Goal: Task Accomplishment & Management: Use online tool/utility

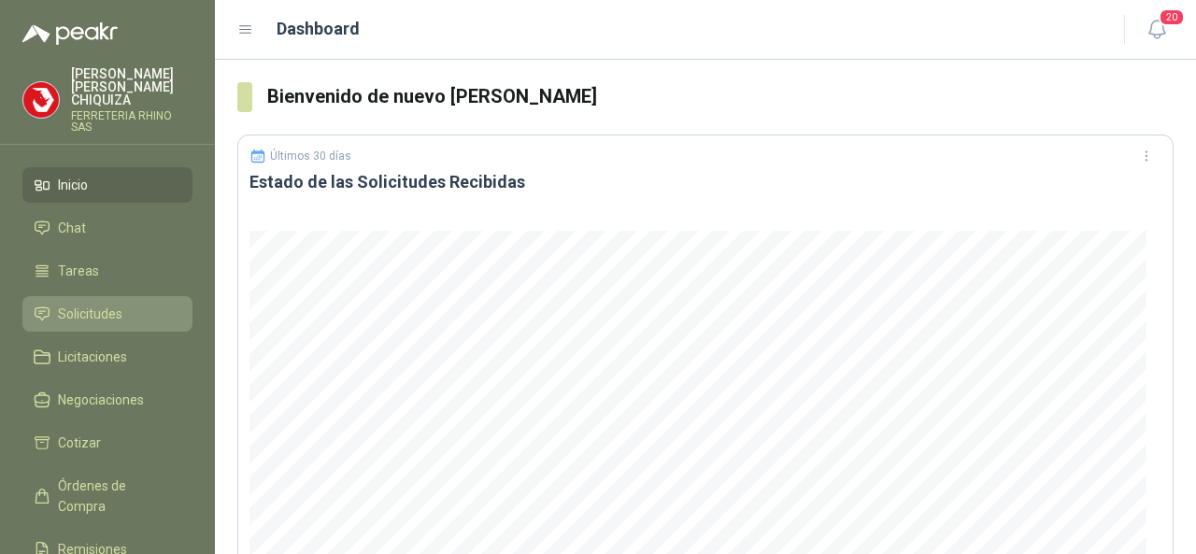
click at [120, 304] on span "Solicitudes" at bounding box center [90, 314] width 64 height 21
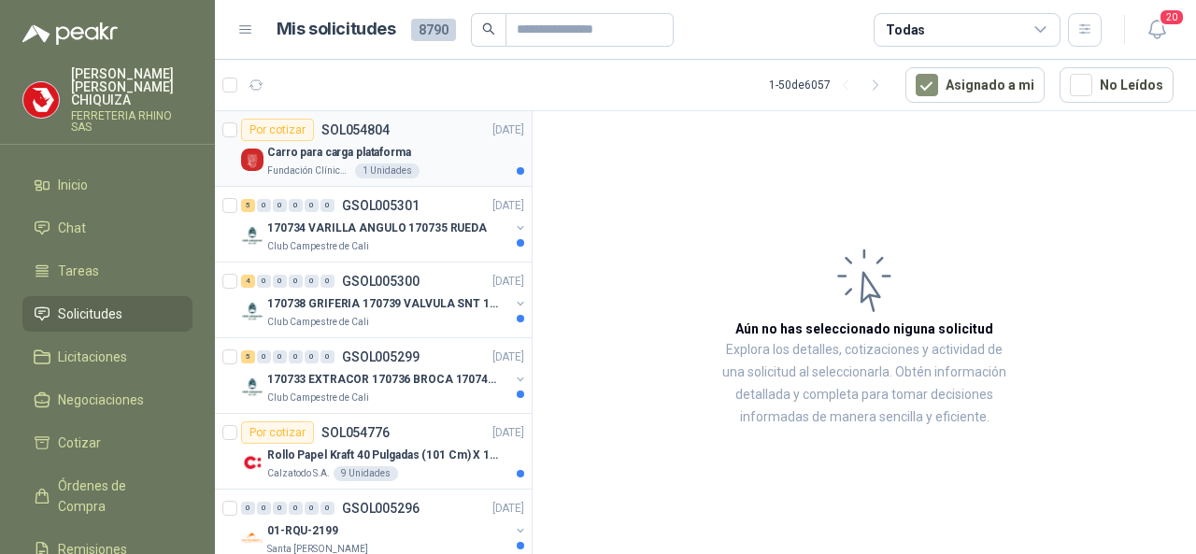
click at [380, 124] on p "SOL054804" at bounding box center [355, 129] width 68 height 13
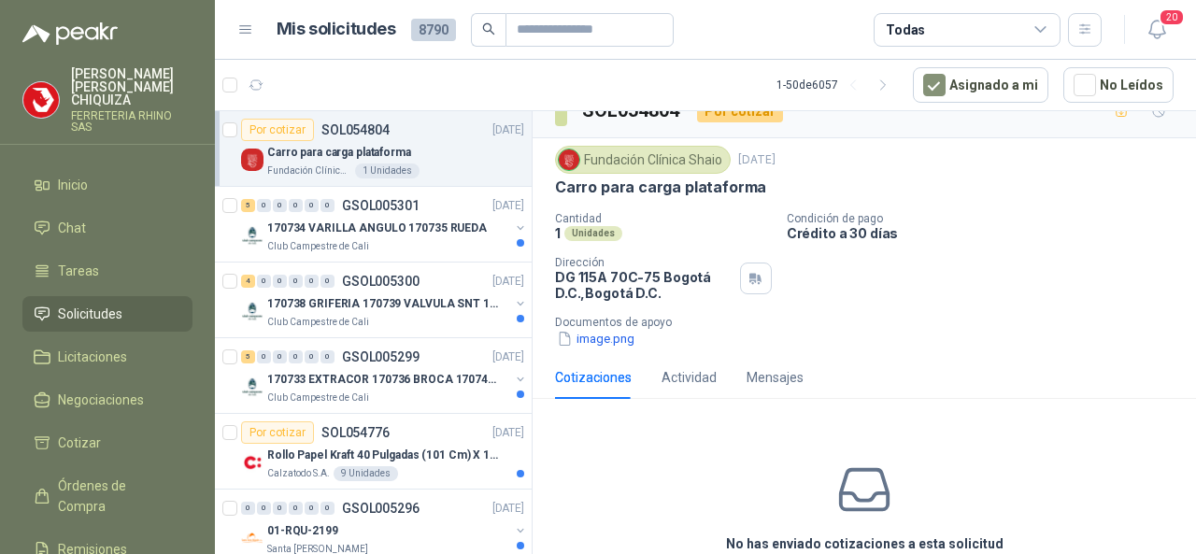
scroll to position [93, 0]
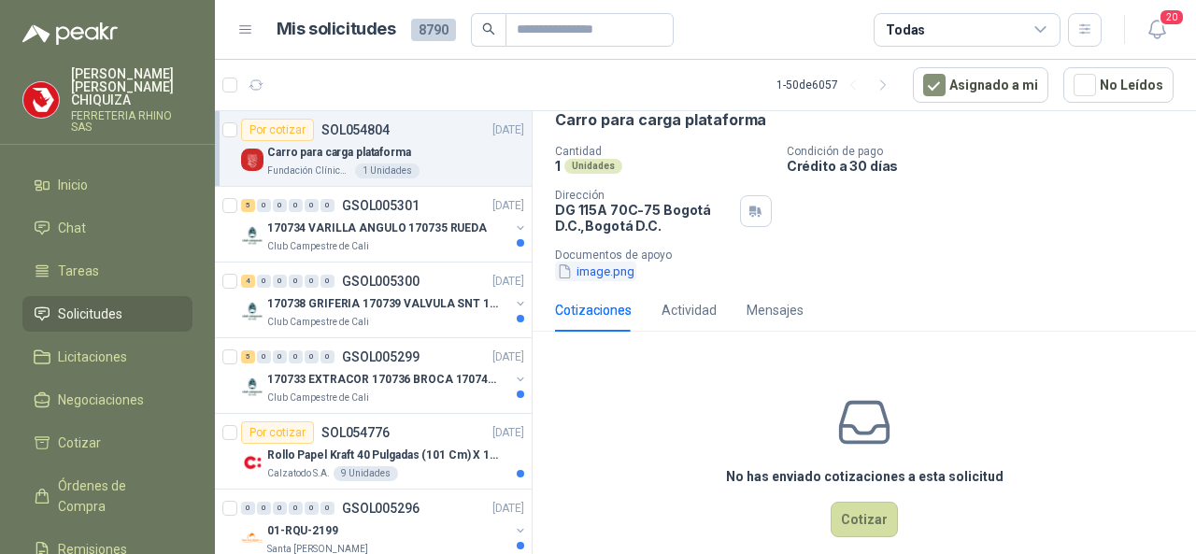
click at [589, 272] on button "image.png" at bounding box center [595, 272] width 81 height 20
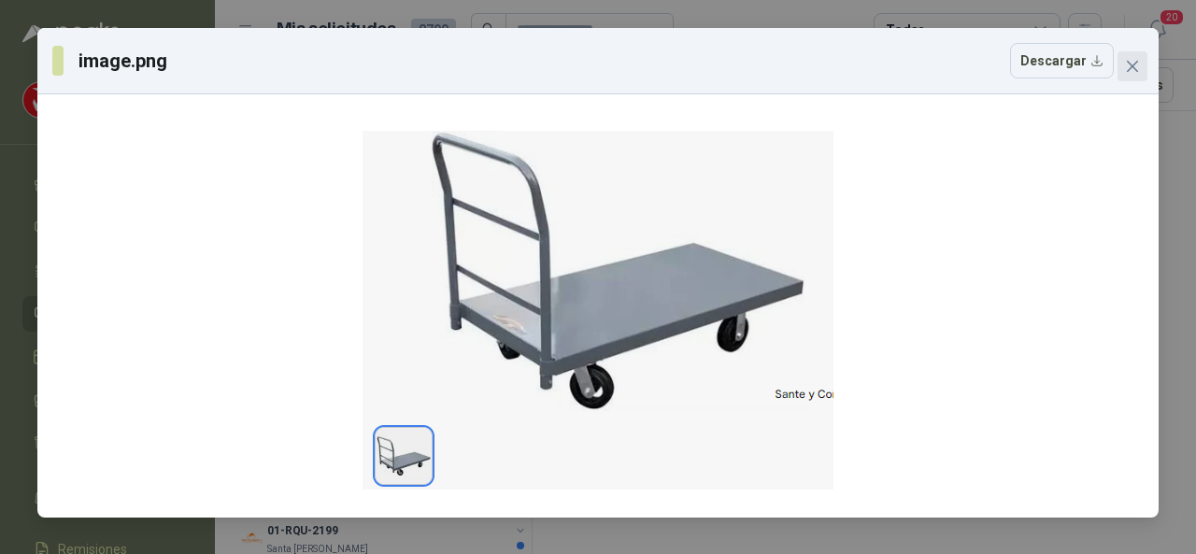
click at [1132, 64] on icon "close" at bounding box center [1132, 66] width 15 height 15
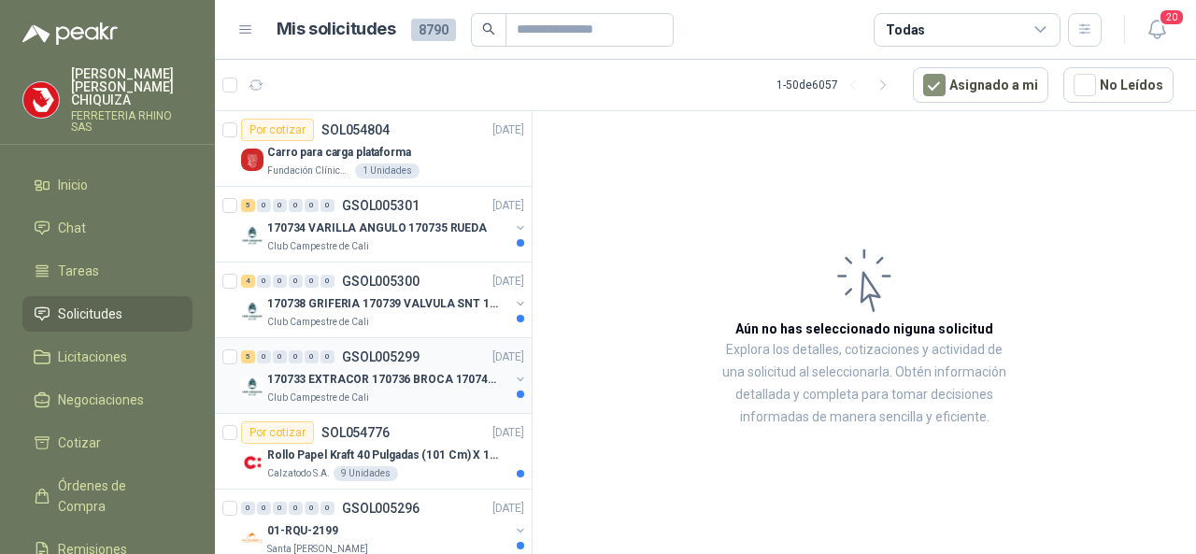
click at [395, 350] on p "GSOL005299" at bounding box center [381, 356] width 78 height 13
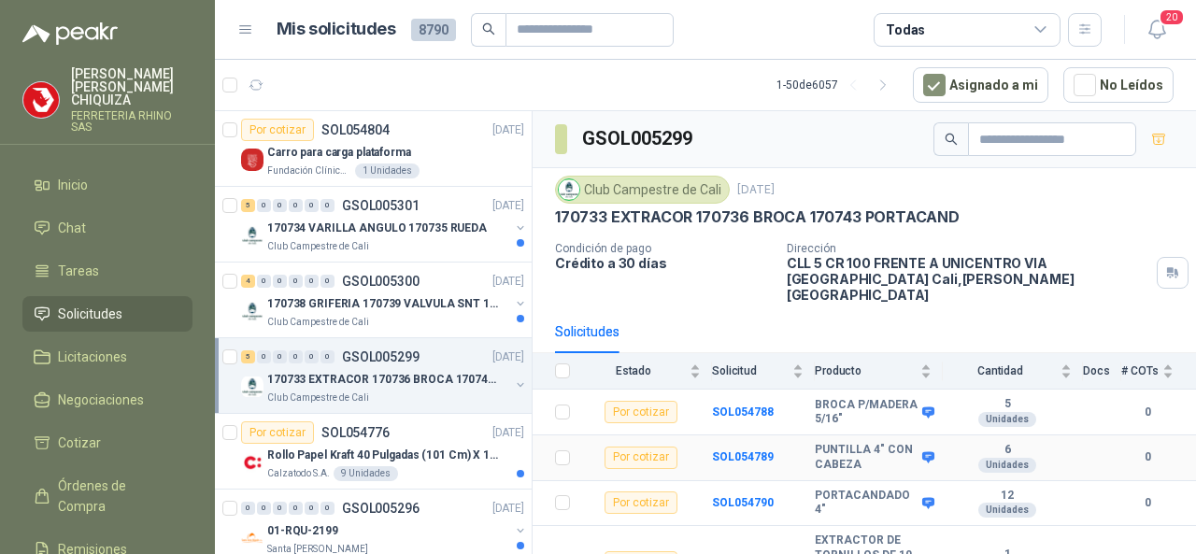
scroll to position [66, 0]
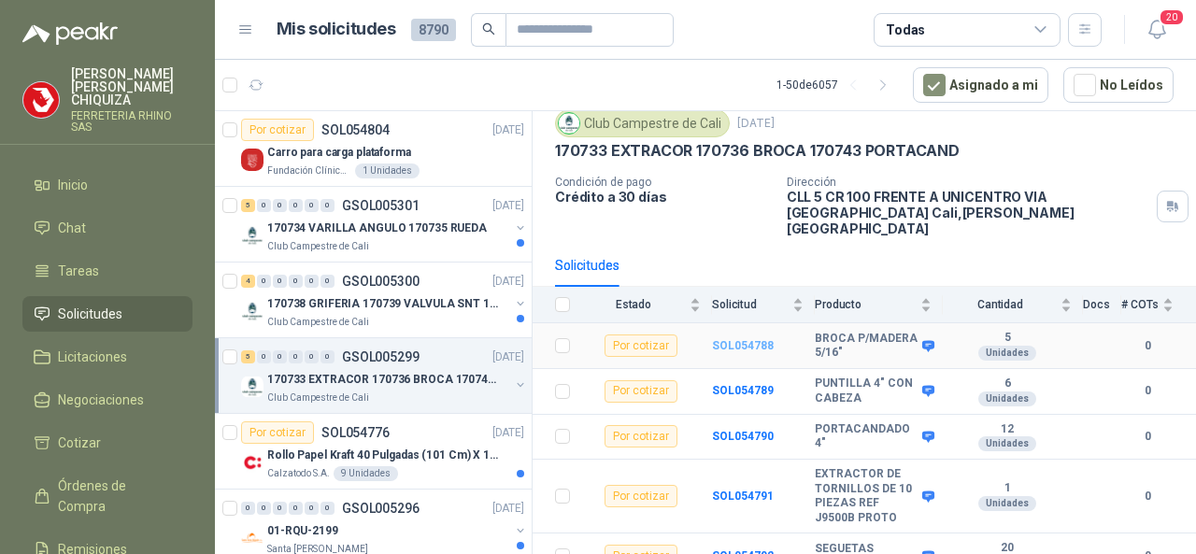
click at [751, 339] on b "SOL054788" at bounding box center [743, 345] width 62 height 13
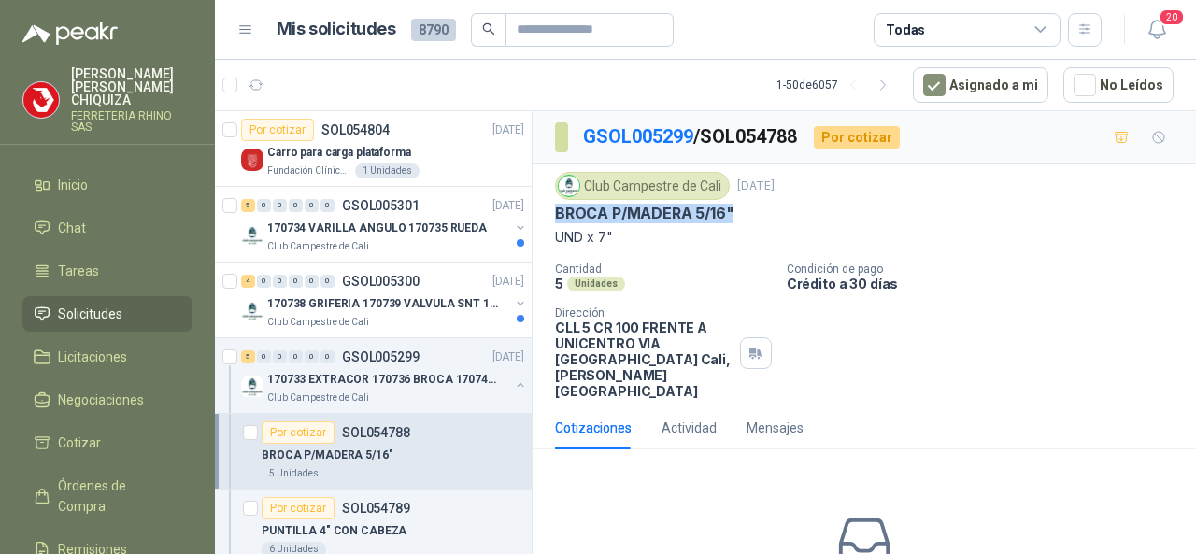
drag, startPoint x: 545, startPoint y: 209, endPoint x: 768, endPoint y: 205, distance: 222.4
click at [768, 205] on div "Club Campestre de Cali [DATE] BROCA P/MADERA 5/16" UND x 7" Cantidad 5 Unidades…" at bounding box center [863, 285] width 663 height 242
copy p "BROCA P/MADERA 5/16""
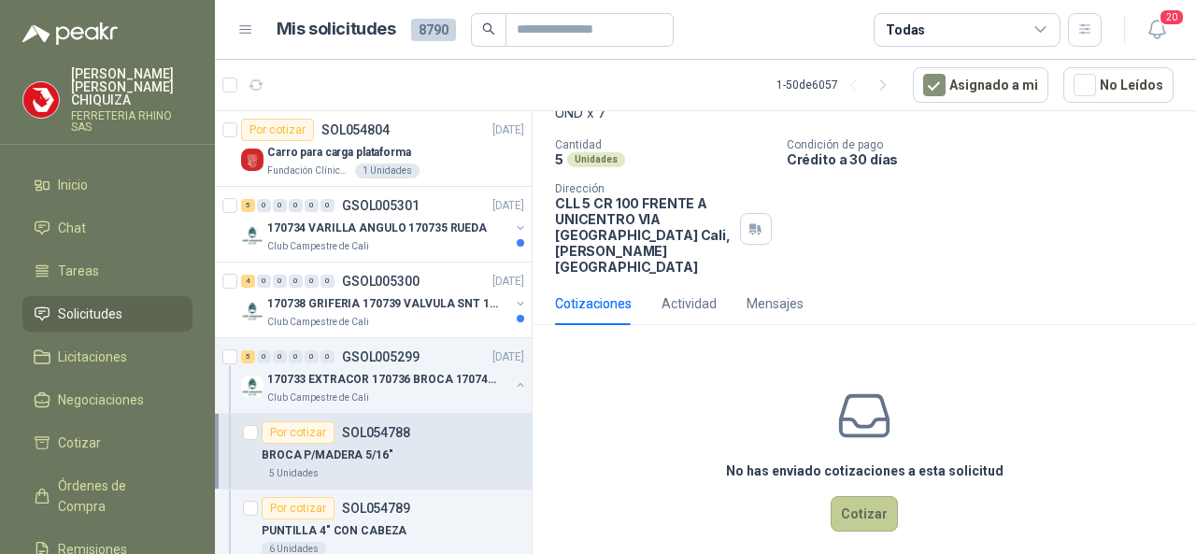
click at [861, 498] on button "Cotizar" at bounding box center [863, 513] width 67 height 35
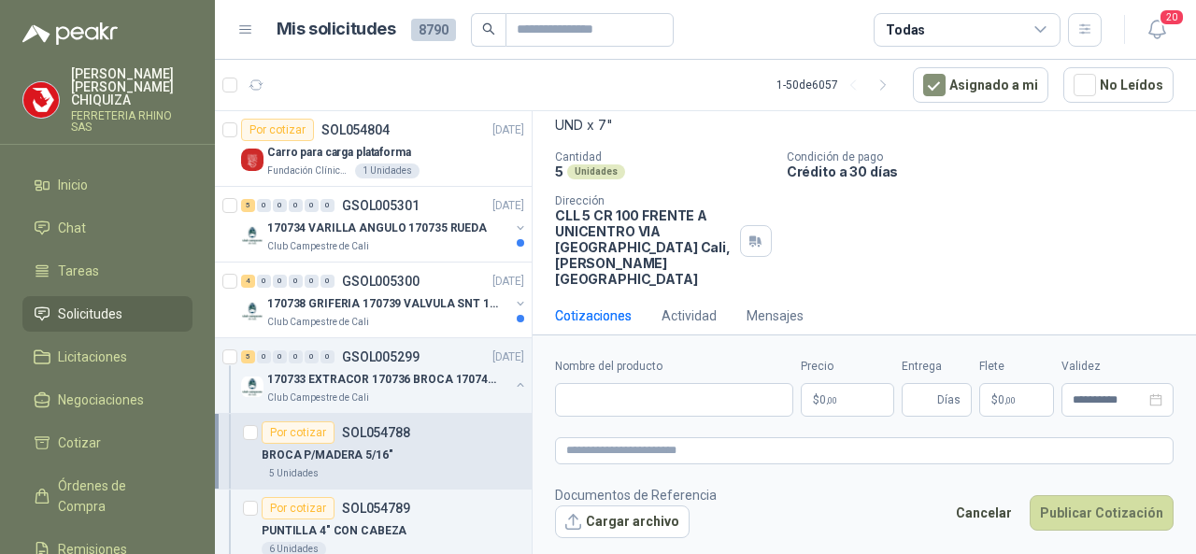
scroll to position [111, 0]
click at [602, 402] on input "Nombre del producto" at bounding box center [674, 400] width 238 height 34
type input "*"
paste input "**********"
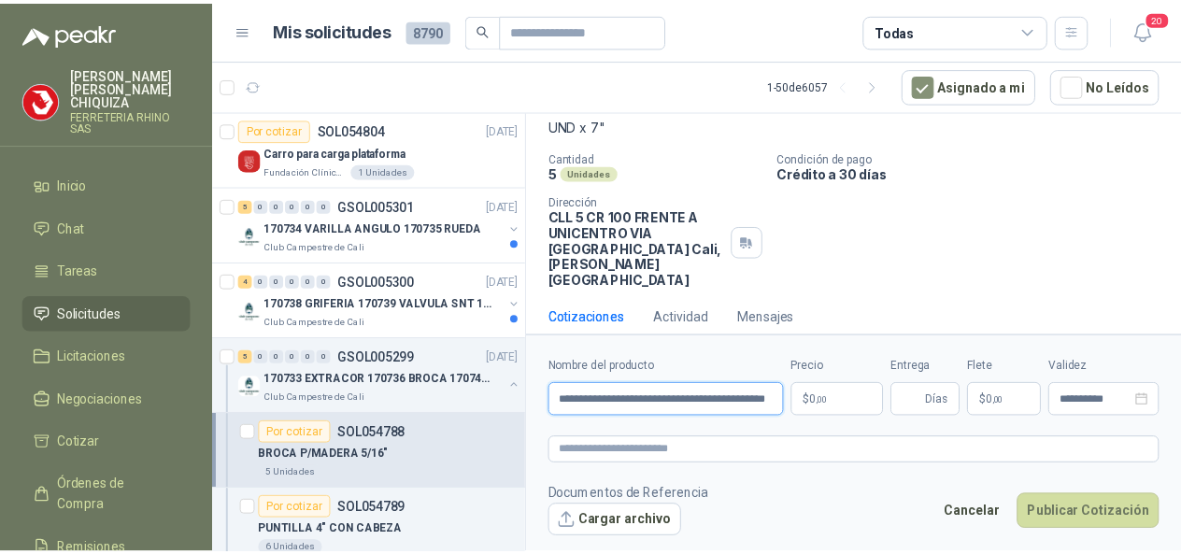
scroll to position [0, 45]
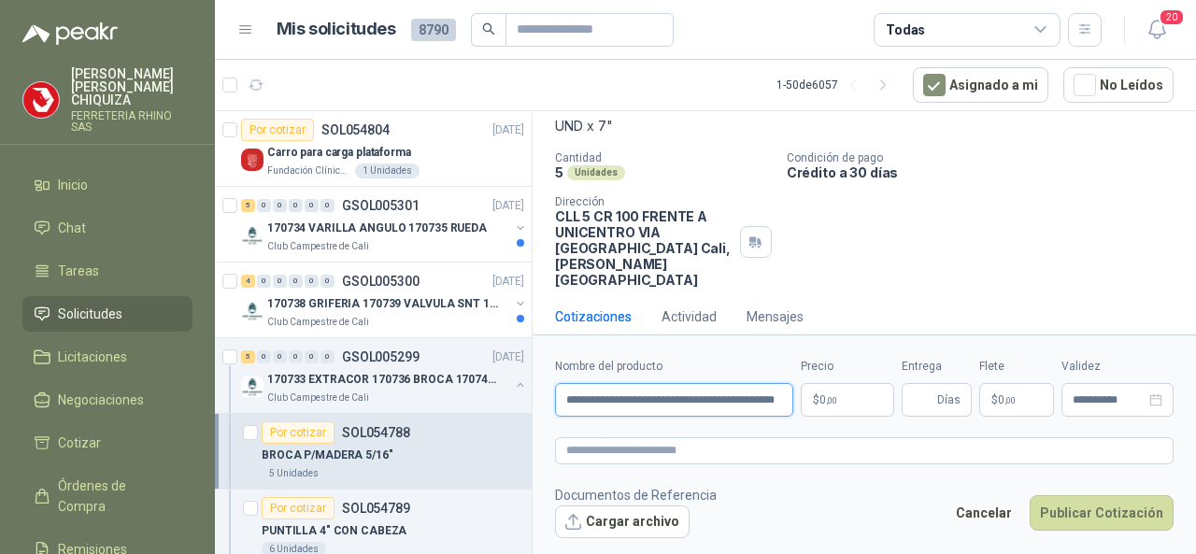
type input "**********"
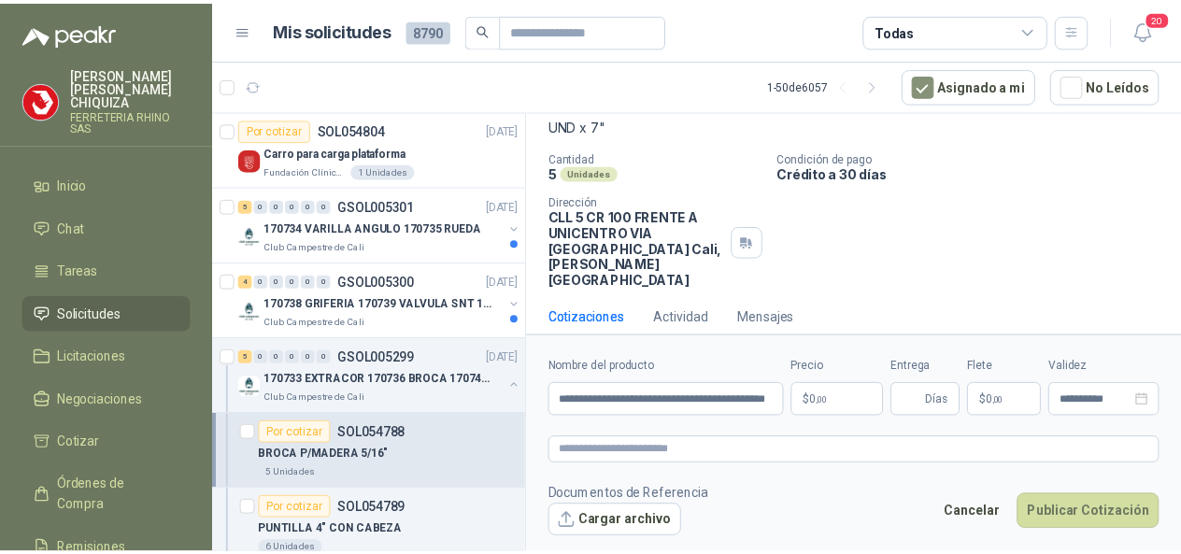
scroll to position [0, 0]
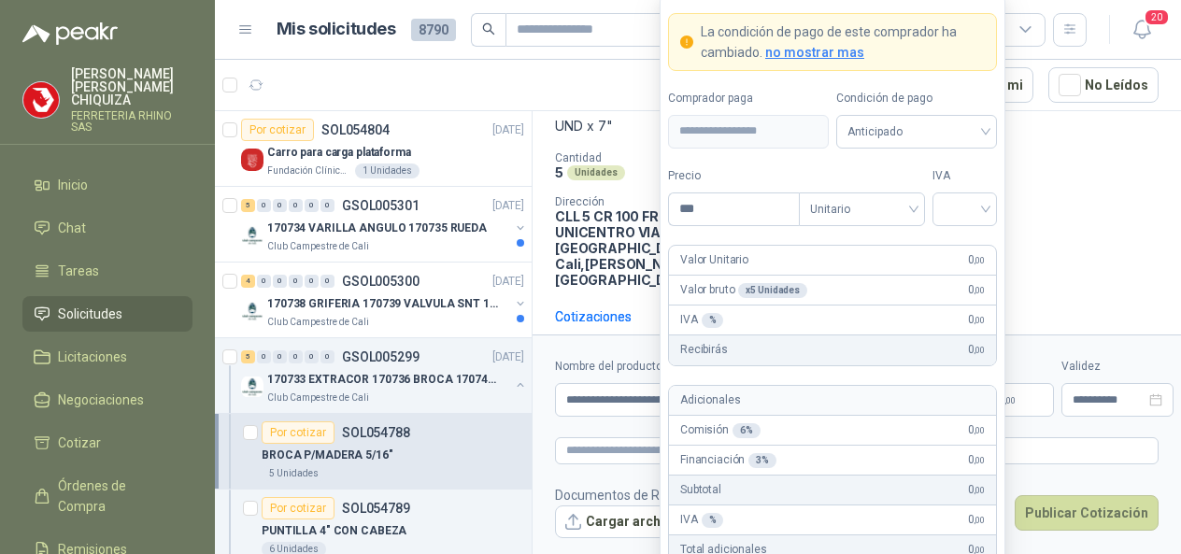
click at [876, 396] on body "[PERSON_NAME] FERRETERIA RHINO SAS Inicio Chat Tareas Solicitudes Licitaciones …" at bounding box center [590, 277] width 1181 height 554
type input "*******"
click at [985, 205] on input "search" at bounding box center [964, 207] width 42 height 28
click at [977, 238] on div "19%" at bounding box center [964, 250] width 57 height 30
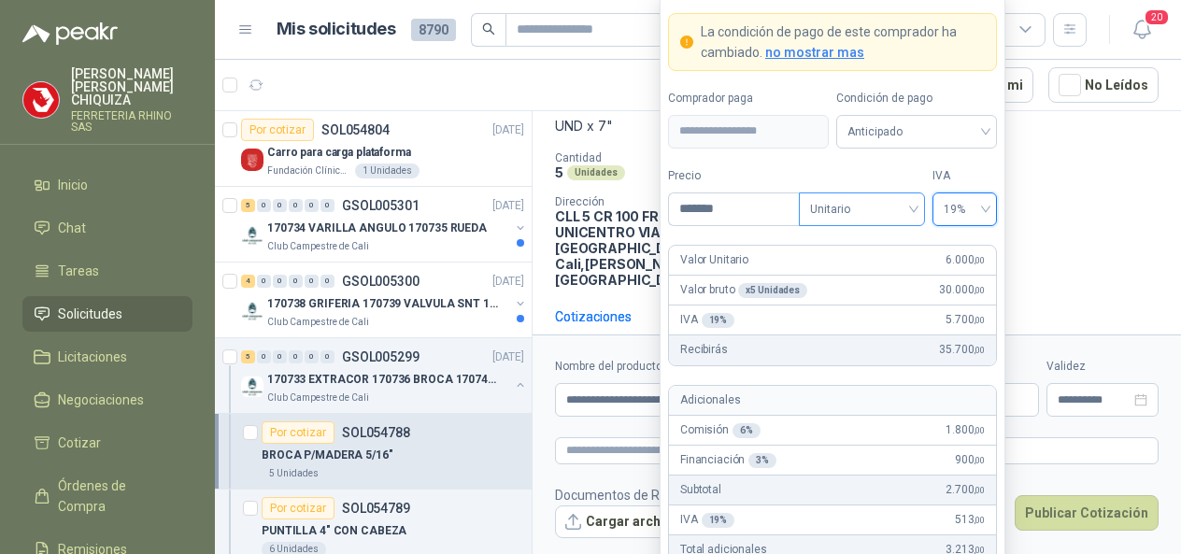
click at [919, 208] on div "Unitario" at bounding box center [862, 209] width 126 height 34
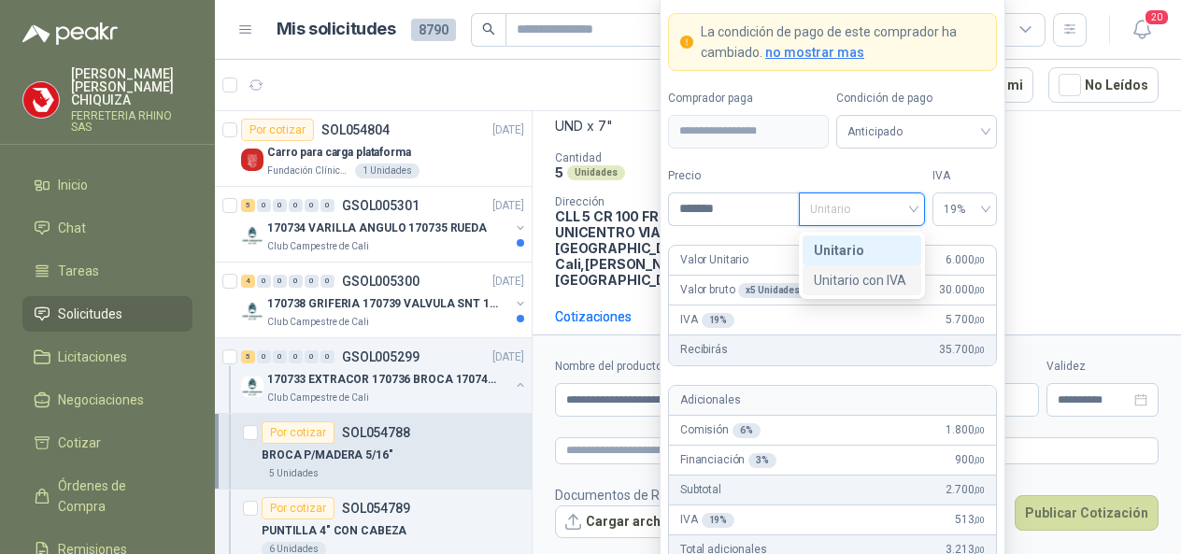
drag, startPoint x: 857, startPoint y: 277, endPoint x: 861, endPoint y: 290, distance: 12.7
click at [857, 277] on div "Unitario con IVA" at bounding box center [862, 280] width 96 height 21
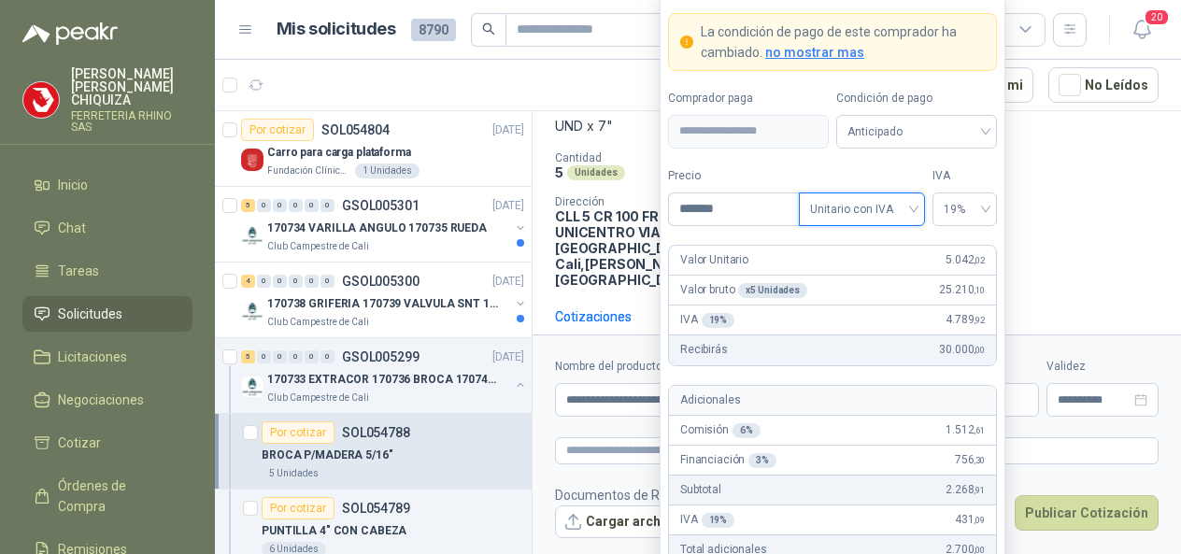
click at [863, 219] on span "Unitario con IVA" at bounding box center [862, 209] width 104 height 28
click at [911, 213] on span "Unitario con IVA" at bounding box center [862, 209] width 104 height 28
click at [912, 212] on span "Unitario con IVA" at bounding box center [862, 209] width 104 height 28
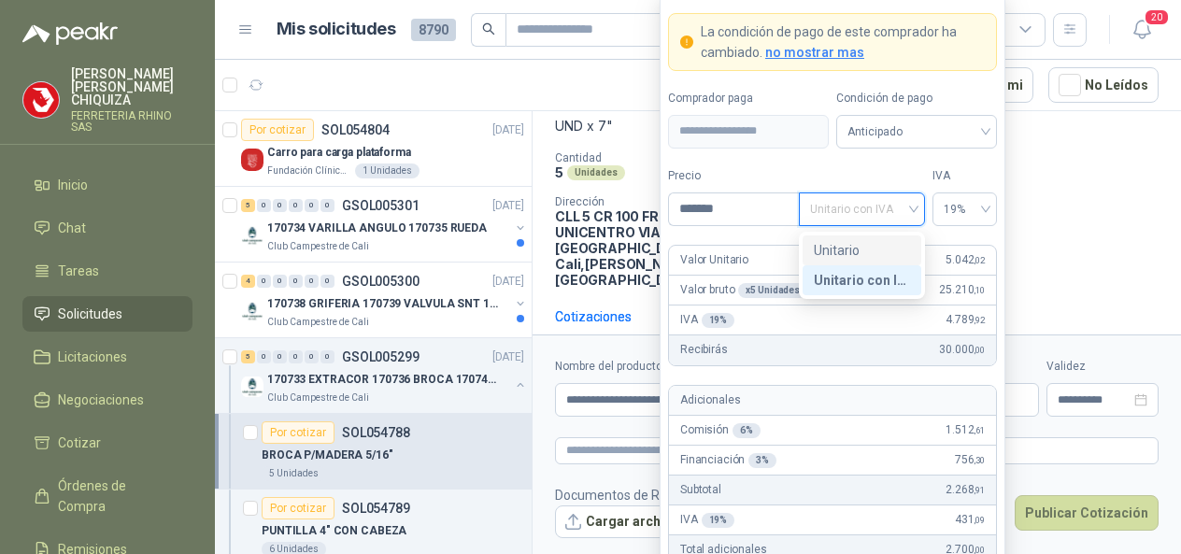
drag, startPoint x: 854, startPoint y: 248, endPoint x: 857, endPoint y: 266, distance: 18.0
click at [854, 250] on div "Unitario" at bounding box center [862, 250] width 96 height 21
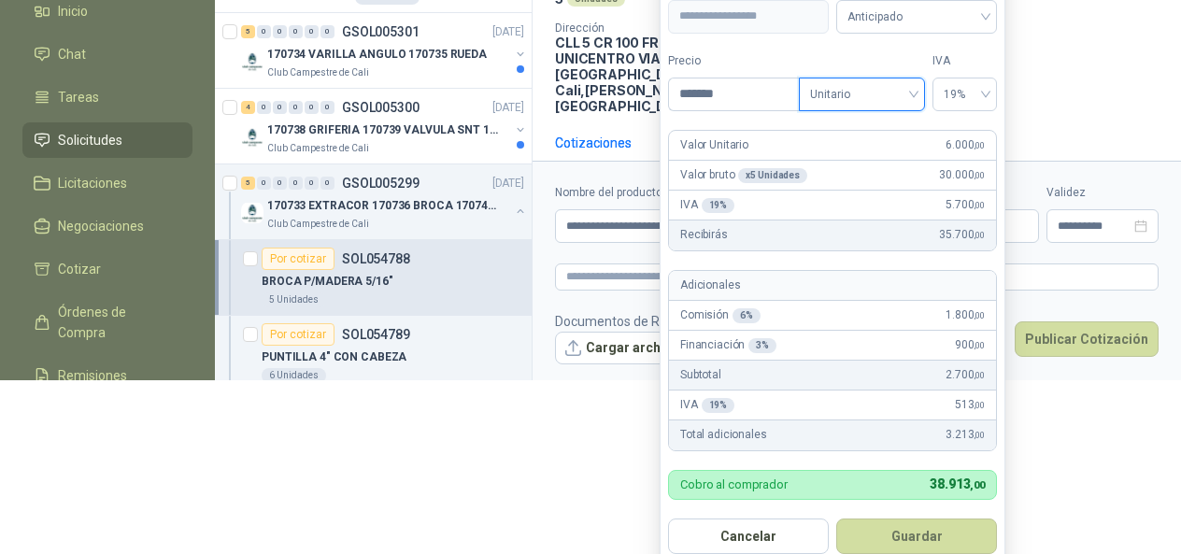
scroll to position [228, 0]
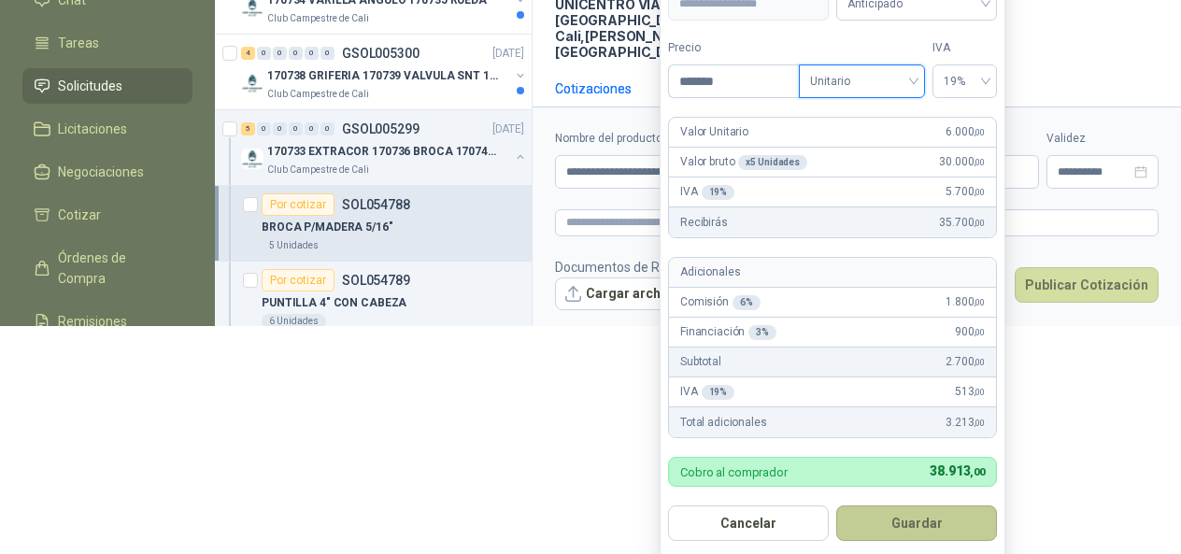
click at [880, 527] on button "Guardar" at bounding box center [916, 522] width 161 height 35
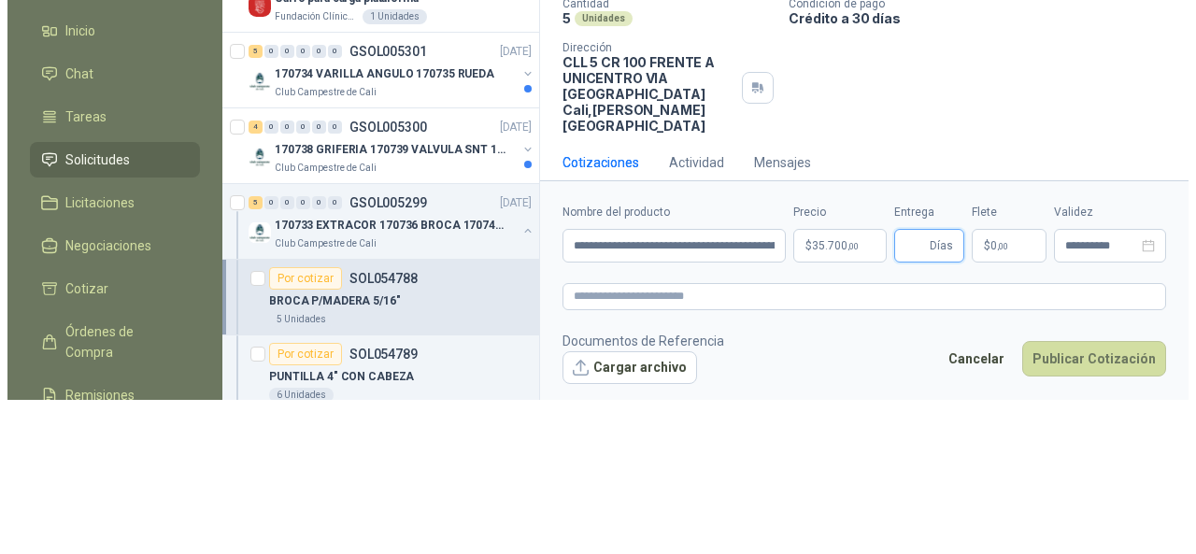
scroll to position [0, 0]
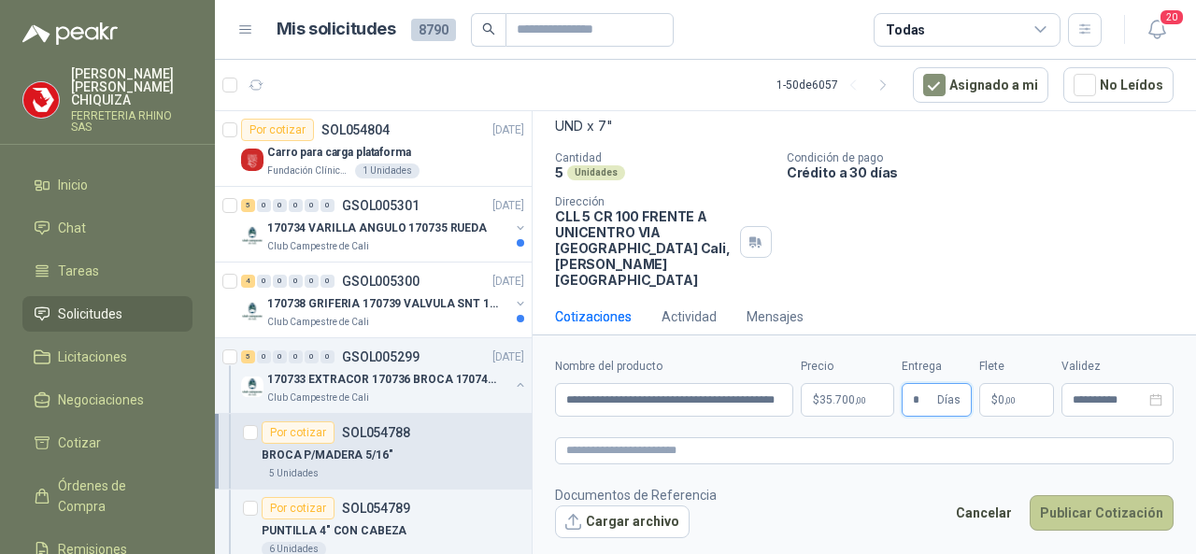
type input "*"
click at [1108, 507] on button "Publicar Cotización" at bounding box center [1101, 512] width 144 height 35
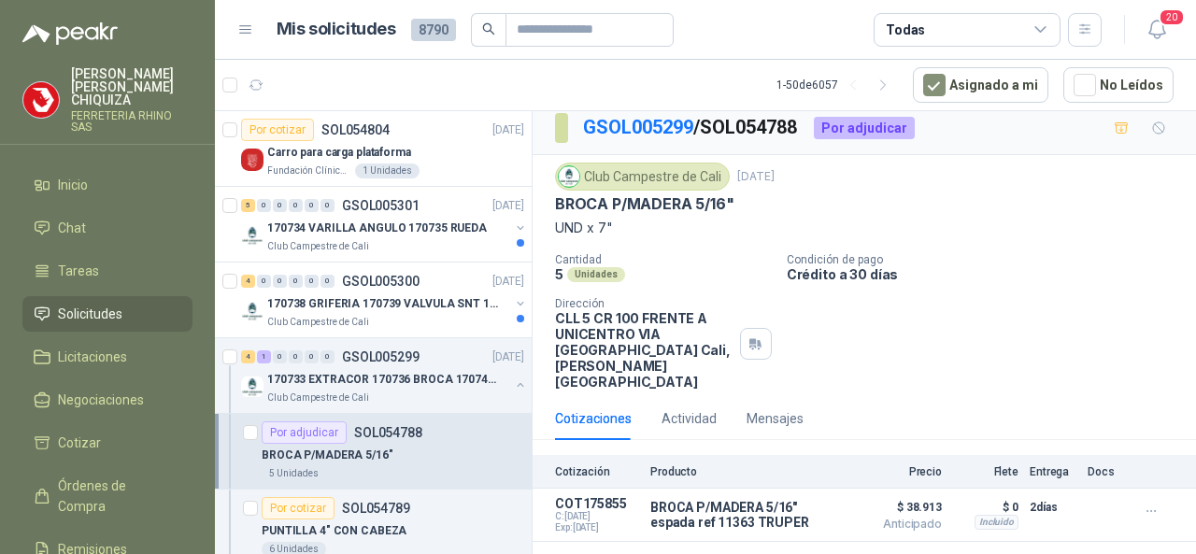
scroll to position [9, 0]
click at [390, 356] on p "GSOL005299" at bounding box center [381, 356] width 78 height 13
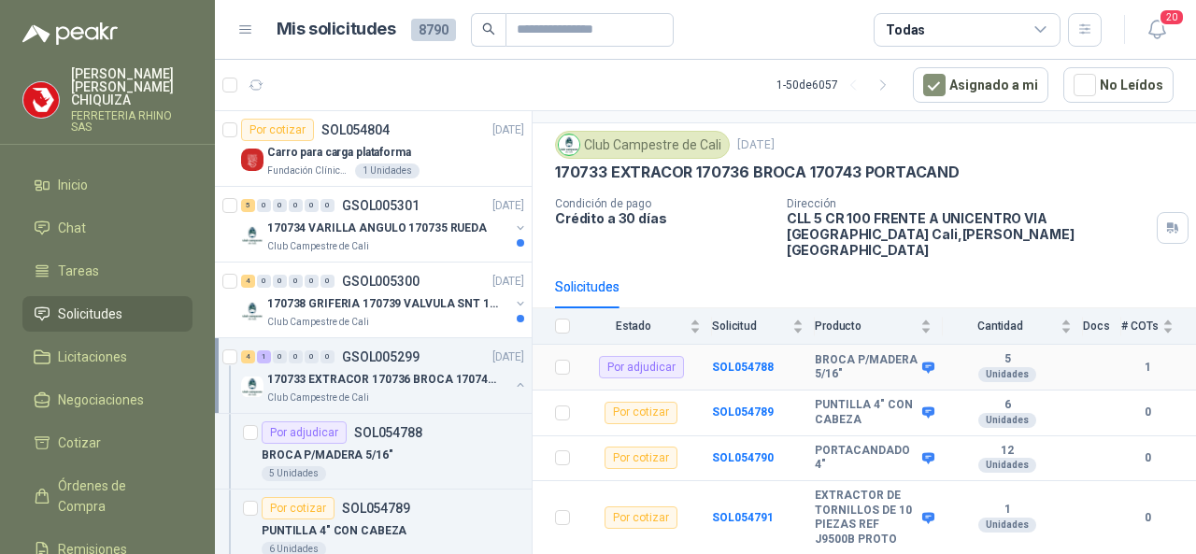
scroll to position [66, 0]
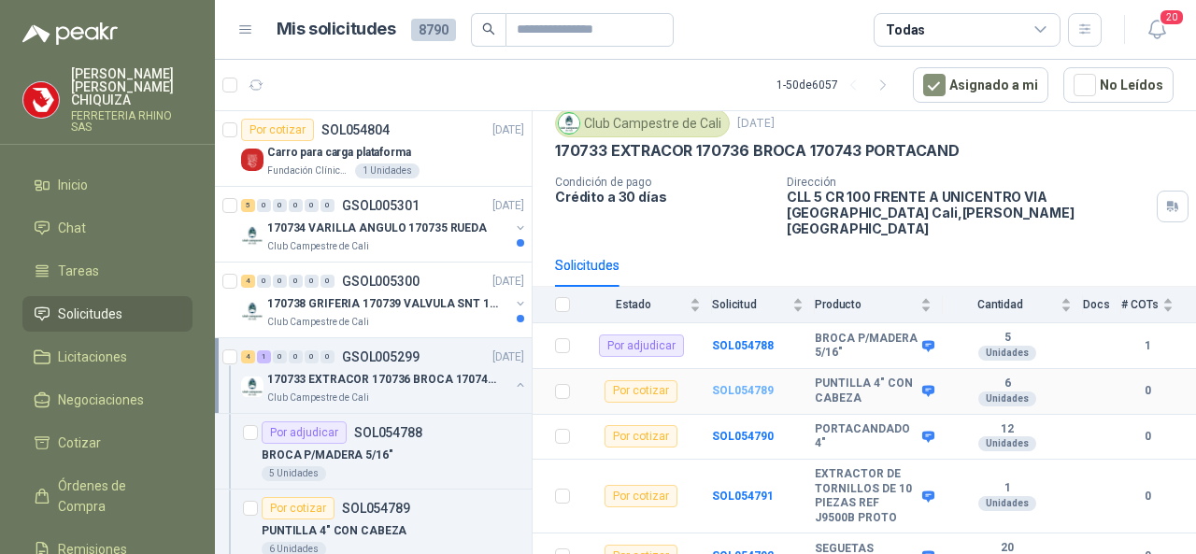
click at [744, 384] on b "SOL054789" at bounding box center [743, 390] width 62 height 13
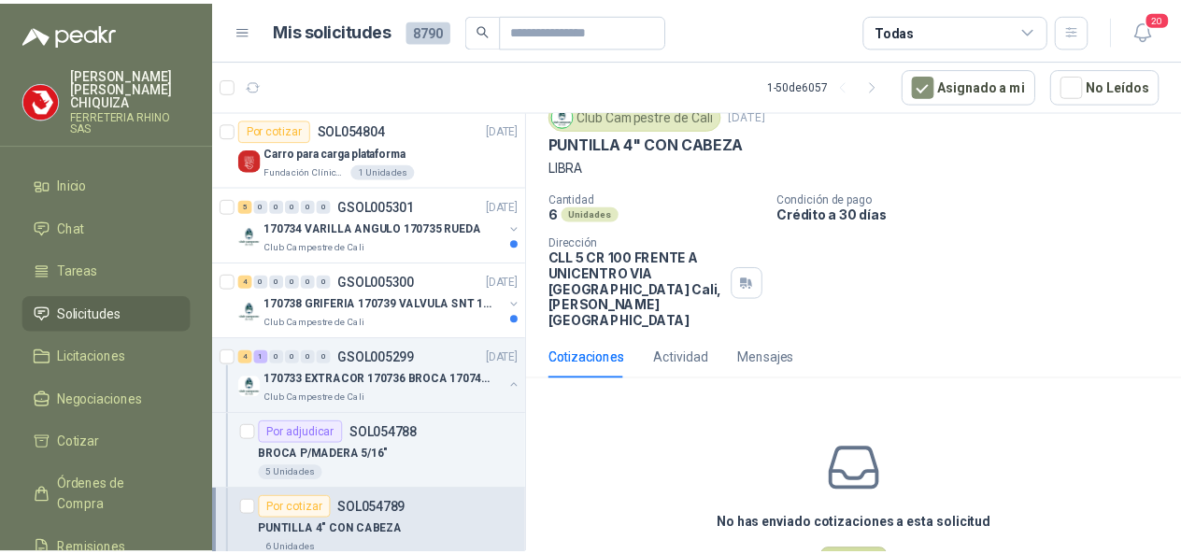
scroll to position [93, 0]
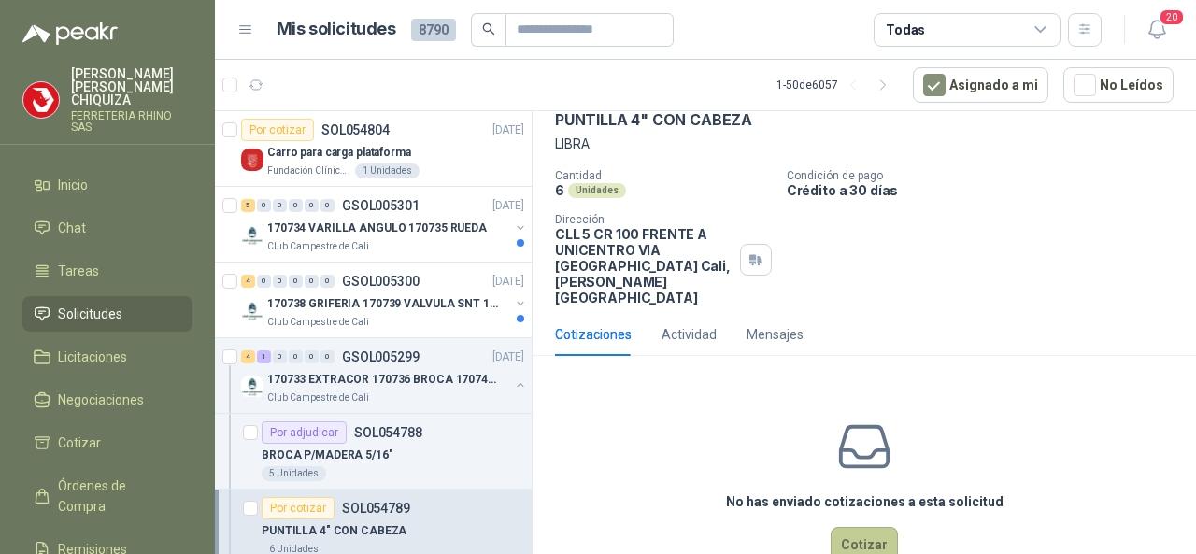
click at [857, 528] on button "Cotizar" at bounding box center [863, 544] width 67 height 35
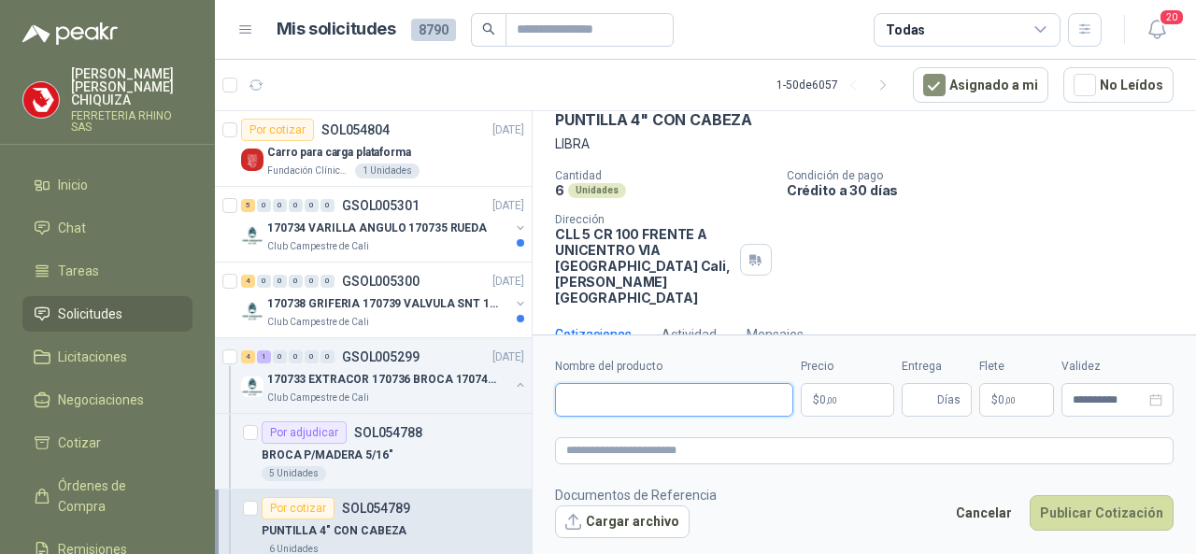
click at [631, 410] on input "Nombre del producto" at bounding box center [674, 400] width 238 height 34
type input "**********"
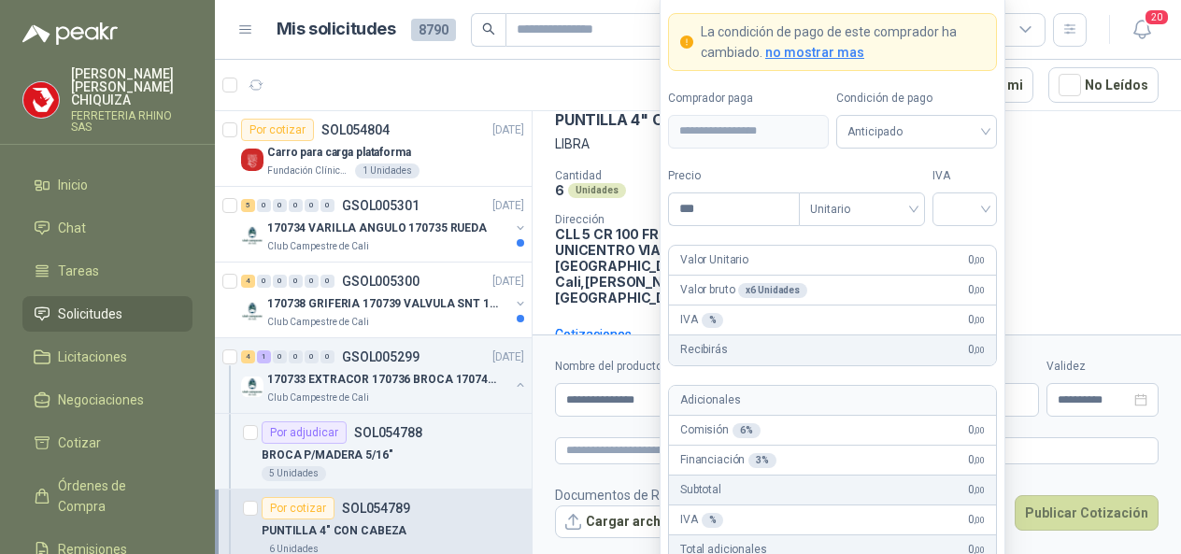
click at [861, 413] on body "[PERSON_NAME] FERRETERIA RHINO SAS Inicio Chat Tareas Solicitudes Licitaciones …" at bounding box center [590, 277] width 1181 height 554
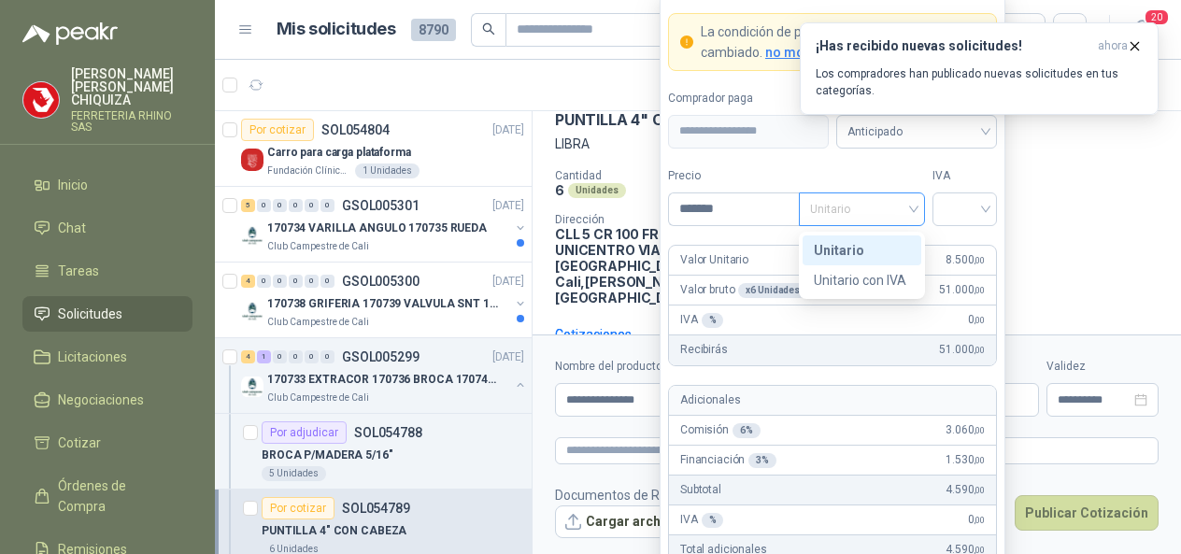
click at [919, 208] on div "Unitario" at bounding box center [862, 209] width 126 height 34
type input "*******"
click at [843, 256] on div "Unitario" at bounding box center [862, 250] width 96 height 21
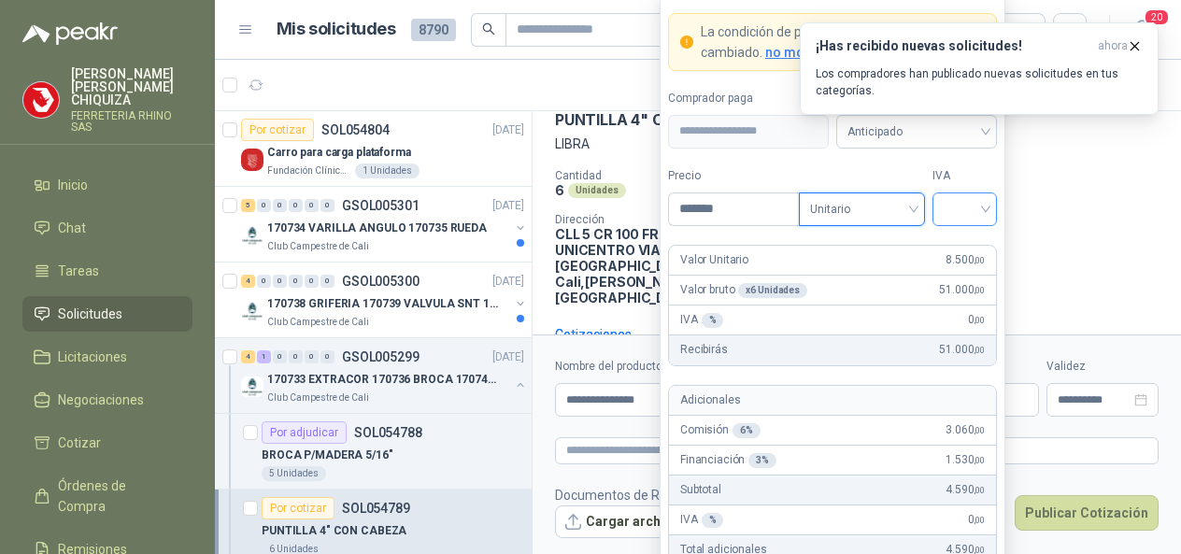
click at [977, 215] on input "search" at bounding box center [964, 207] width 42 height 28
click at [973, 233] on div "19 5 19% 5% 0%" at bounding box center [964, 280] width 64 height 97
click at [984, 214] on input "search" at bounding box center [964, 207] width 42 height 28
click at [966, 247] on div "19%" at bounding box center [964, 250] width 35 height 21
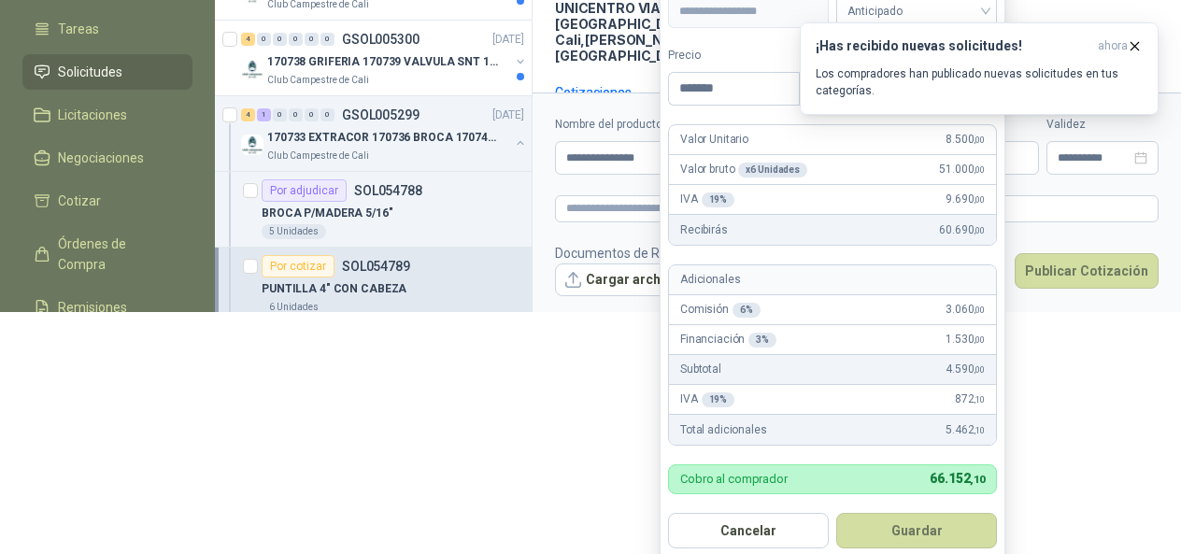
scroll to position [249, 0]
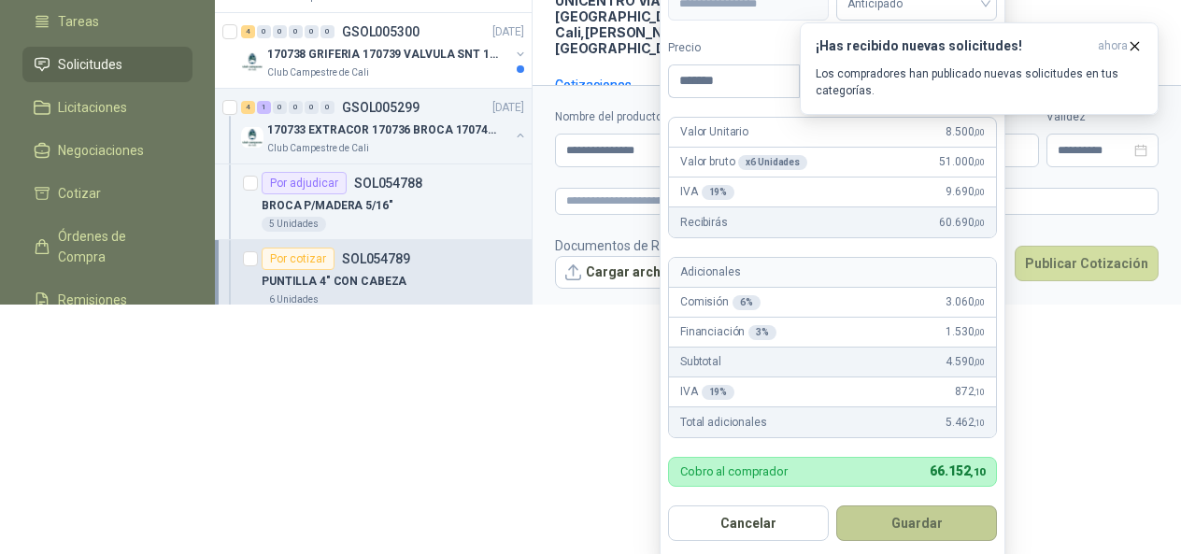
click at [910, 513] on button "Guardar" at bounding box center [916, 522] width 161 height 35
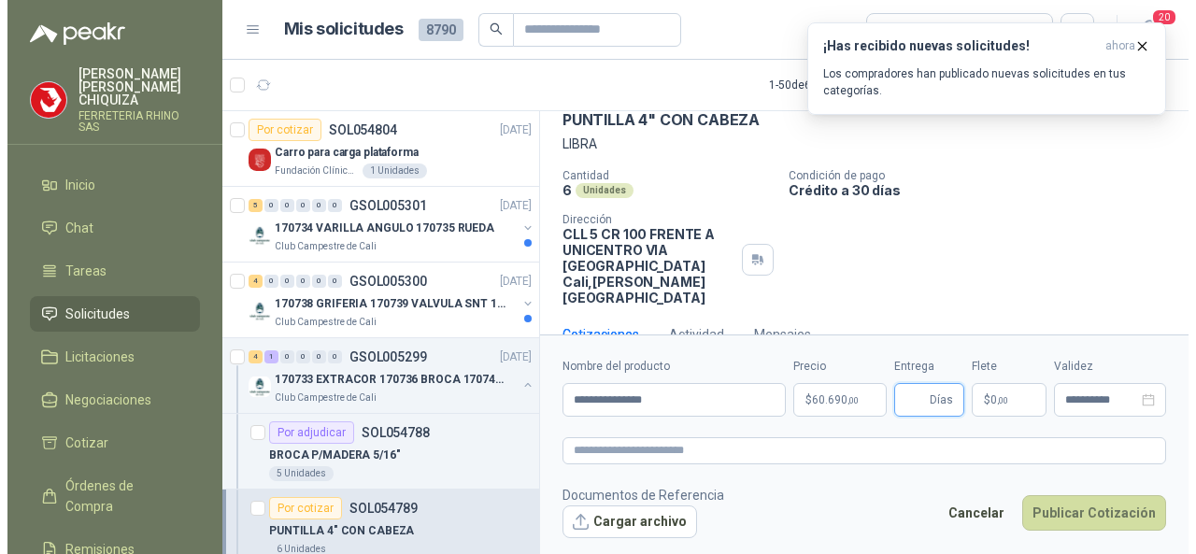
scroll to position [0, 0]
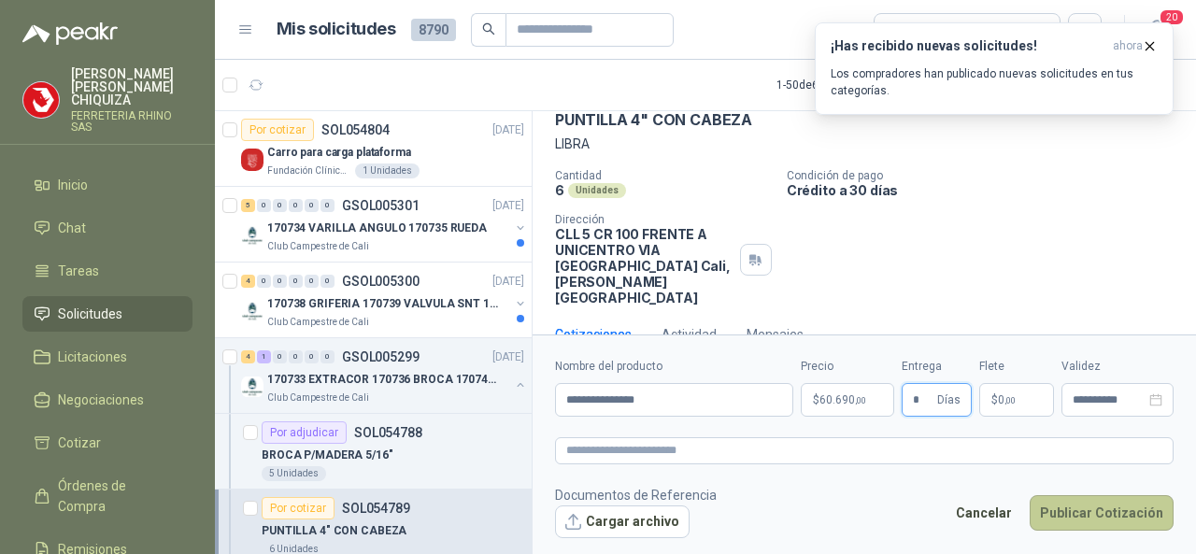
type input "*"
click at [1073, 520] on button "Publicar Cotización" at bounding box center [1101, 512] width 144 height 35
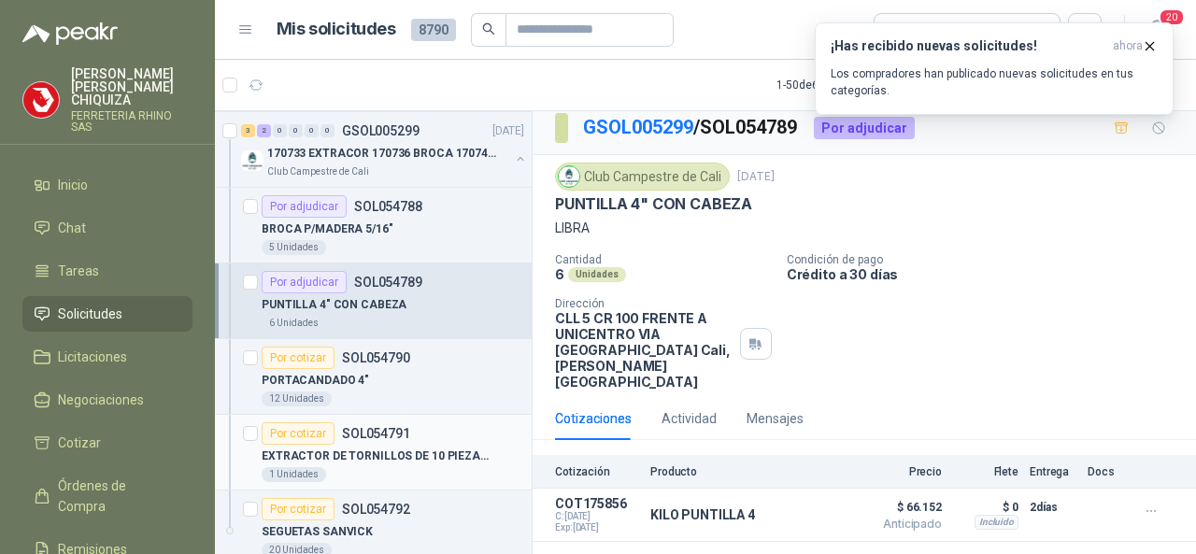
scroll to position [280, 0]
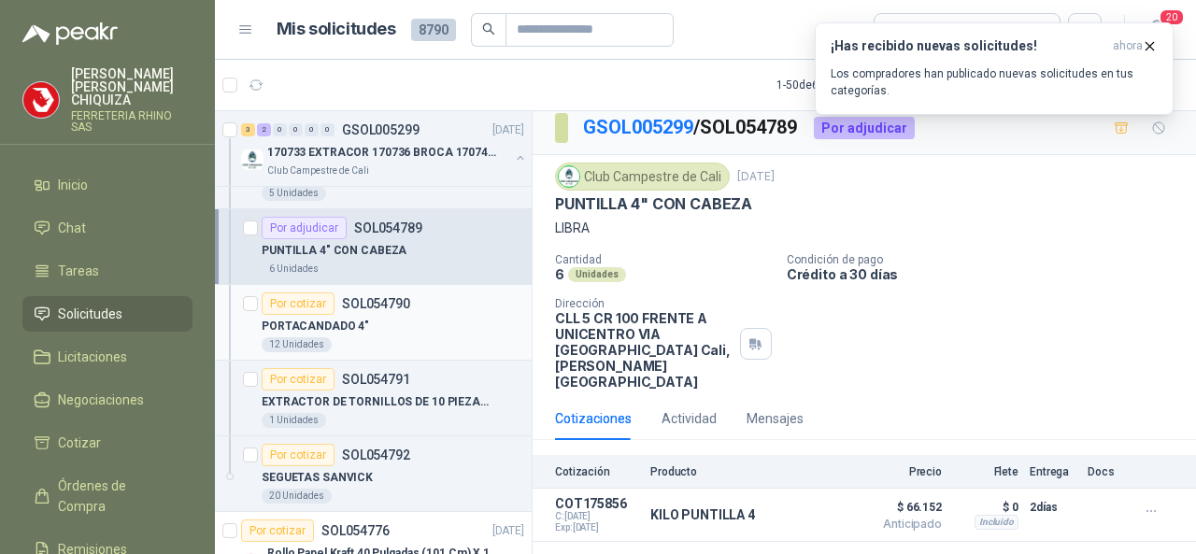
click at [384, 300] on p "SOL054790" at bounding box center [376, 303] width 68 height 13
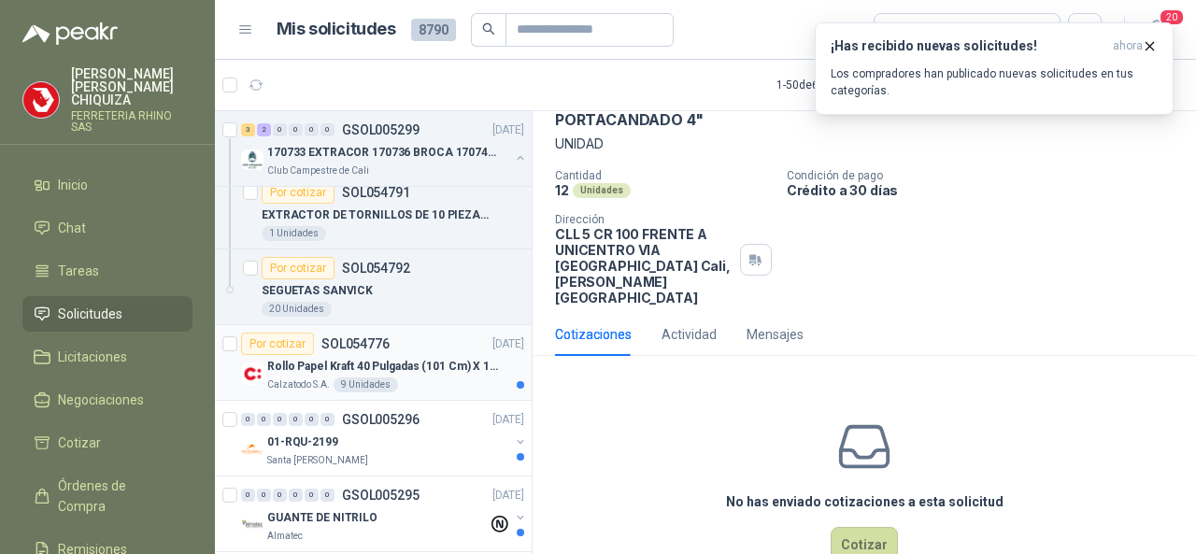
scroll to position [560, 0]
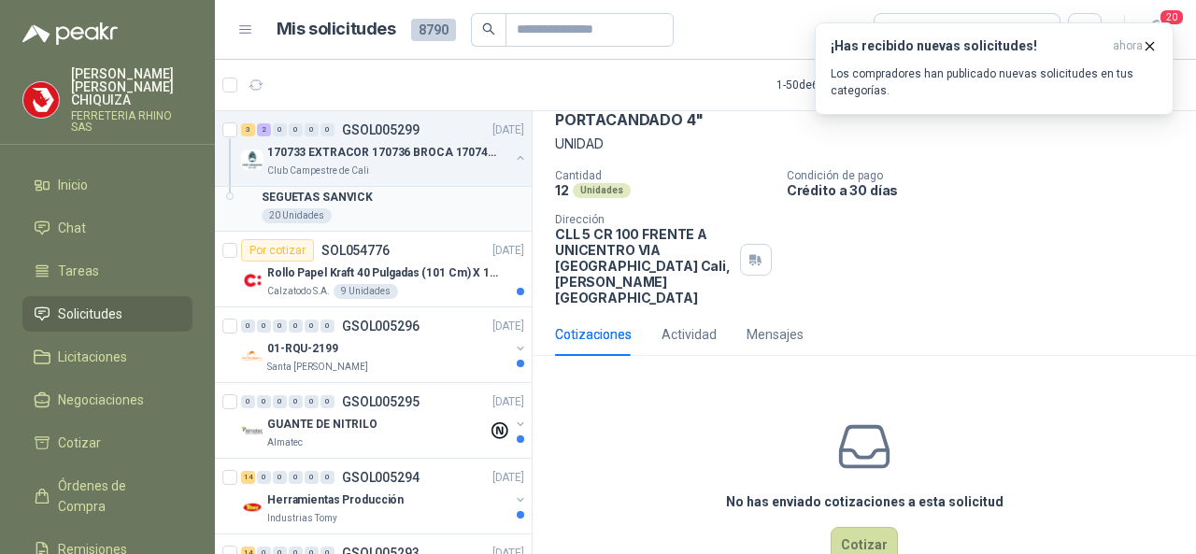
click at [306, 192] on p "SEGUETAS SANVICK" at bounding box center [317, 198] width 111 height 18
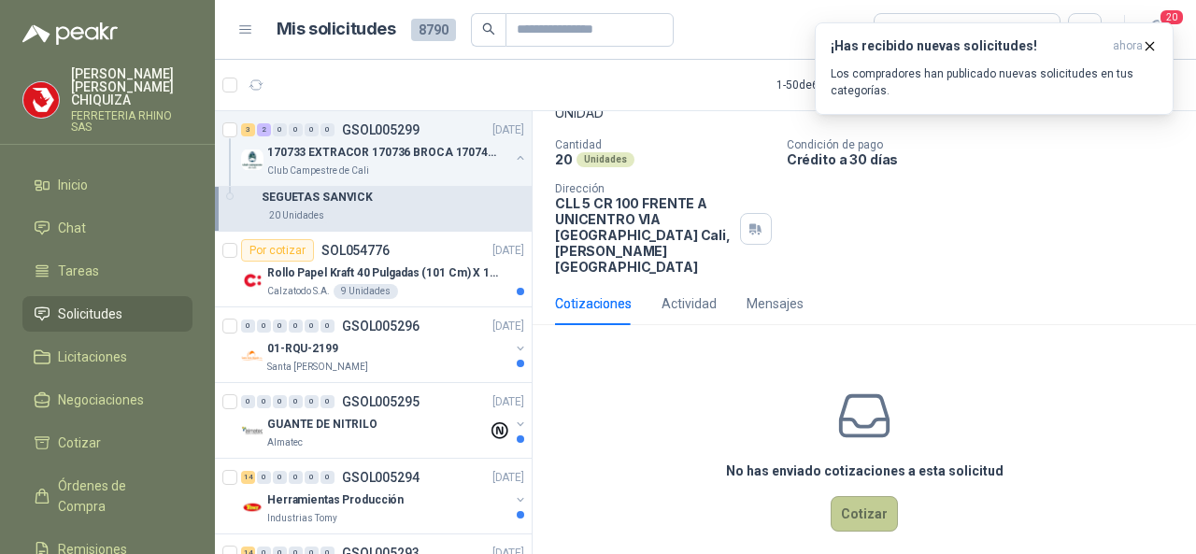
click at [833, 496] on button "Cotizar" at bounding box center [863, 513] width 67 height 35
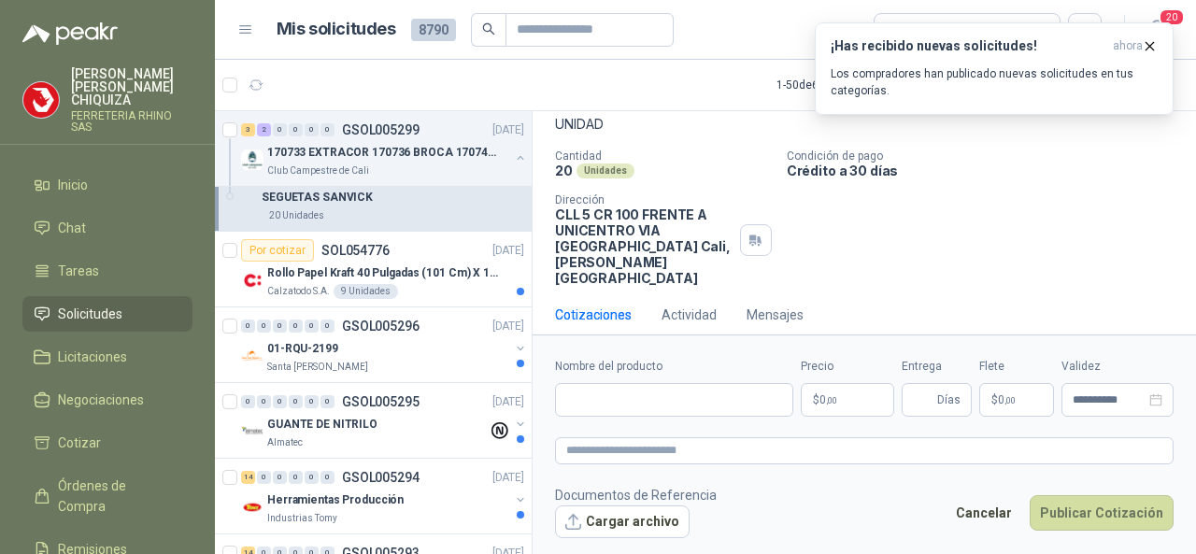
scroll to position [111, 0]
click at [614, 390] on input "Nombre del producto" at bounding box center [674, 400] width 238 height 34
paste input "**********"
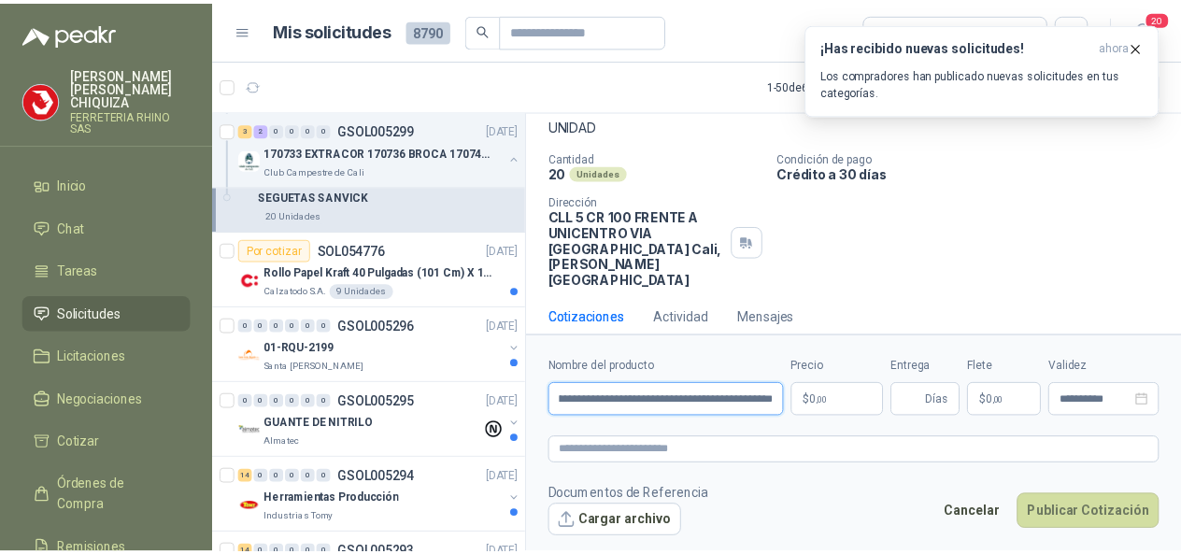
scroll to position [0, 125]
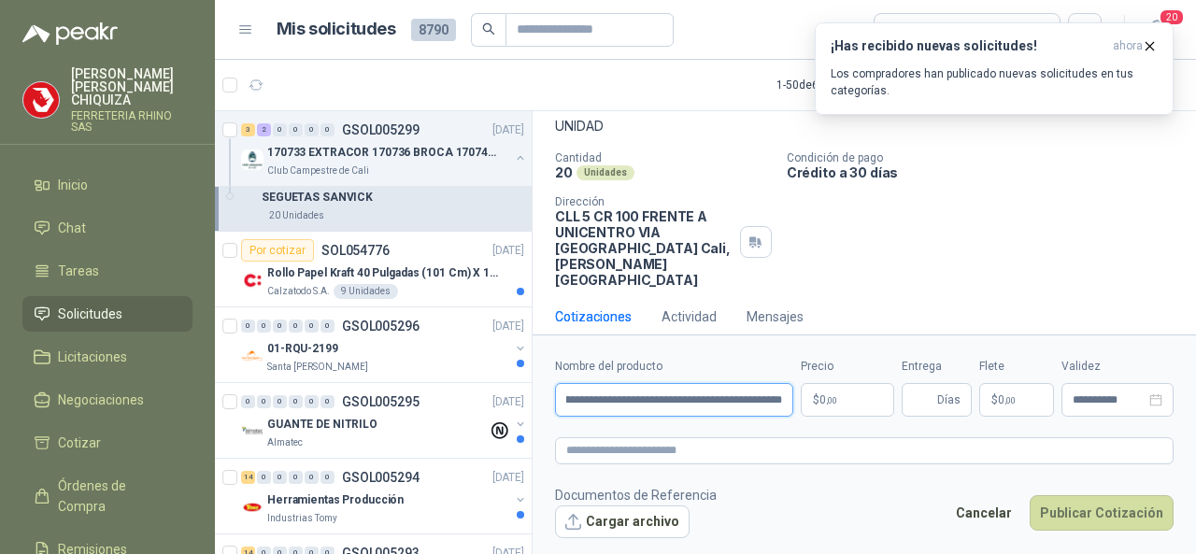
type input "**********"
click at [835, 401] on body "[PERSON_NAME] FERRETERIA RHINO SAS Inicio Chat Tareas Solicitudes Licitaciones …" at bounding box center [598, 277] width 1196 height 554
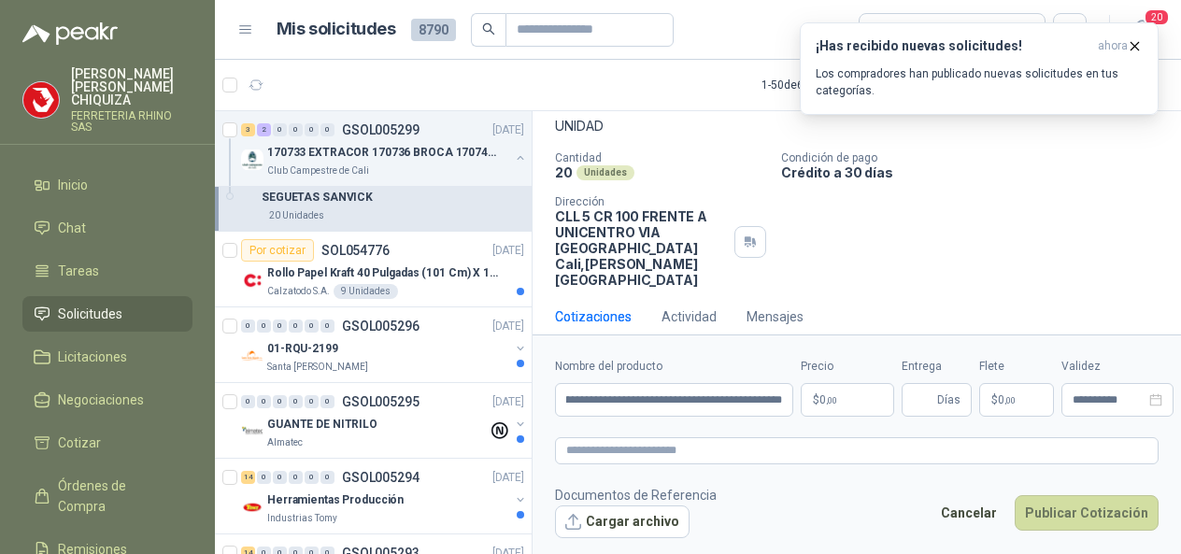
scroll to position [0, 0]
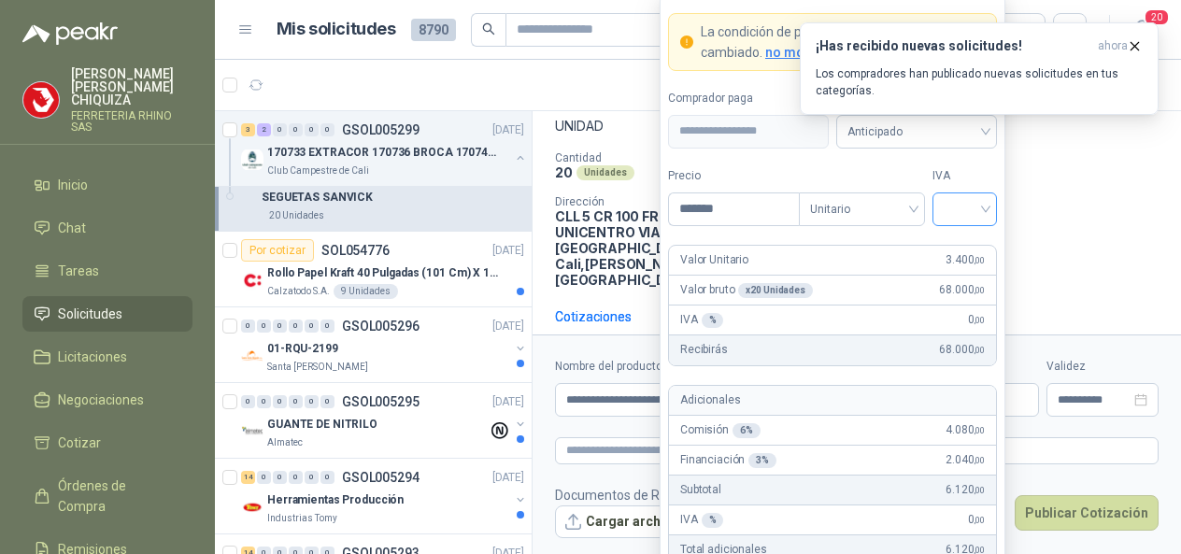
type input "*******"
click at [984, 207] on input "search" at bounding box center [964, 207] width 42 height 28
click at [951, 241] on div "19%" at bounding box center [964, 250] width 35 height 21
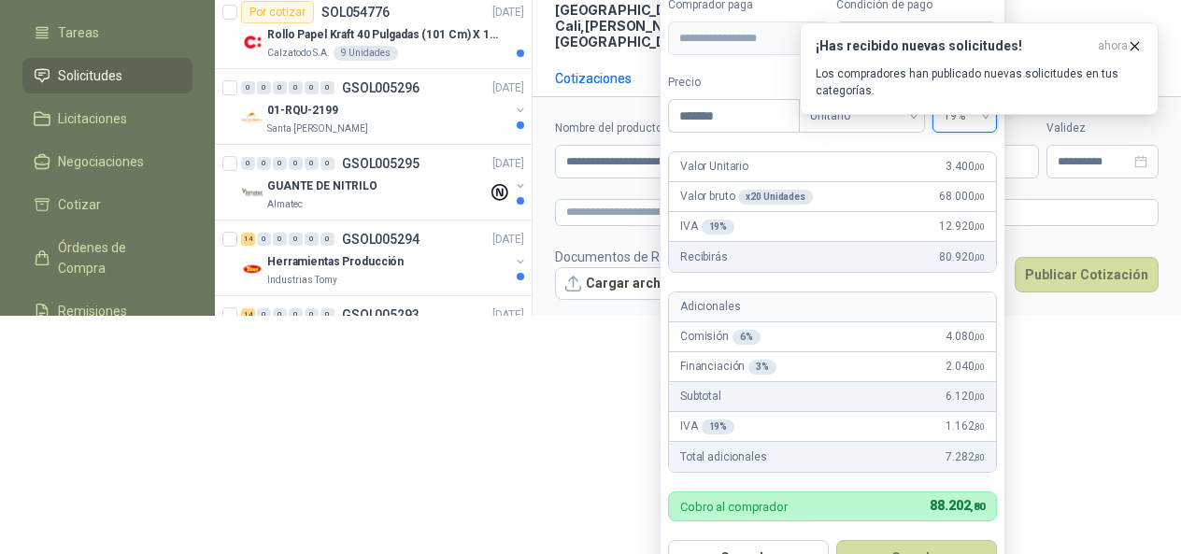
scroll to position [241, 0]
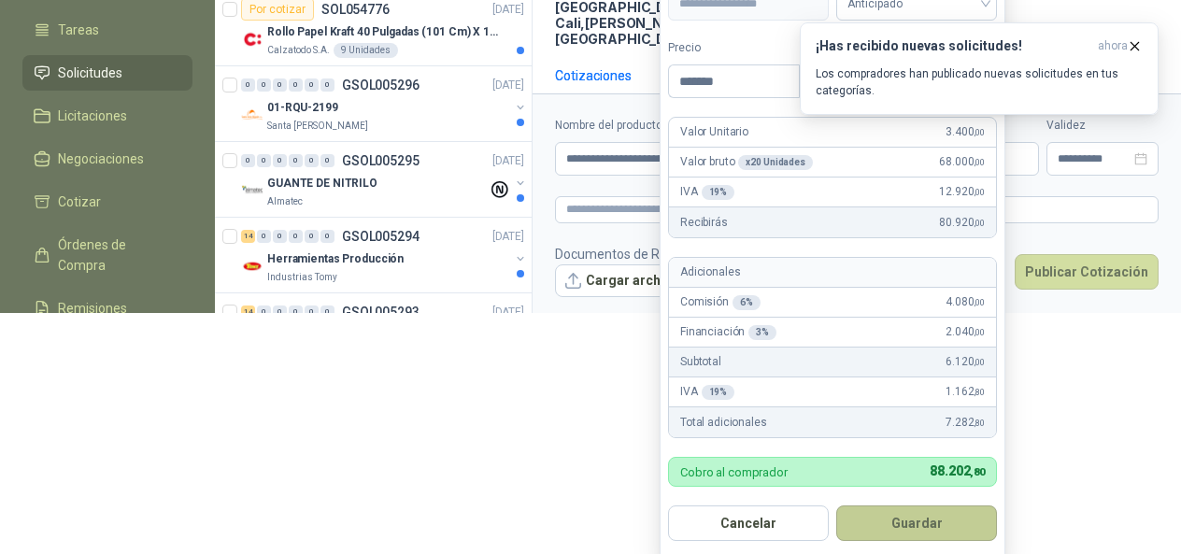
click at [936, 516] on button "Guardar" at bounding box center [916, 522] width 161 height 35
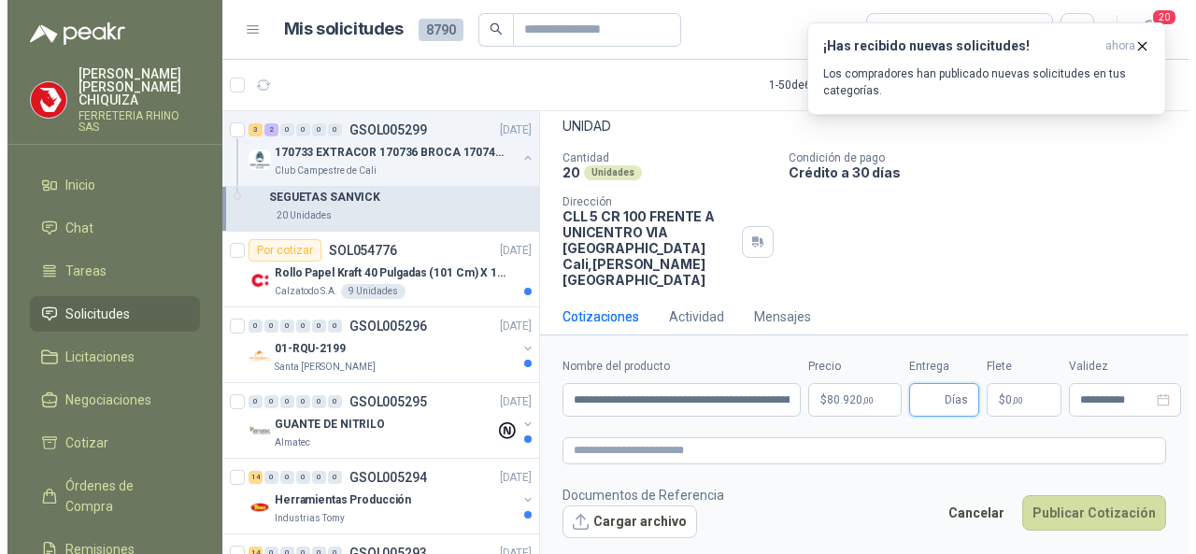
scroll to position [0, 0]
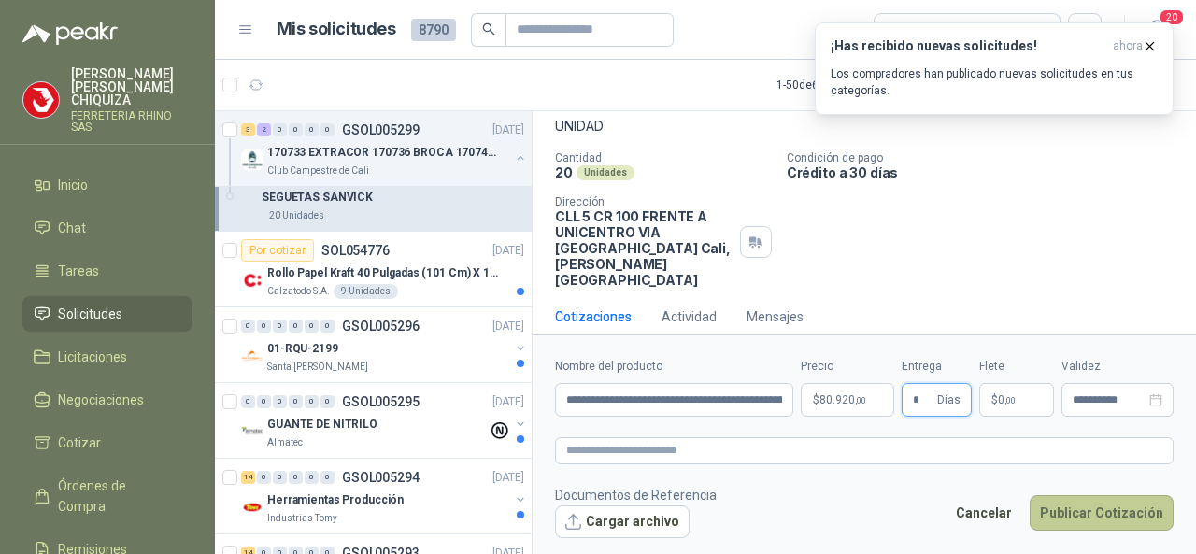
type input "*"
click at [1061, 520] on button "Publicar Cotización" at bounding box center [1101, 512] width 144 height 35
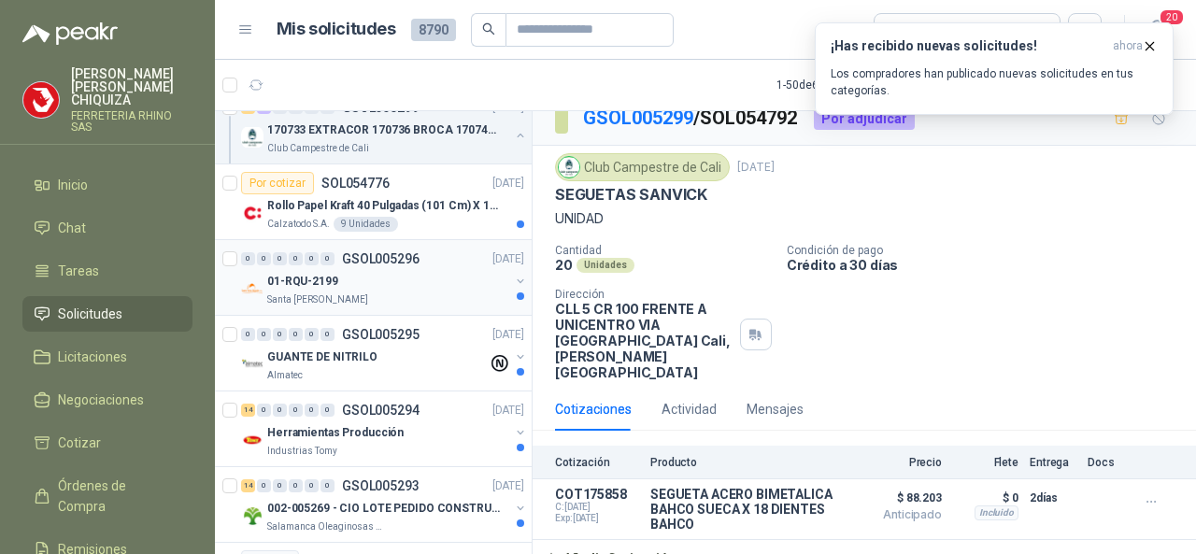
scroll to position [654, 0]
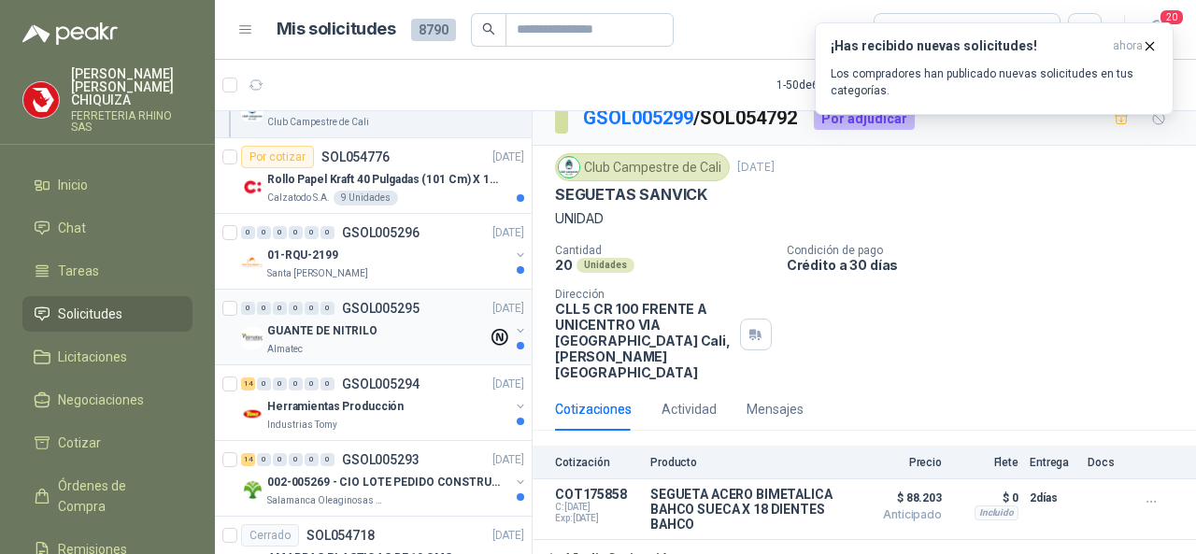
click at [368, 306] on p "GSOL005295" at bounding box center [381, 308] width 78 height 13
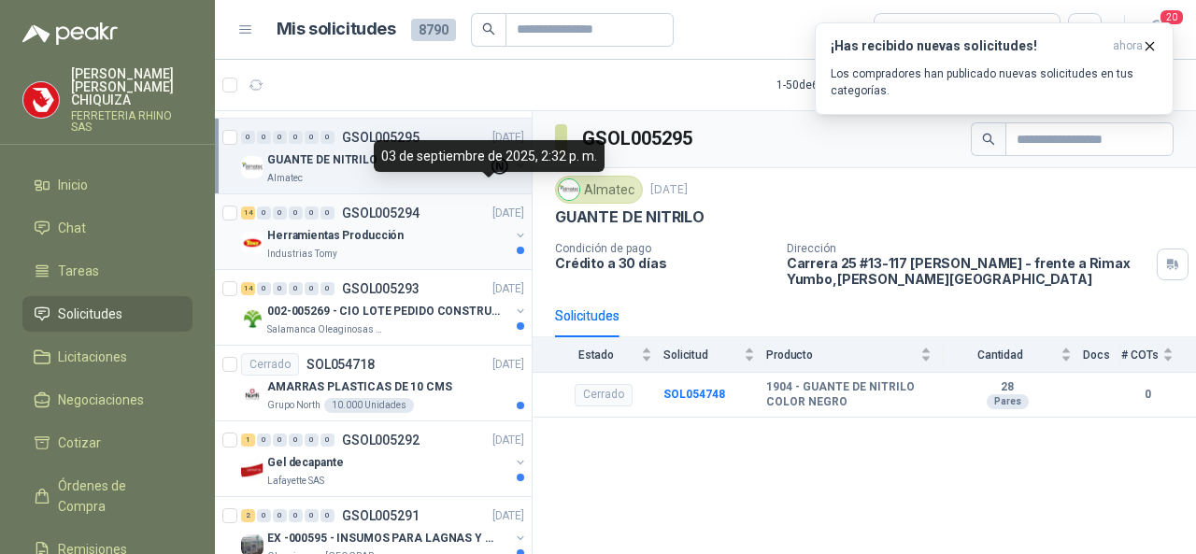
scroll to position [841, 0]
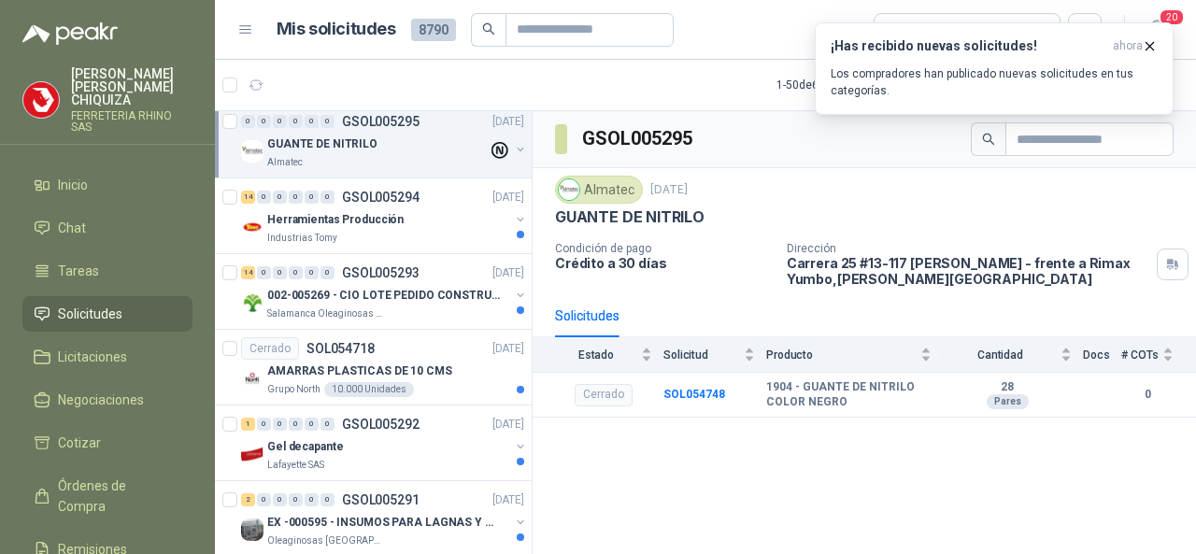
click at [689, 453] on div "GSOL005295 Almatec [DATE] GUANTE DE NITRILO Condición de pago Crédito a 30 días…" at bounding box center [863, 335] width 663 height 449
drag, startPoint x: 683, startPoint y: 446, endPoint x: 675, endPoint y: 425, distance: 21.9
click at [682, 444] on div "GSOL005295 Almatec [DATE] GUANTE DE NITRILO Condición de pago Crédito a 30 días…" at bounding box center [863, 335] width 663 height 449
click at [669, 413] on td "SOL054748" at bounding box center [714, 396] width 103 height 46
drag, startPoint x: 631, startPoint y: 393, endPoint x: 474, endPoint y: 363, distance: 160.7
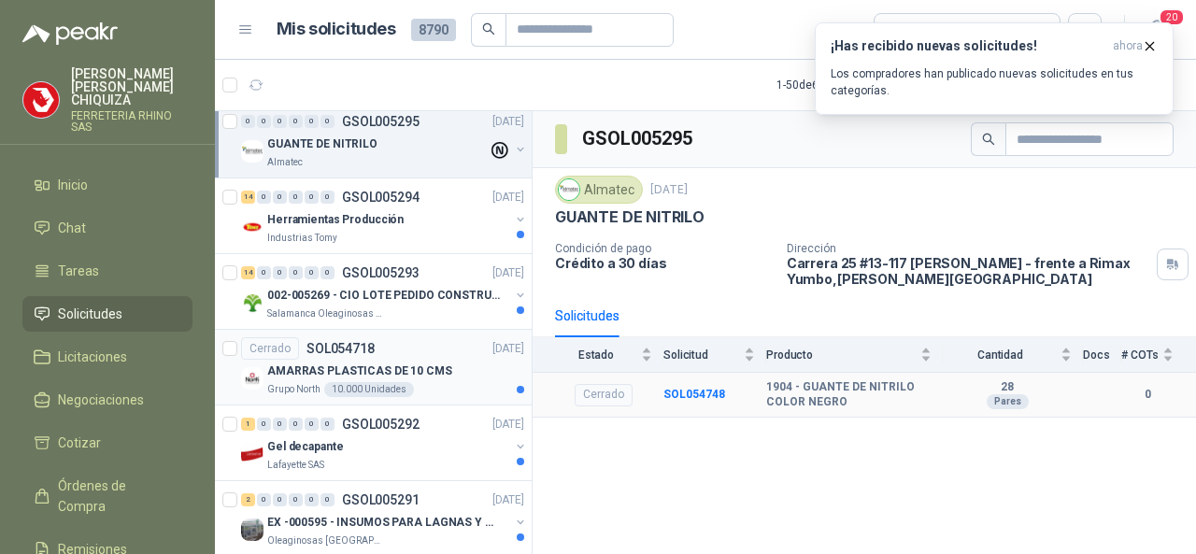
click at [631, 393] on td "Cerrado" at bounding box center [597, 396] width 131 height 46
click at [389, 266] on p "GSOL005293" at bounding box center [381, 272] width 78 height 13
click at [362, 362] on p "AMARRAS PLASTICAS DE 10 CMS" at bounding box center [359, 371] width 185 height 18
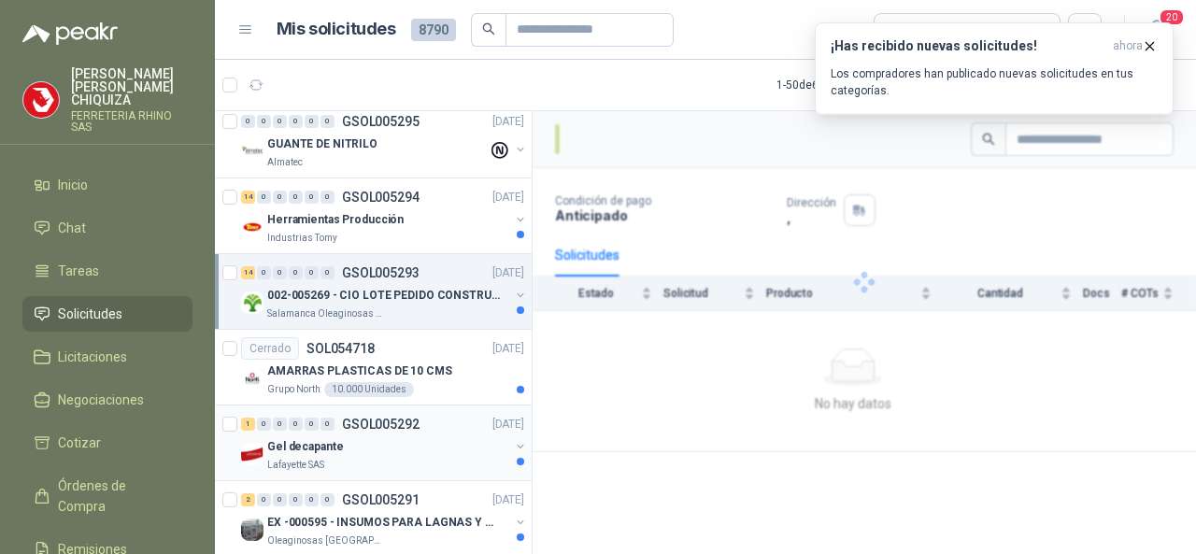
scroll to position [934, 0]
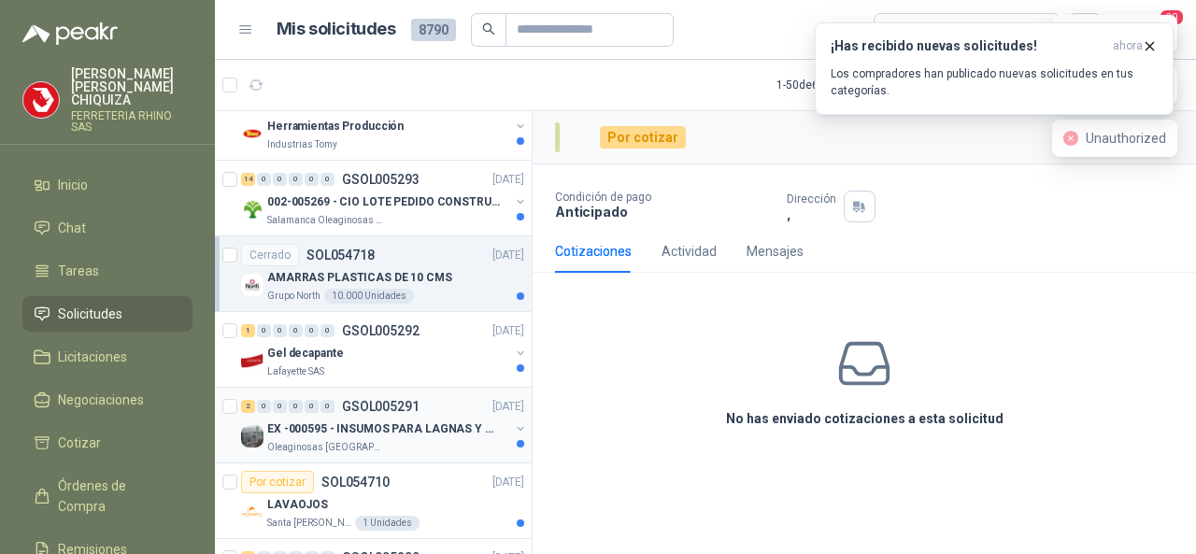
click at [379, 429] on p "EX -000595 - INSUMOS PARA LAGNAS Y OFICINAS PLANTA" at bounding box center [383, 429] width 233 height 18
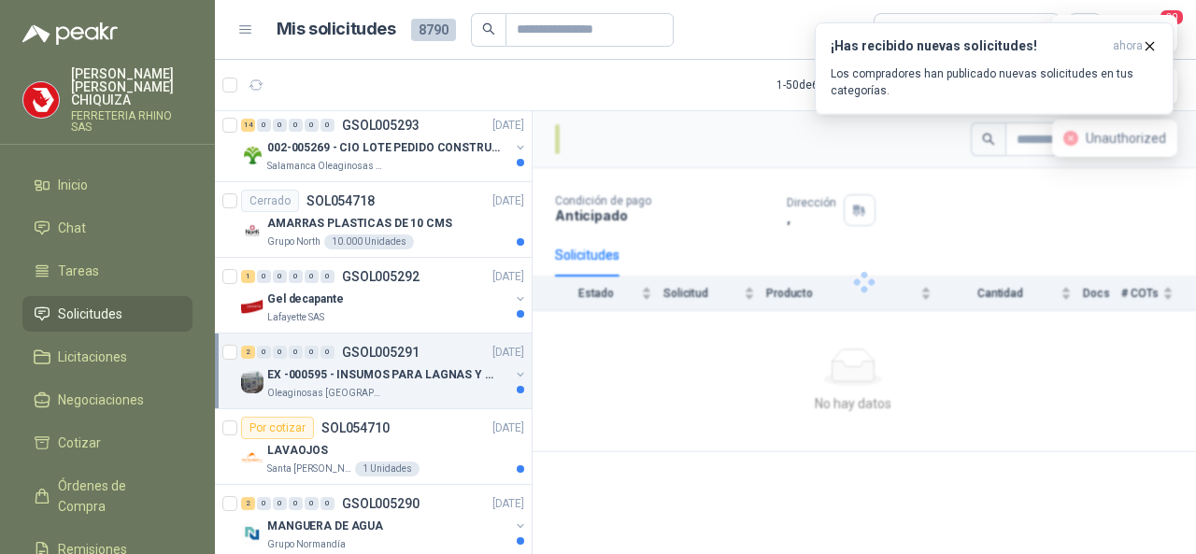
scroll to position [1027, 0]
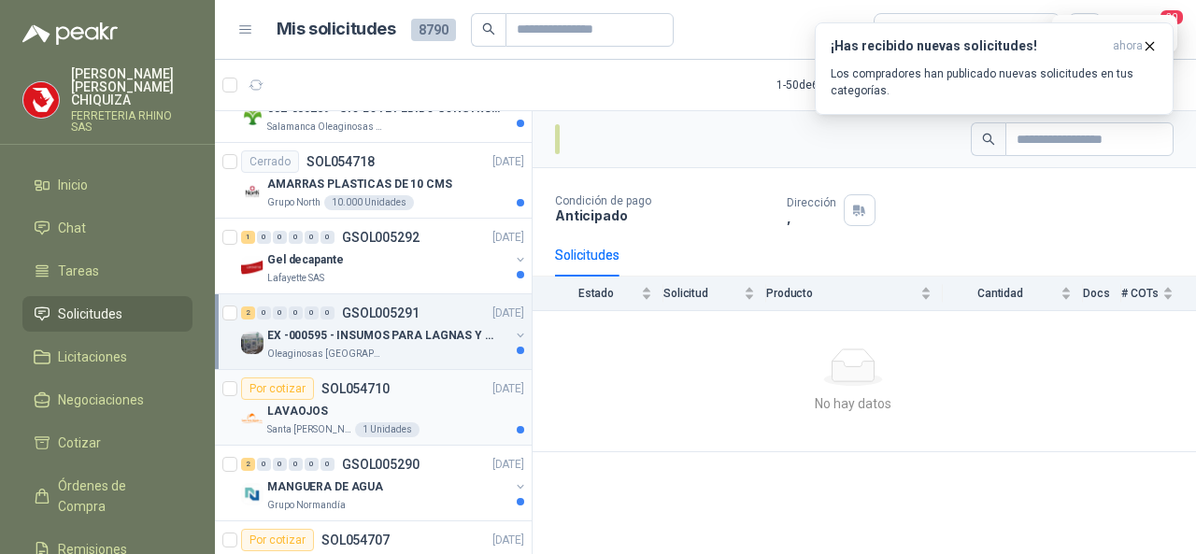
click at [336, 388] on p "SOL054710" at bounding box center [355, 388] width 68 height 13
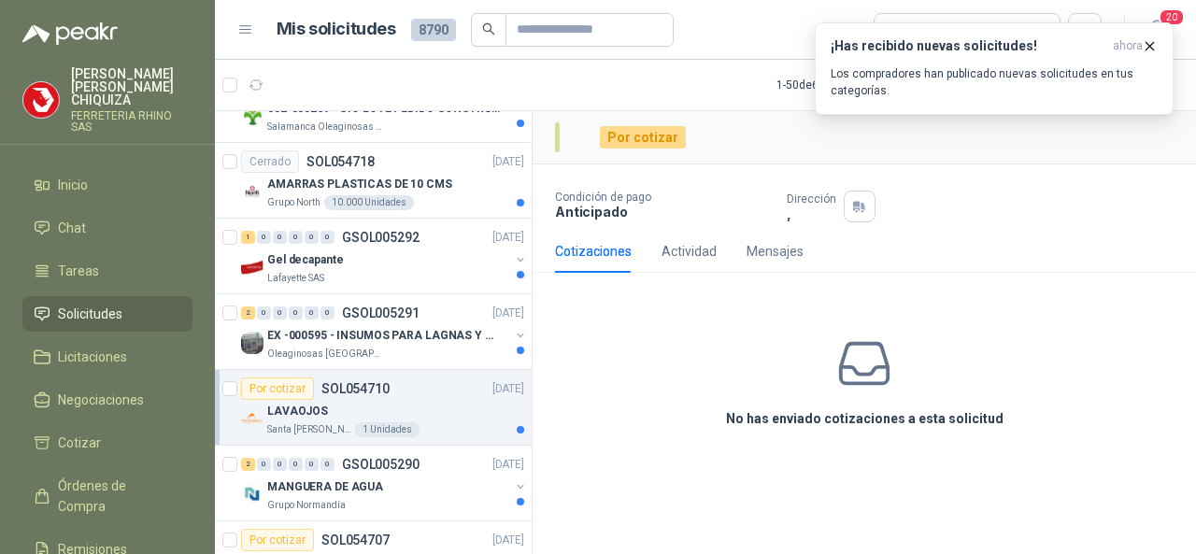
click at [78, 110] on p "FERRETERIA RHINO SAS" at bounding box center [131, 121] width 121 height 22
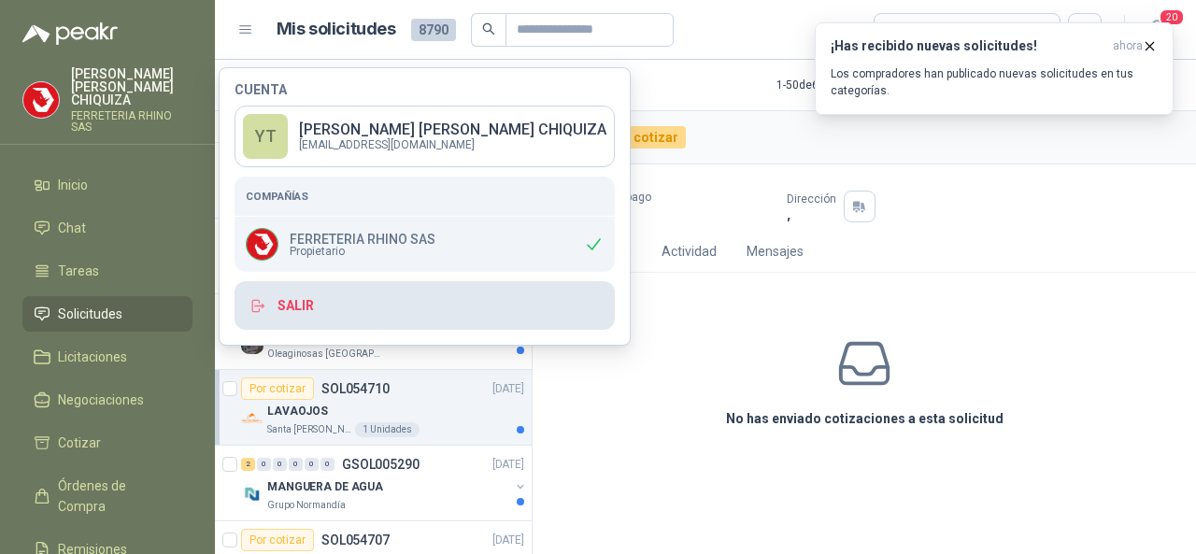
click at [299, 302] on button "Salir" at bounding box center [424, 305] width 380 height 49
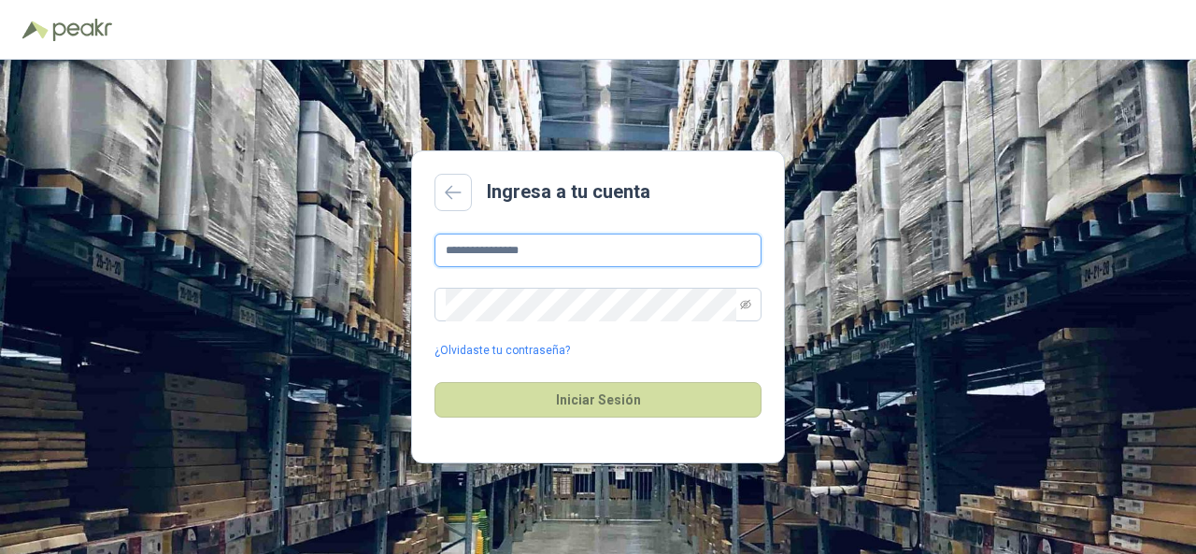
click at [552, 253] on input "**********" at bounding box center [597, 251] width 327 height 34
type input "*"
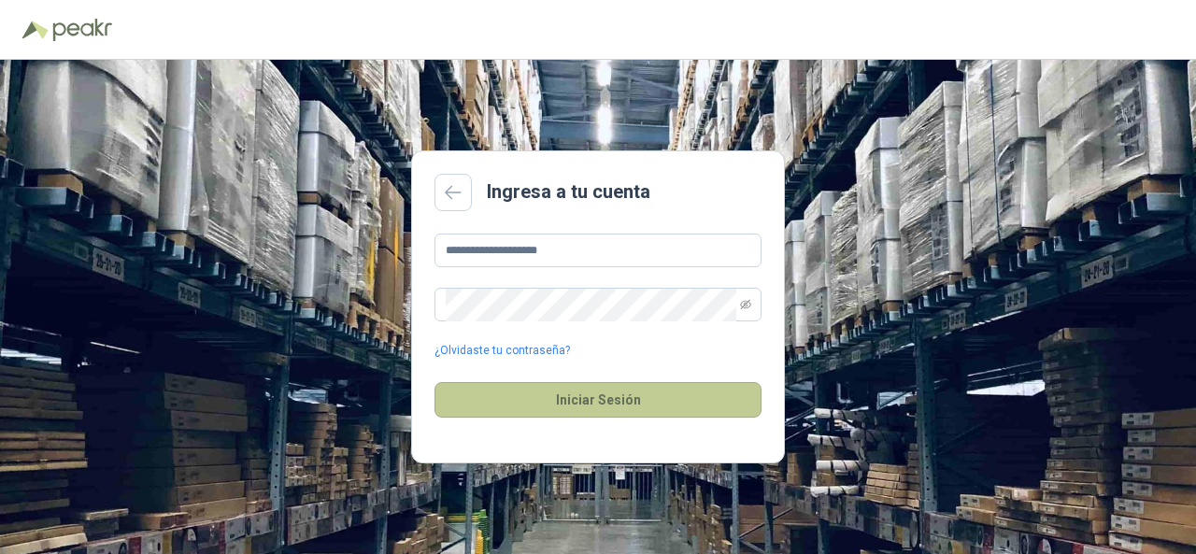
click at [583, 398] on button "Iniciar Sesión" at bounding box center [597, 399] width 327 height 35
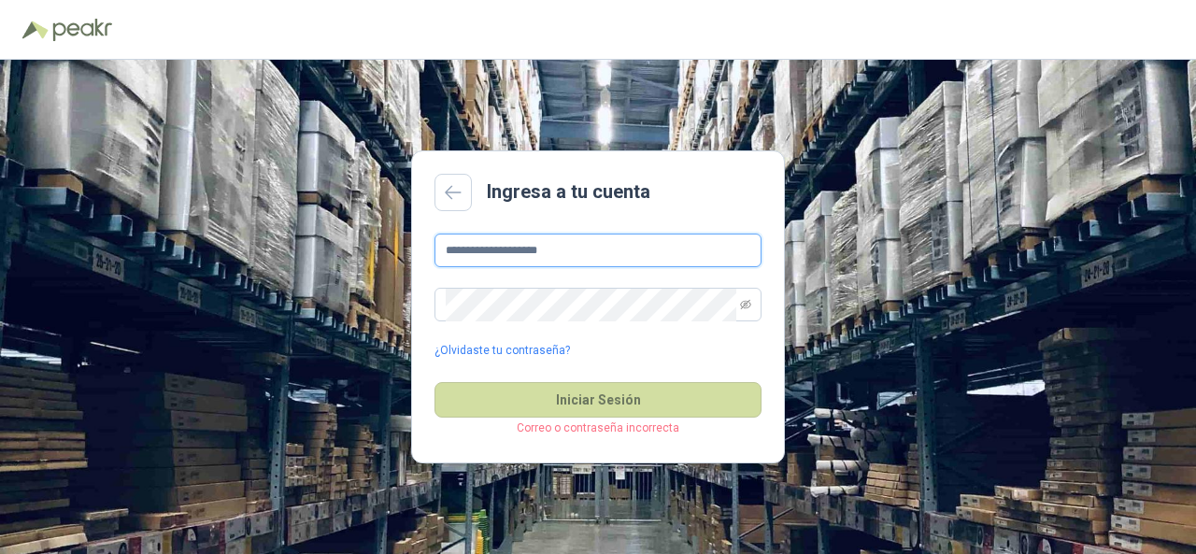
click at [610, 257] on input "**********" at bounding box center [597, 251] width 327 height 34
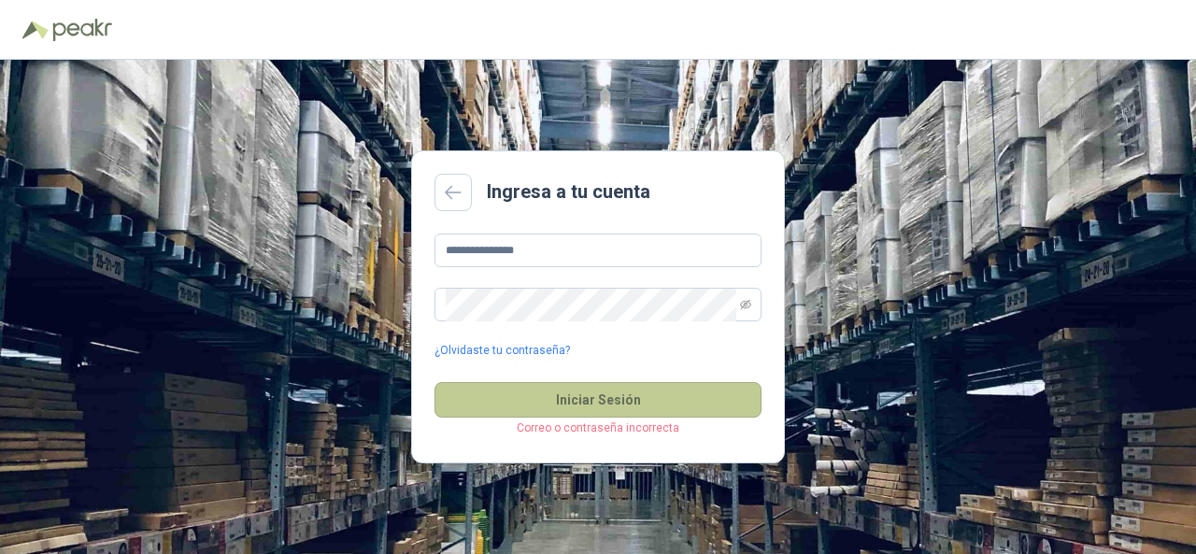
click at [580, 402] on button "Iniciar Sesión" at bounding box center [597, 399] width 327 height 35
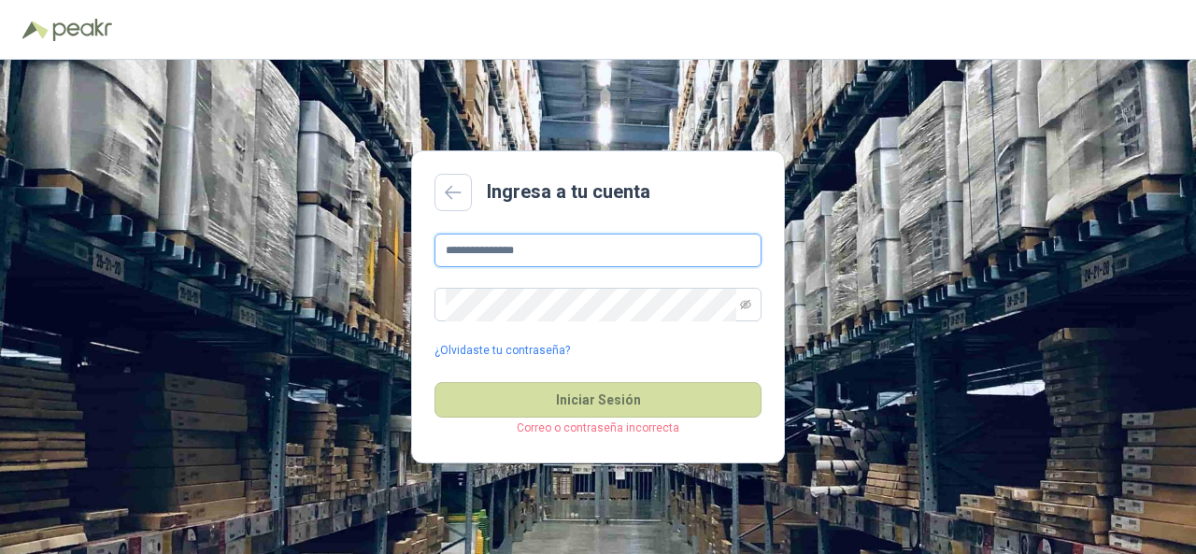
click at [550, 261] on input "**********" at bounding box center [597, 251] width 327 height 34
type input "*"
type input "**********"
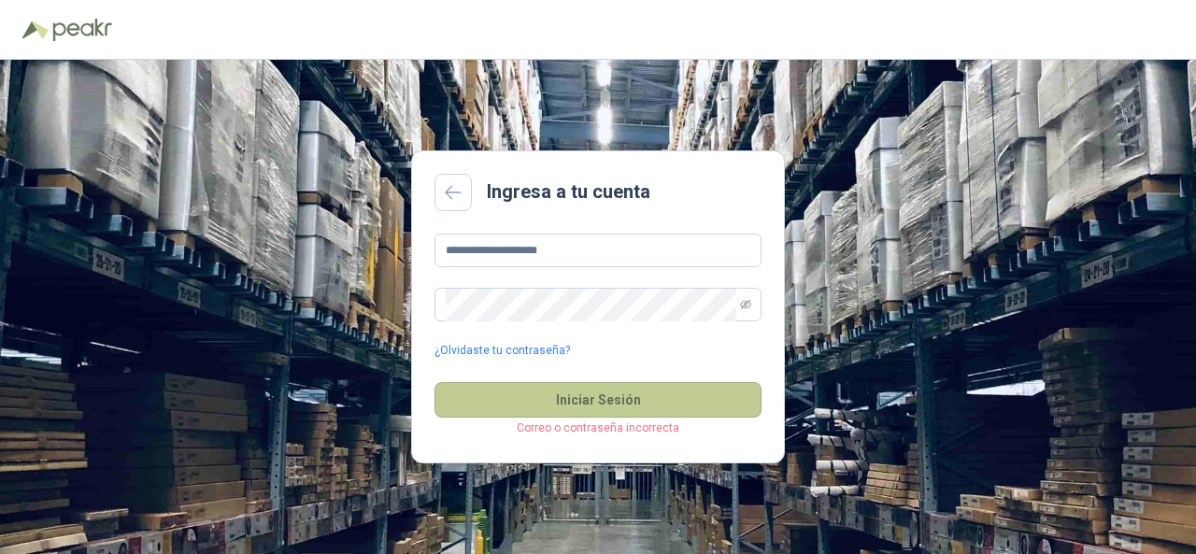
click at [532, 412] on button "Iniciar Sesión" at bounding box center [597, 399] width 327 height 35
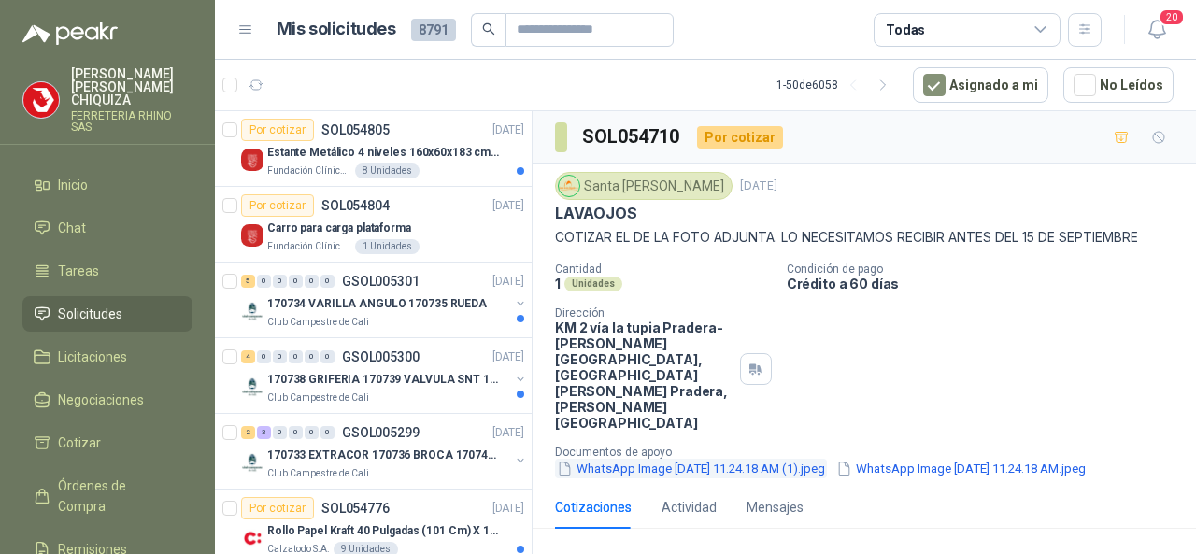
click at [669, 459] on button "WhatsApp Image [DATE] 11.24.18 AM (1).jpeg" at bounding box center [691, 469] width 272 height 20
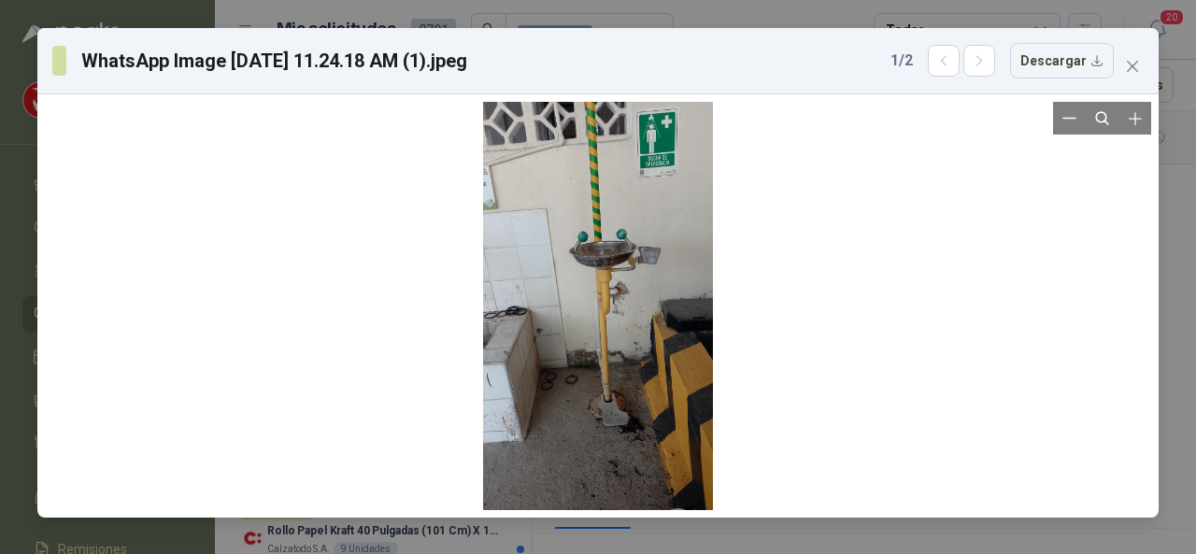
click at [819, 396] on div at bounding box center [598, 306] width 1106 height 408
click at [1137, 73] on icon "close" at bounding box center [1132, 66] width 15 height 15
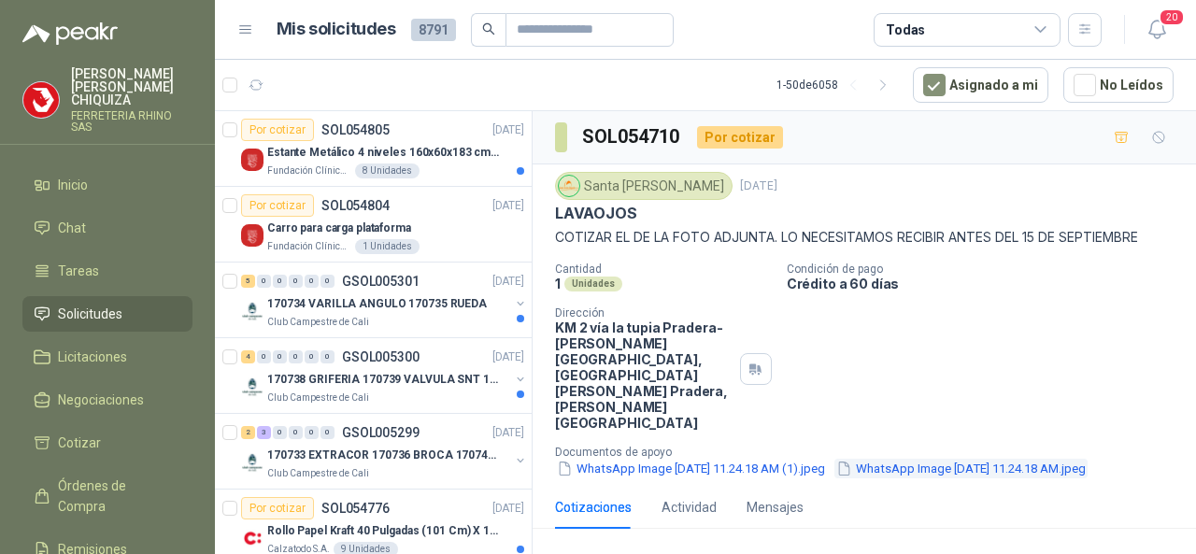
click at [834, 459] on button "WhatsApp Image [DATE] 11.24.18 AM.jpeg" at bounding box center [960, 469] width 253 height 20
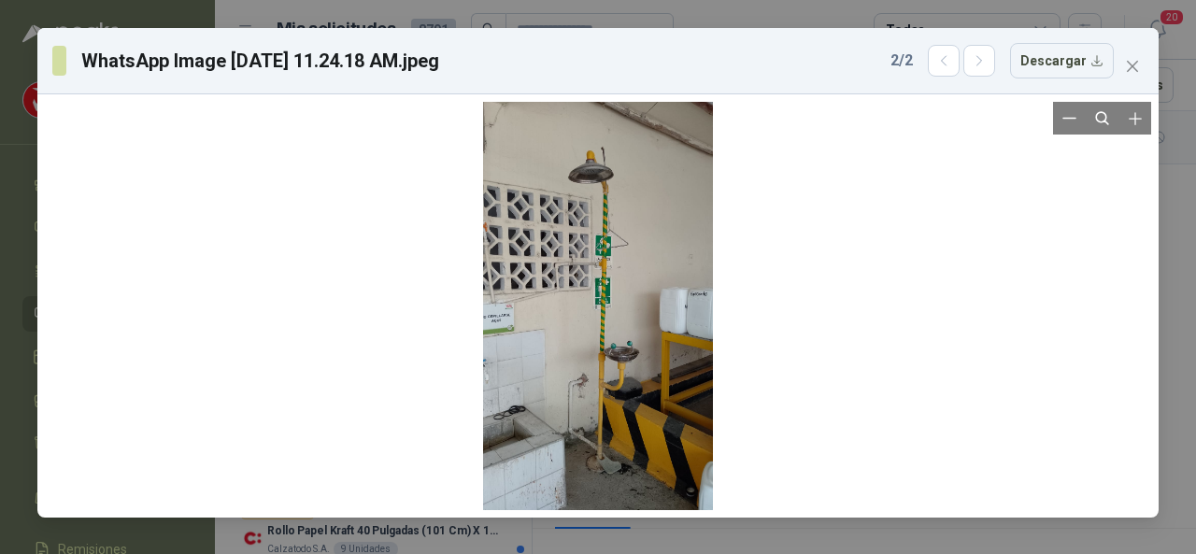
click at [907, 373] on div at bounding box center [598, 306] width 1106 height 408
click at [1132, 64] on icon "close" at bounding box center [1131, 66] width 11 height 11
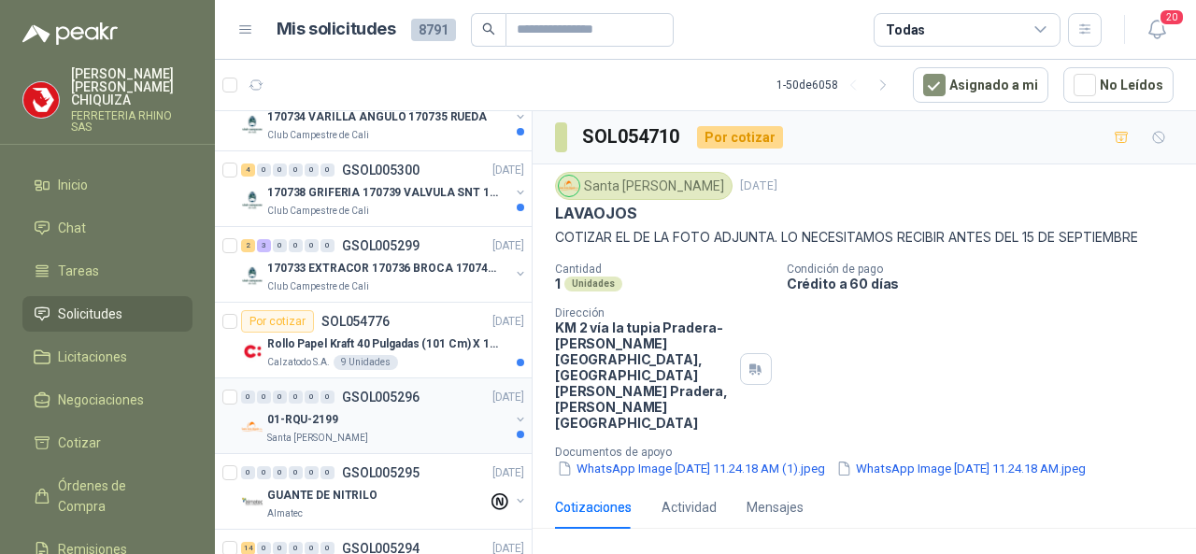
scroll to position [280, 0]
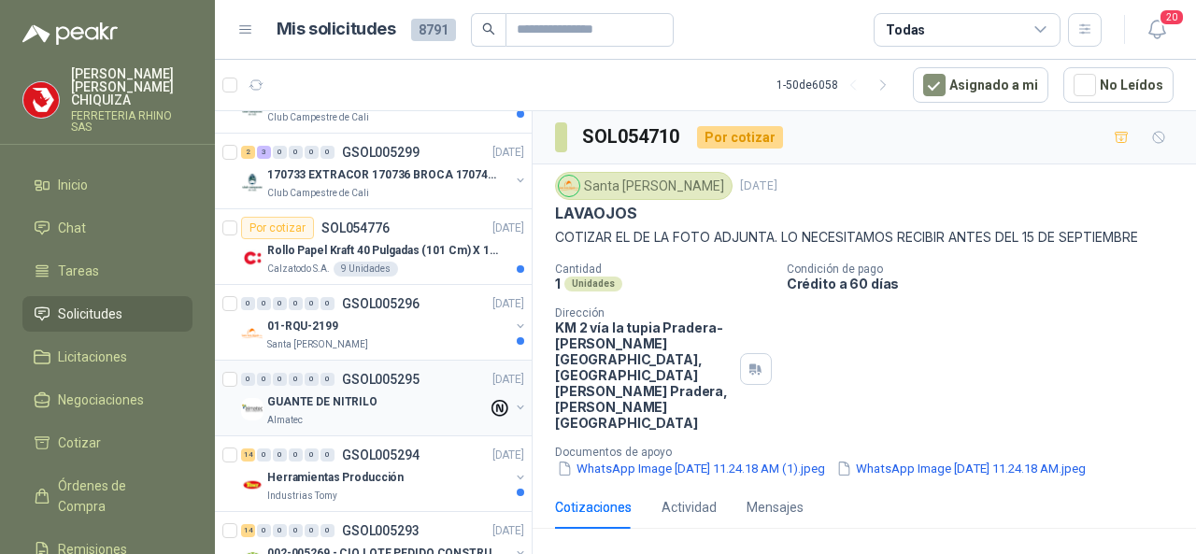
click at [359, 373] on p "GSOL005295" at bounding box center [381, 379] width 78 height 13
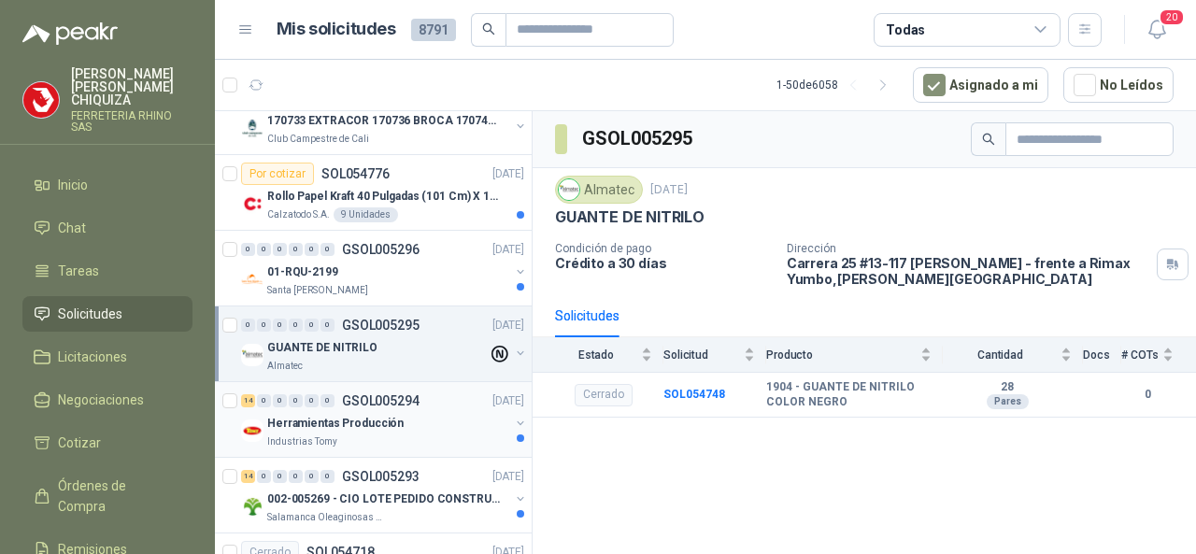
scroll to position [374, 0]
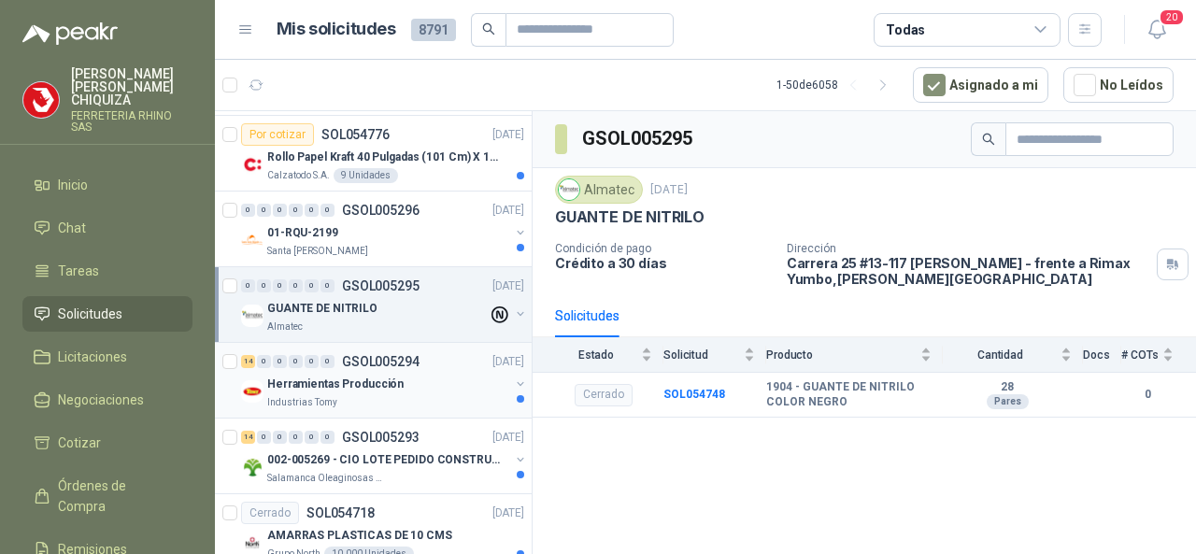
click at [372, 355] on p "GSOL005294" at bounding box center [381, 361] width 78 height 13
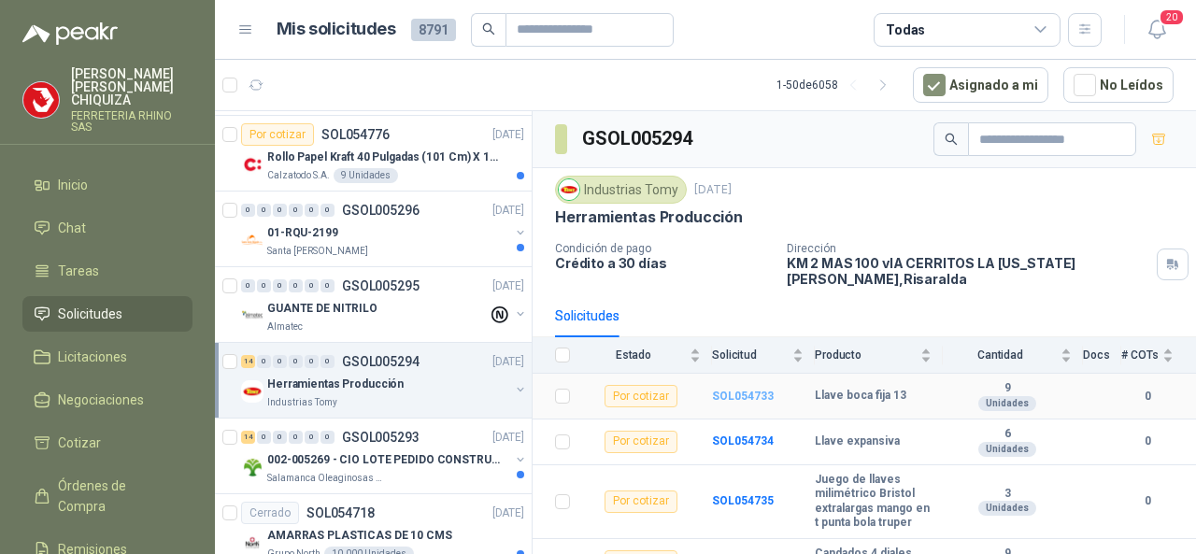
click at [735, 397] on b "SOL054733" at bounding box center [743, 395] width 62 height 13
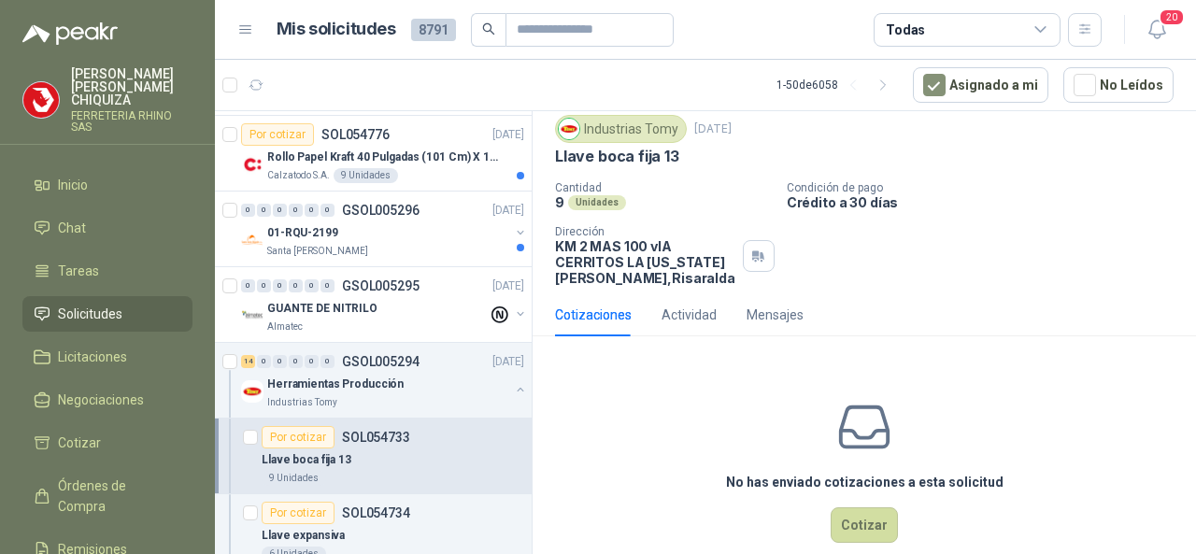
scroll to position [84, 0]
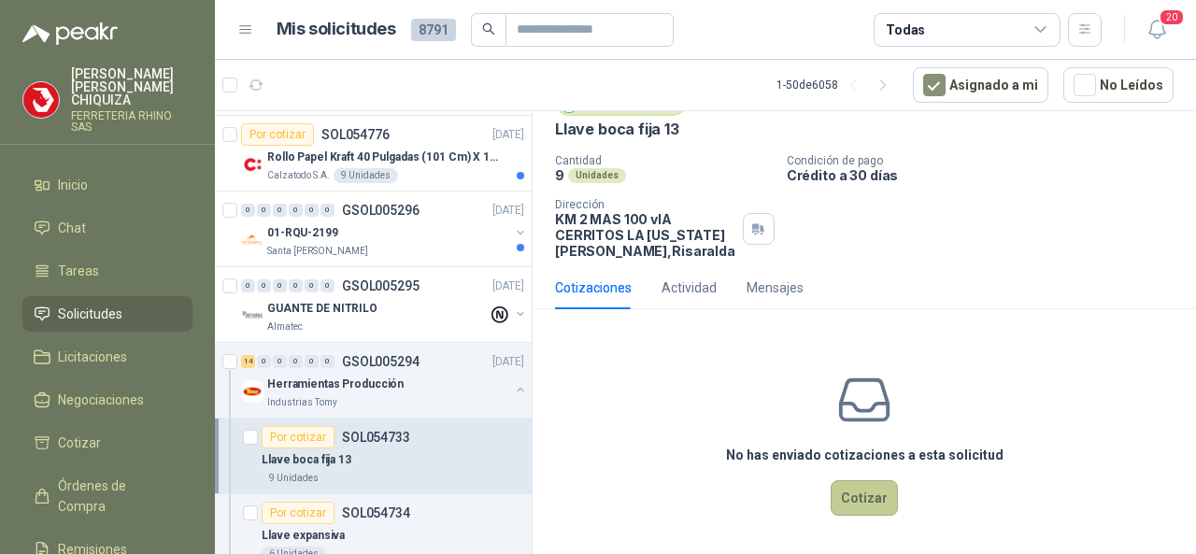
click at [833, 497] on button "Cotizar" at bounding box center [863, 497] width 67 height 35
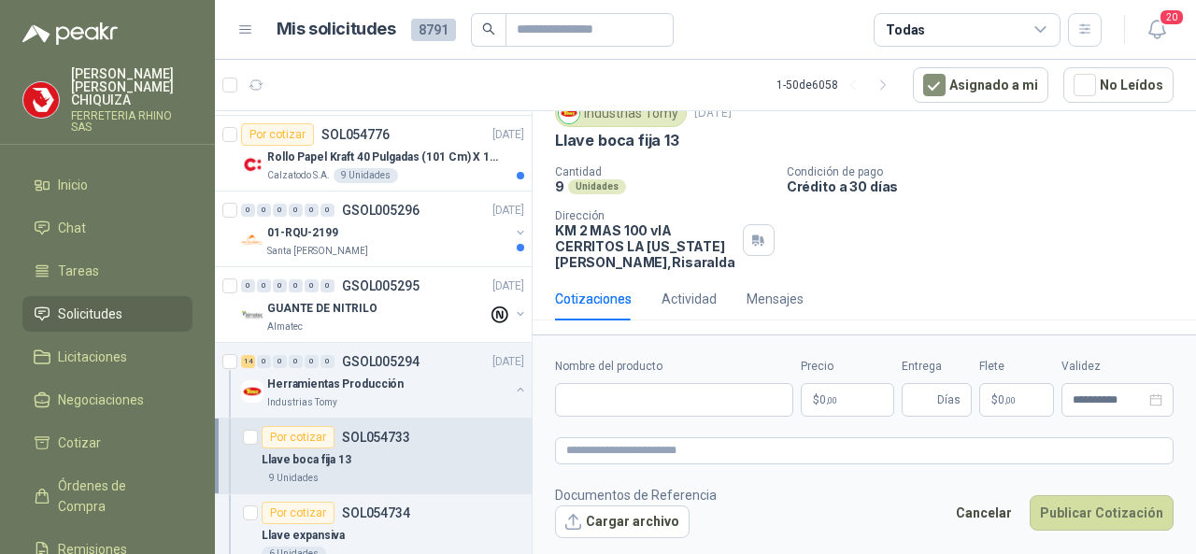
scroll to position [71, 0]
click at [669, 410] on input "Nombre del producto" at bounding box center [674, 400] width 238 height 34
paste input "**********"
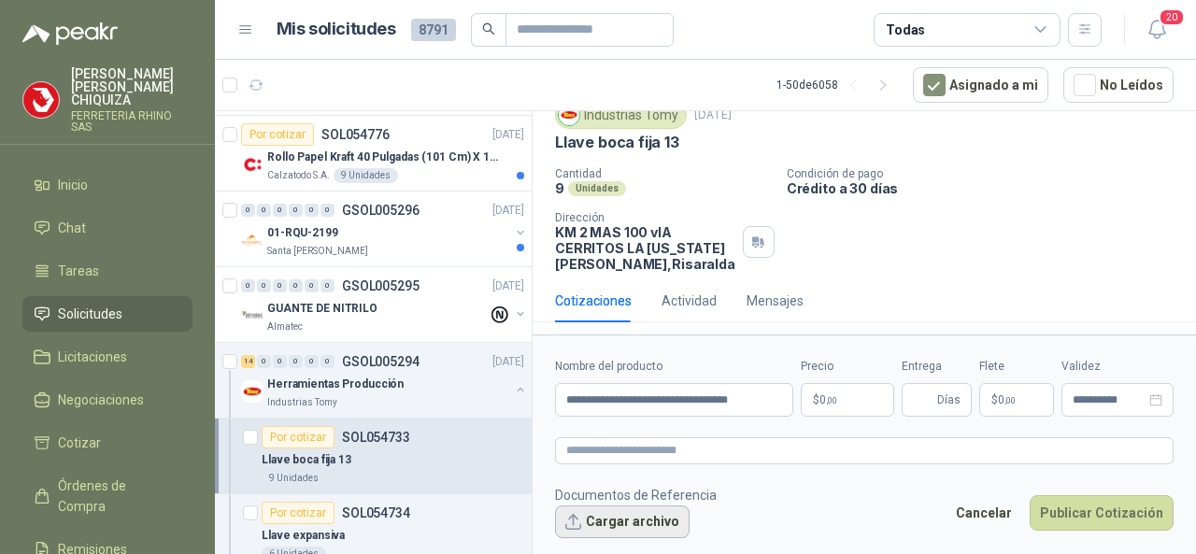
scroll to position [0, 0]
click at [788, 401] on input "**********" at bounding box center [674, 400] width 238 height 34
paste input "**********"
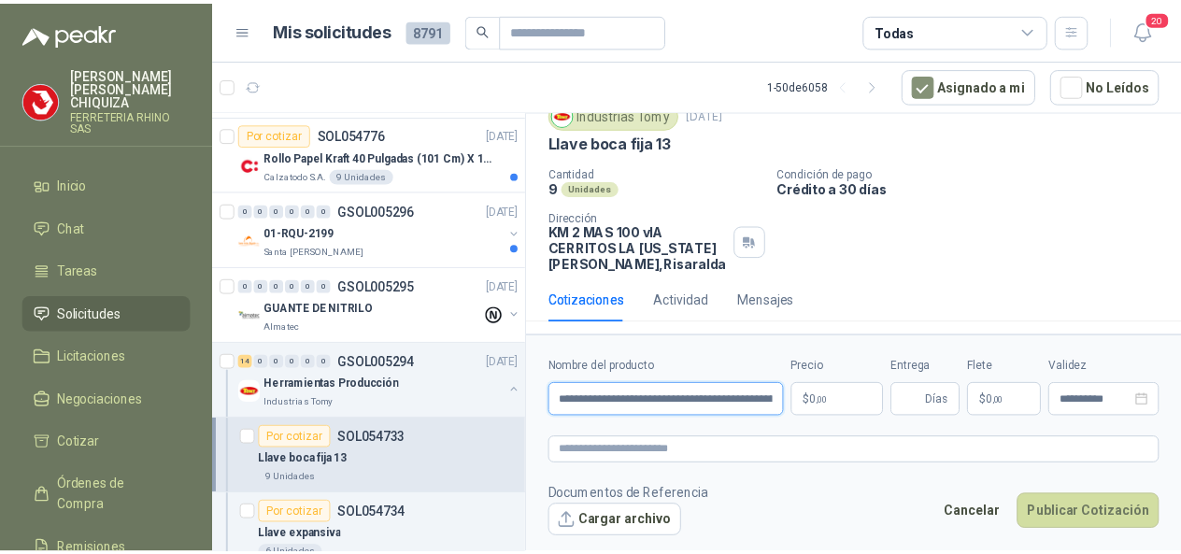
scroll to position [0, 109]
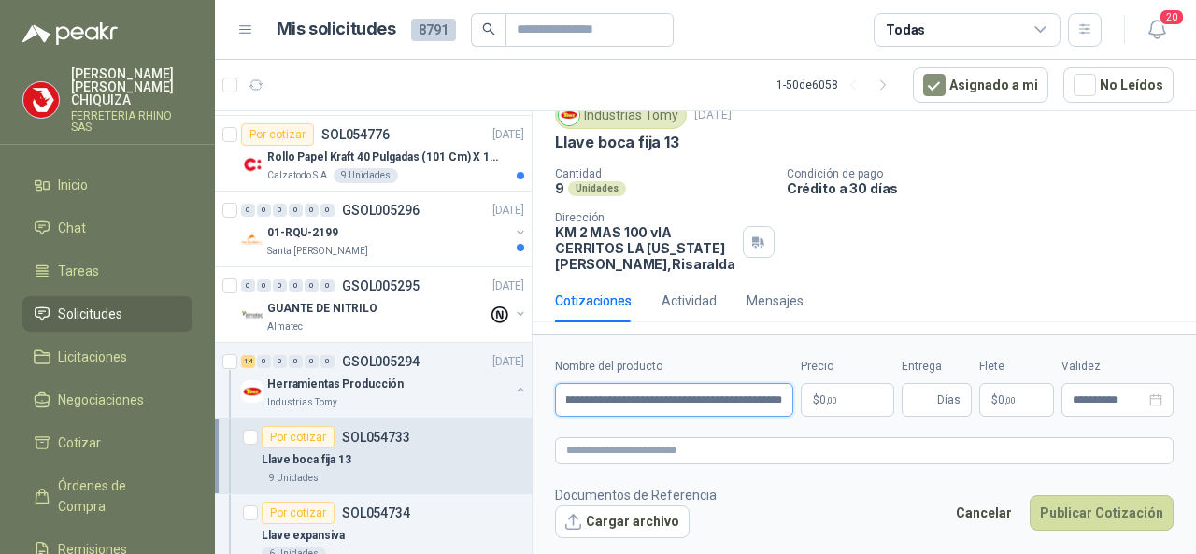
type input "**********"
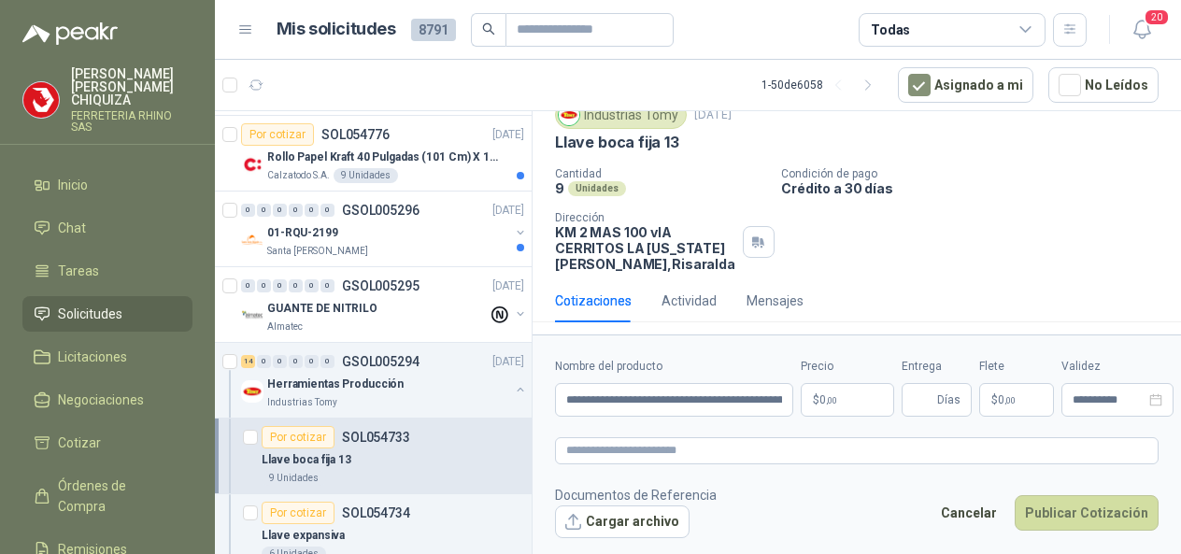
click at [839, 404] on body "[PERSON_NAME] FERRETERIA RHINO SAS Inicio Chat Tareas Solicitudes Licitaciones …" at bounding box center [590, 277] width 1181 height 554
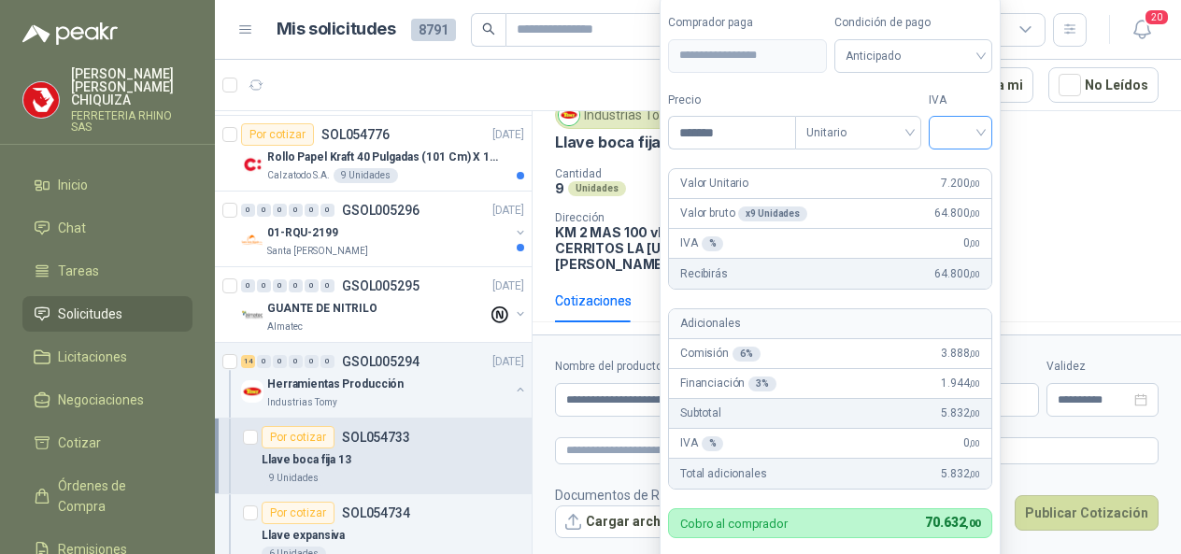
click at [992, 130] on div at bounding box center [960, 133] width 64 height 34
type input "*******"
click at [945, 173] on div "19%" at bounding box center [964, 174] width 57 height 30
click at [911, 134] on span "Unitario" at bounding box center [862, 133] width 104 height 28
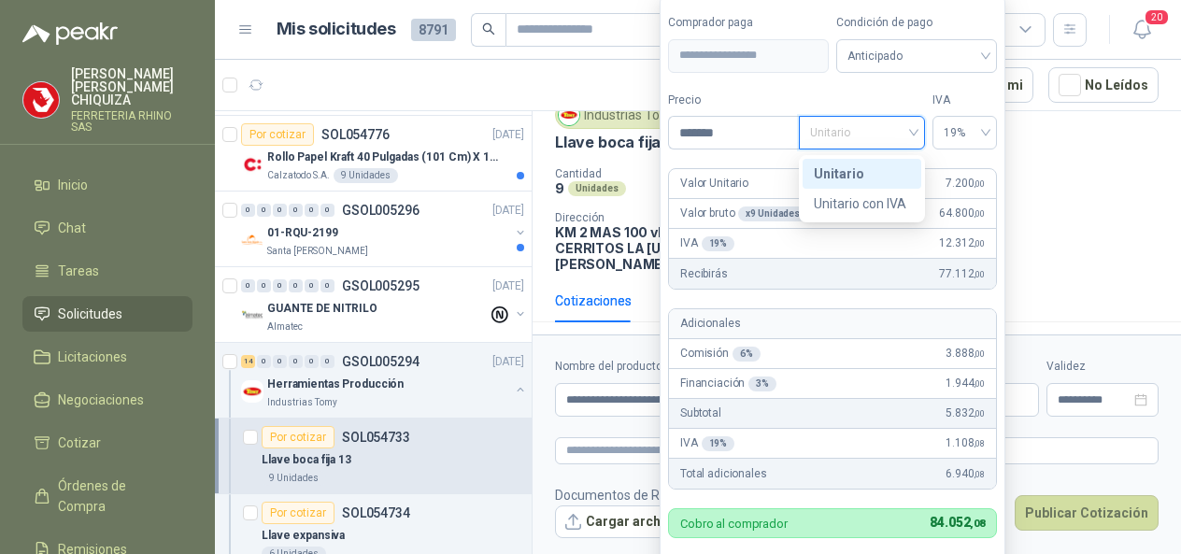
click at [845, 182] on div "Unitario" at bounding box center [862, 173] width 96 height 21
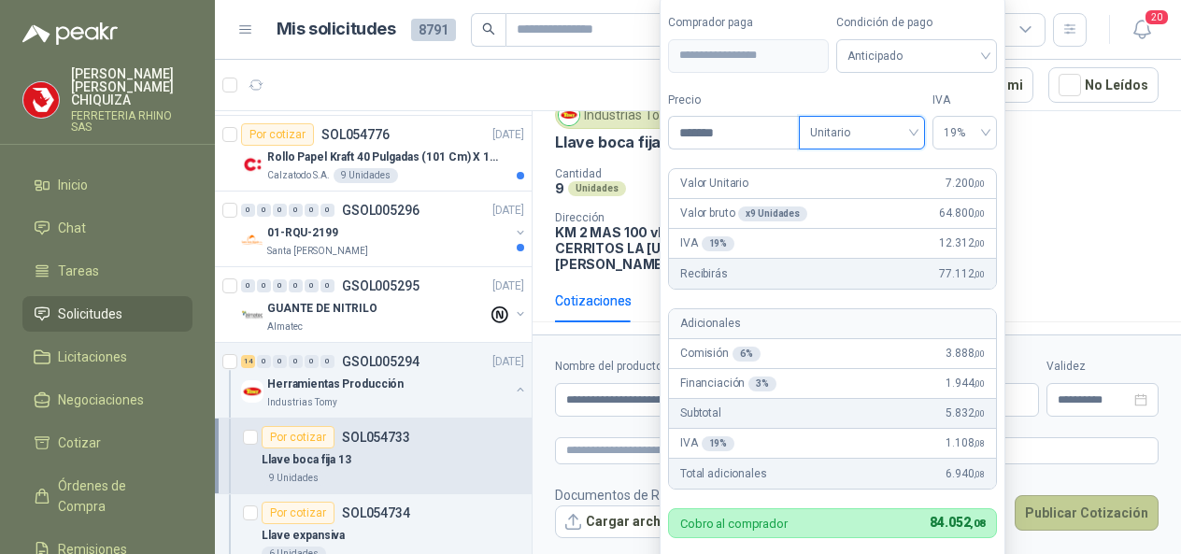
click at [1095, 513] on button "Publicar Cotización" at bounding box center [1086, 512] width 144 height 35
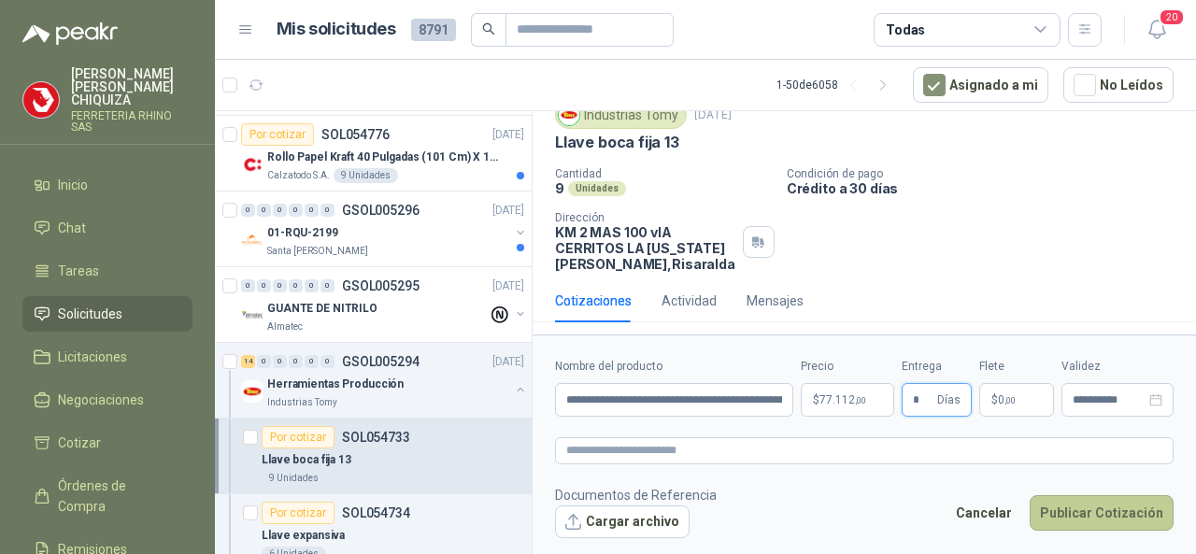
type input "*"
click at [1085, 509] on button "Publicar Cotización" at bounding box center [1101, 512] width 144 height 35
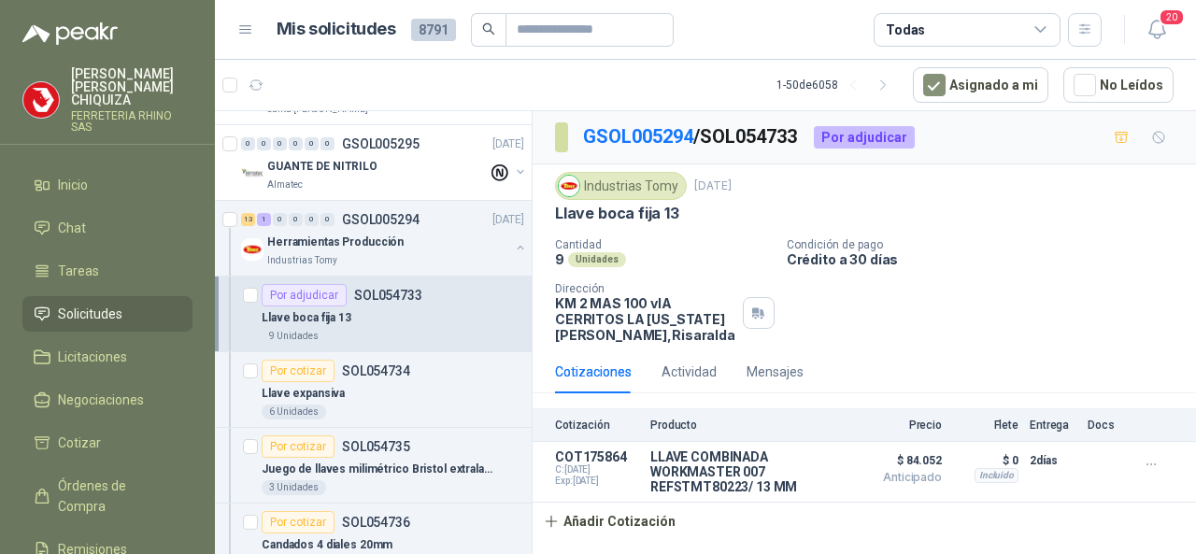
scroll to position [560, 0]
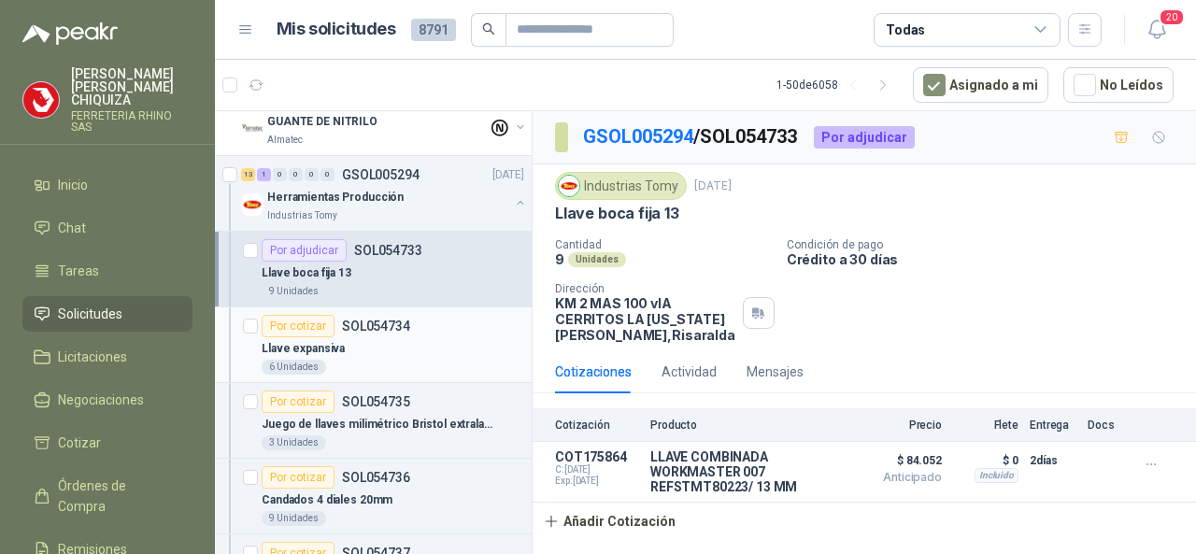
click at [381, 319] on p "SOL054734" at bounding box center [376, 325] width 68 height 13
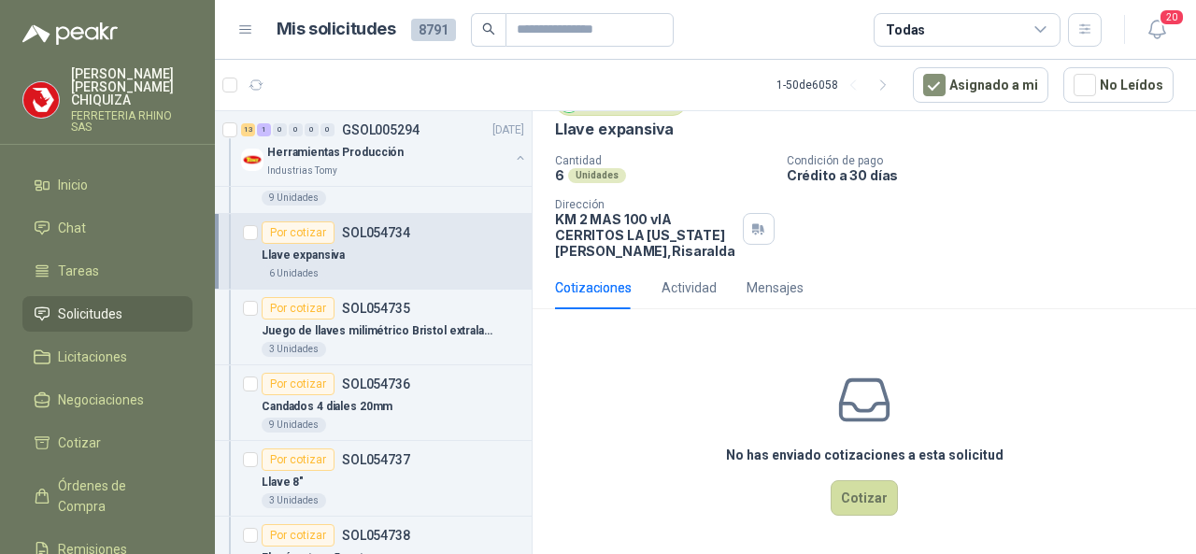
scroll to position [84, 0]
click at [857, 498] on button "Cotizar" at bounding box center [863, 497] width 67 height 35
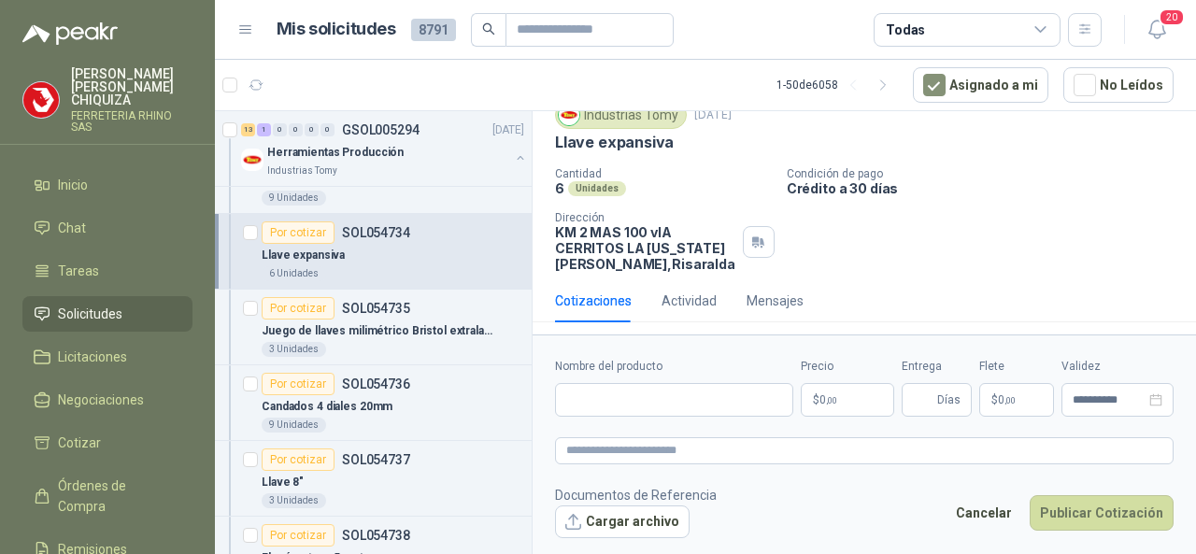
scroll to position [71, 0]
click at [620, 386] on input "Nombre del producto" at bounding box center [674, 400] width 238 height 34
paste input "**********"
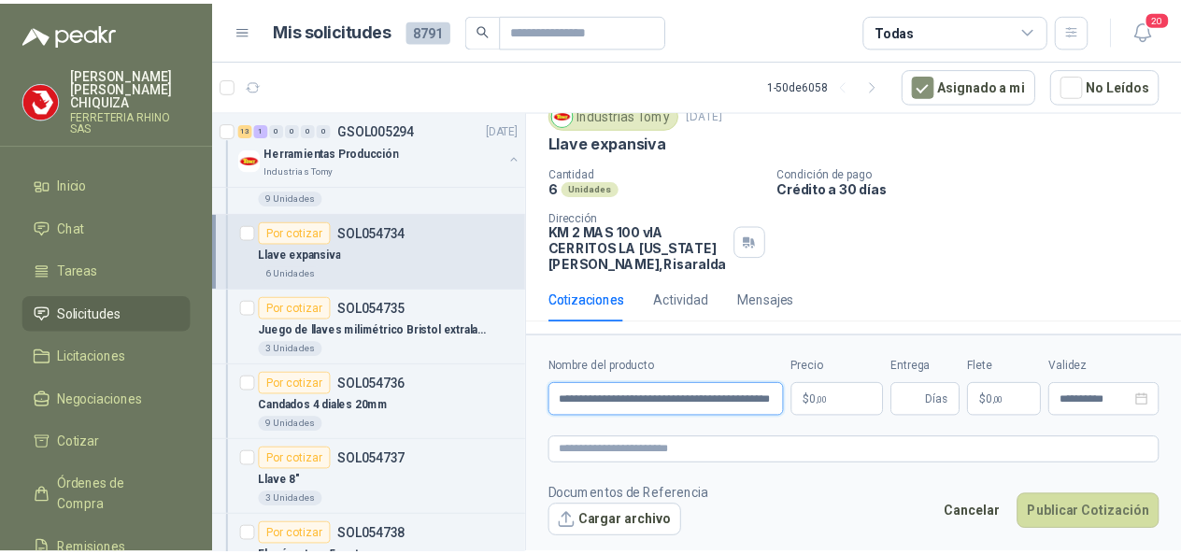
scroll to position [0, 64]
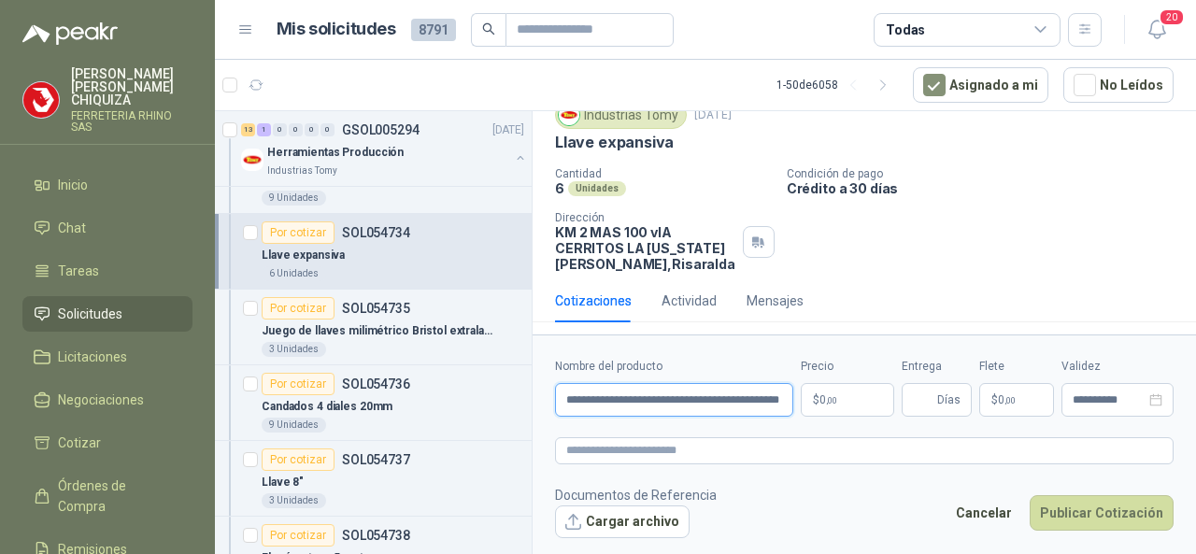
type input "**********"
click at [839, 409] on body "[PERSON_NAME] FERRETERIA RHINO SAS Inicio Chat Tareas Solicitudes Licitaciones …" at bounding box center [598, 277] width 1196 height 554
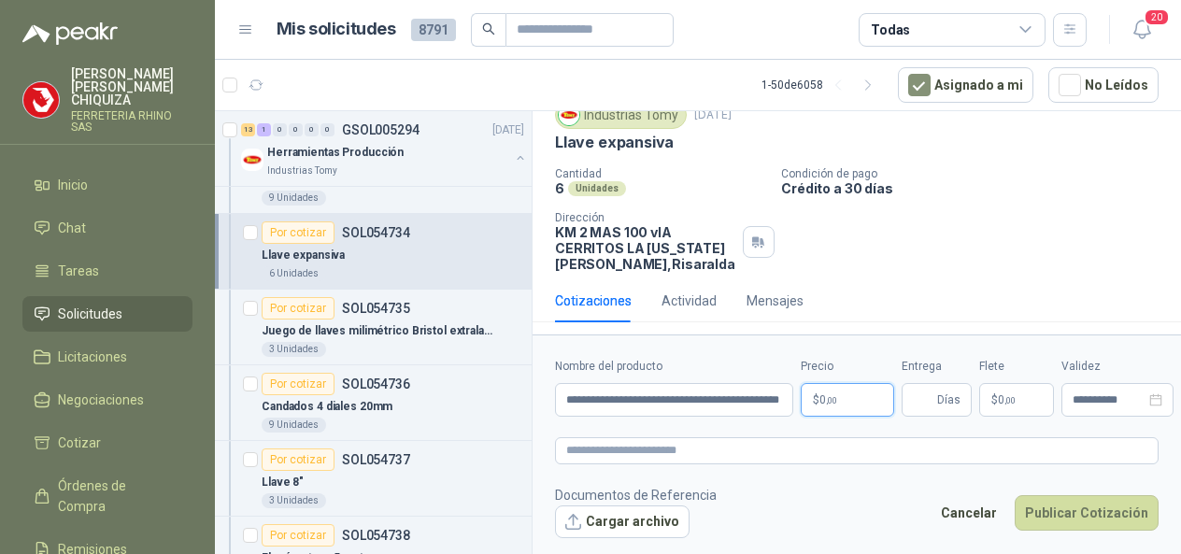
scroll to position [0, 0]
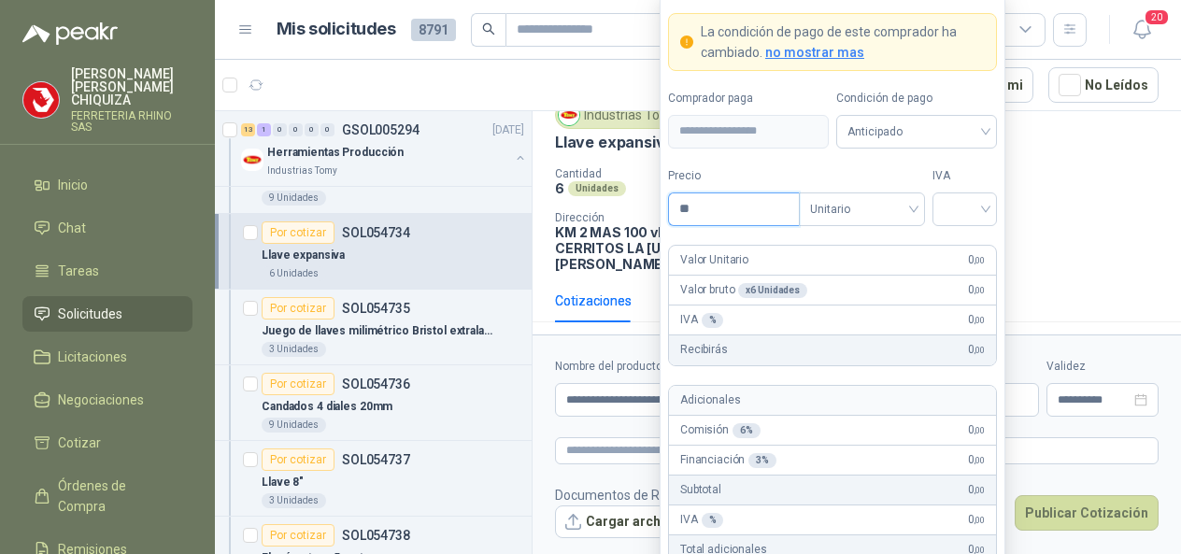
type input "*"
click at [991, 211] on div at bounding box center [964, 209] width 64 height 34
type input "********"
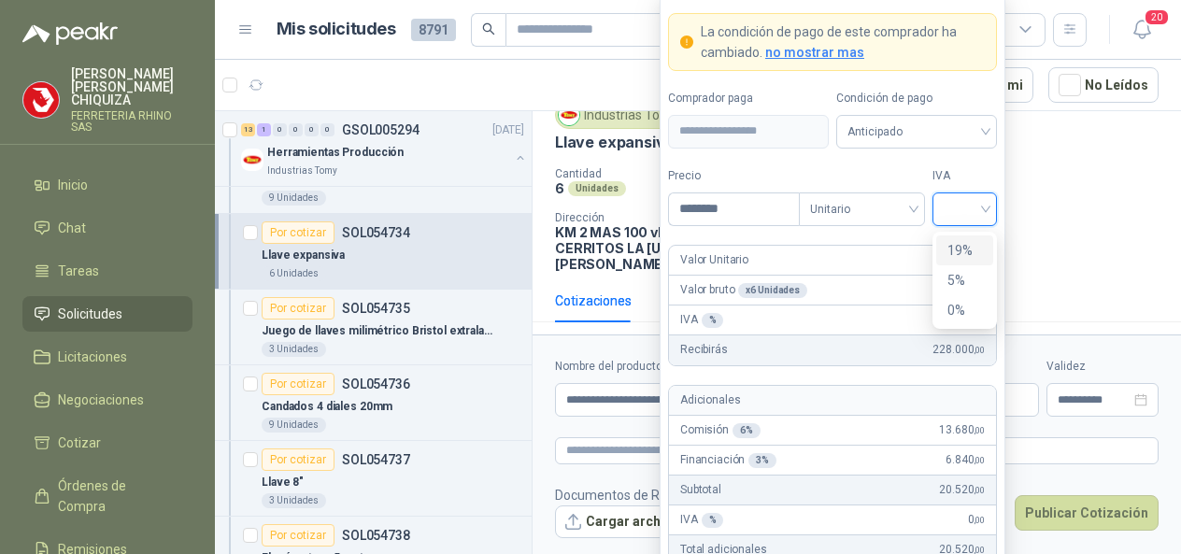
drag, startPoint x: 970, startPoint y: 248, endPoint x: 959, endPoint y: 243, distance: 11.3
click at [970, 248] on div "19%" at bounding box center [964, 250] width 35 height 21
click at [918, 210] on div "Unitario" at bounding box center [862, 209] width 126 height 34
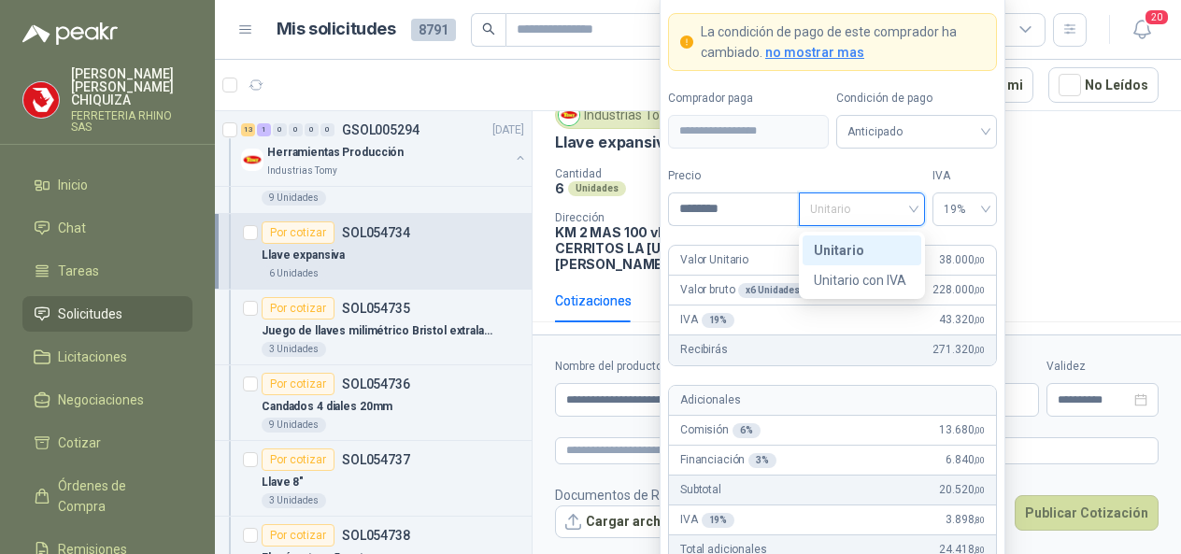
click at [822, 257] on div "Unitario" at bounding box center [862, 250] width 96 height 21
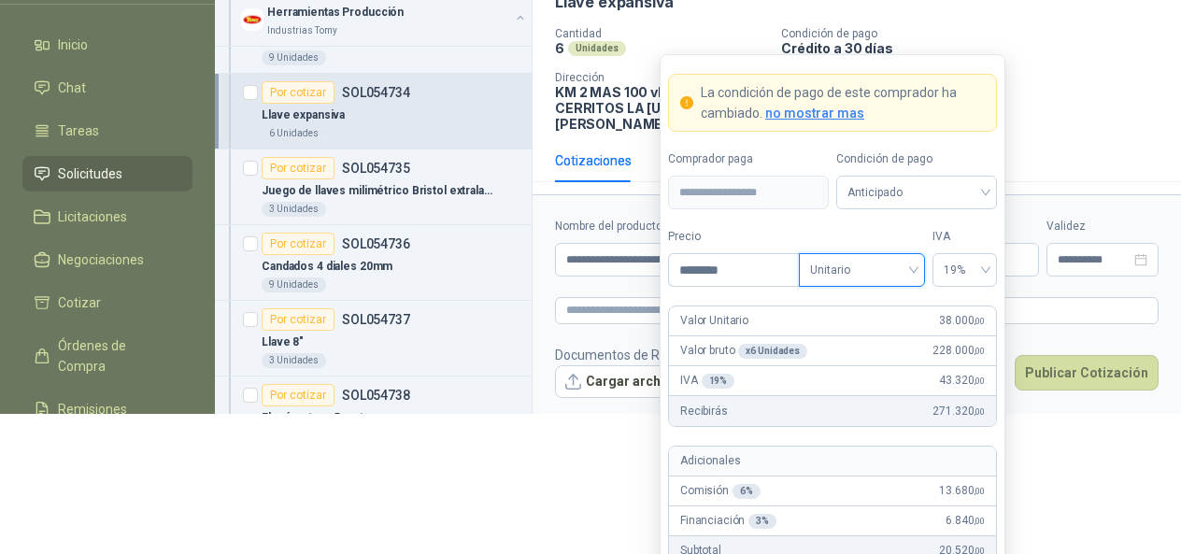
scroll to position [213, 0]
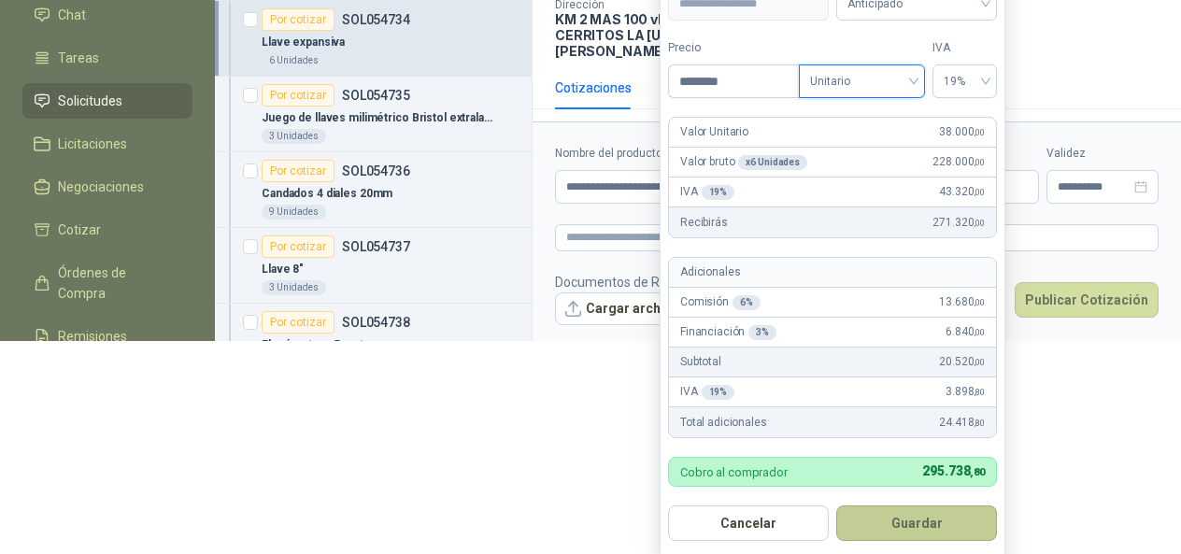
click at [904, 526] on button "Guardar" at bounding box center [916, 522] width 161 height 35
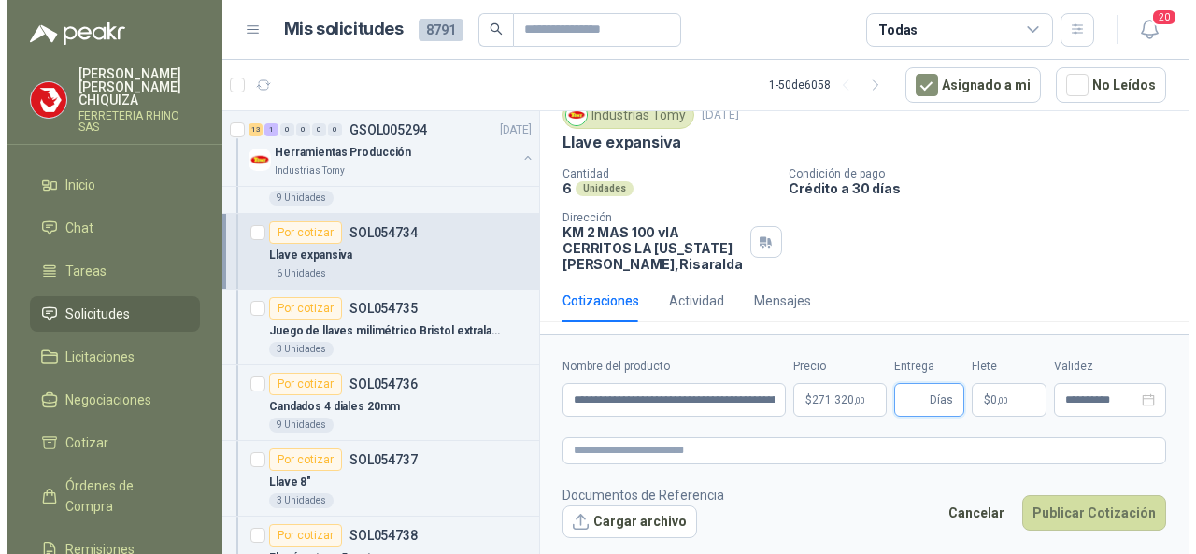
scroll to position [0, 0]
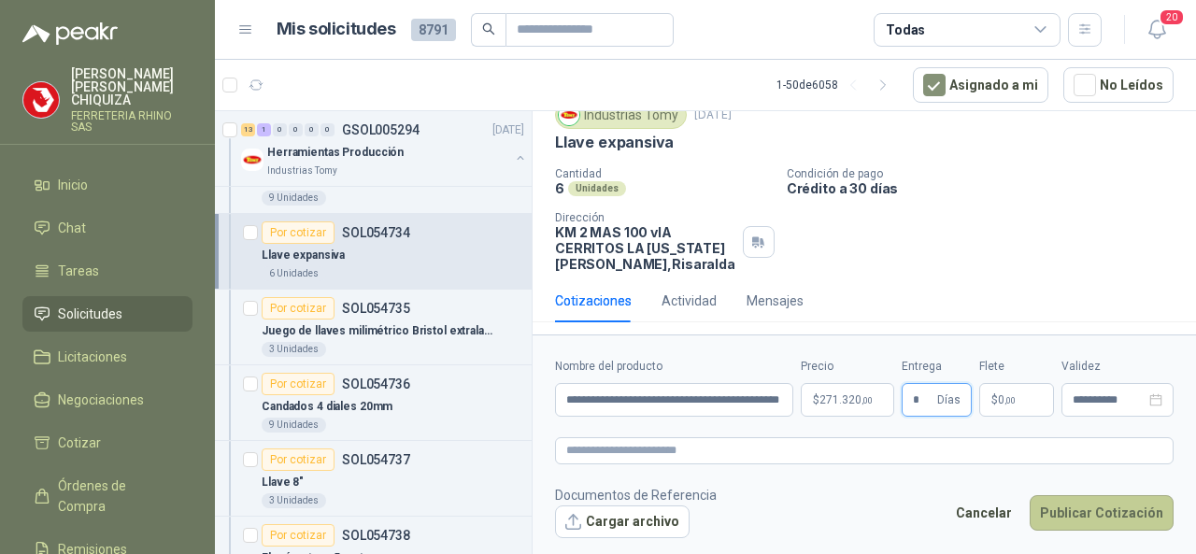
type input "*"
click at [1048, 517] on button "Publicar Cotización" at bounding box center [1101, 512] width 144 height 35
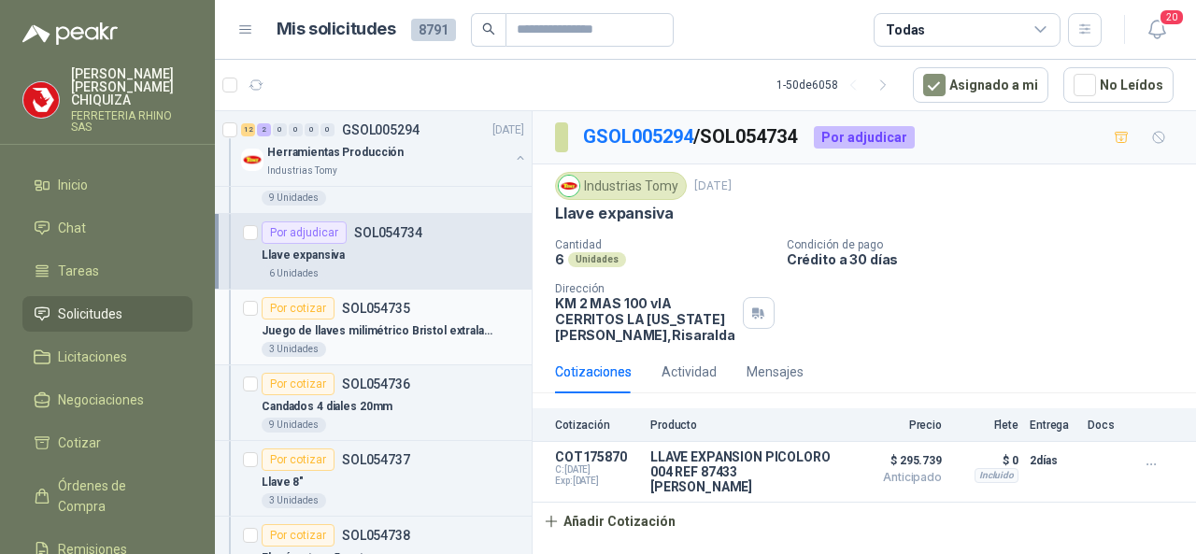
click at [386, 302] on p "SOL054735" at bounding box center [376, 308] width 68 height 13
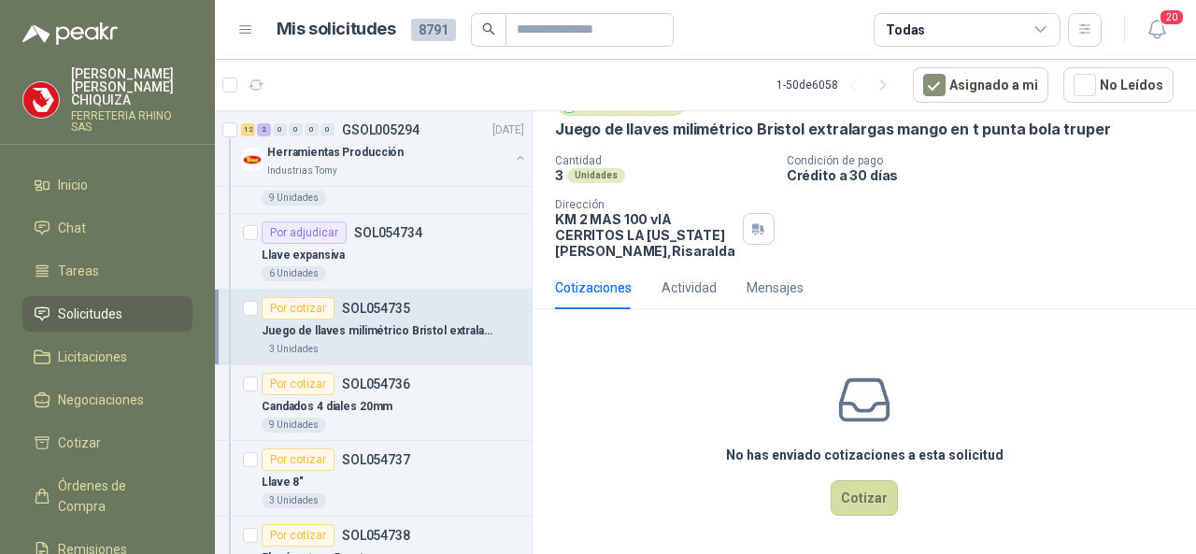
scroll to position [84, 0]
click at [854, 492] on button "Cotizar" at bounding box center [863, 497] width 67 height 35
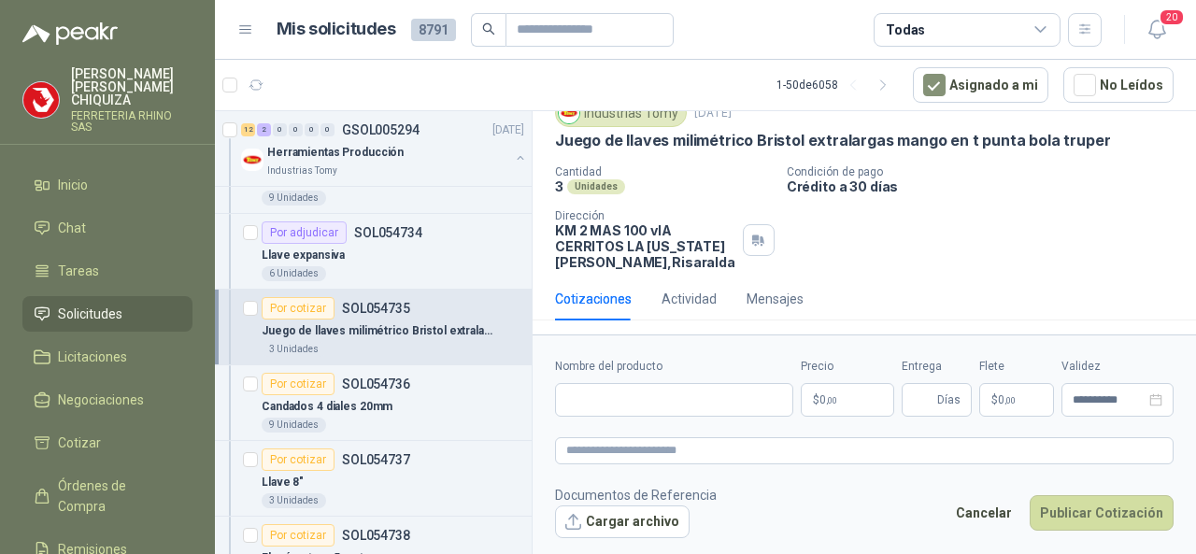
scroll to position [71, 0]
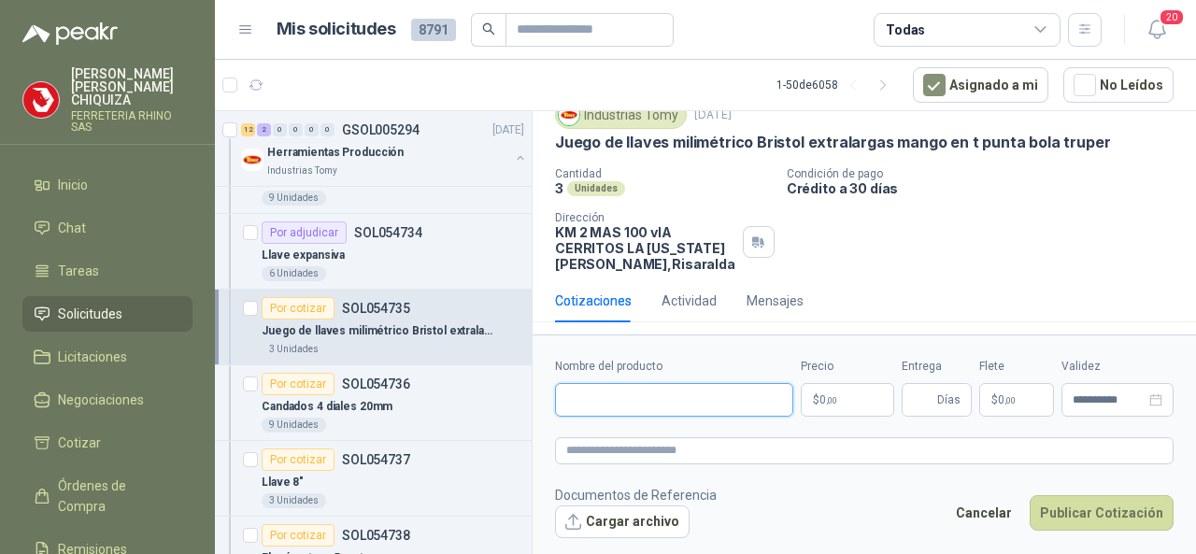
click at [590, 401] on input "Nombre del producto" at bounding box center [674, 400] width 238 height 34
paste input "**********"
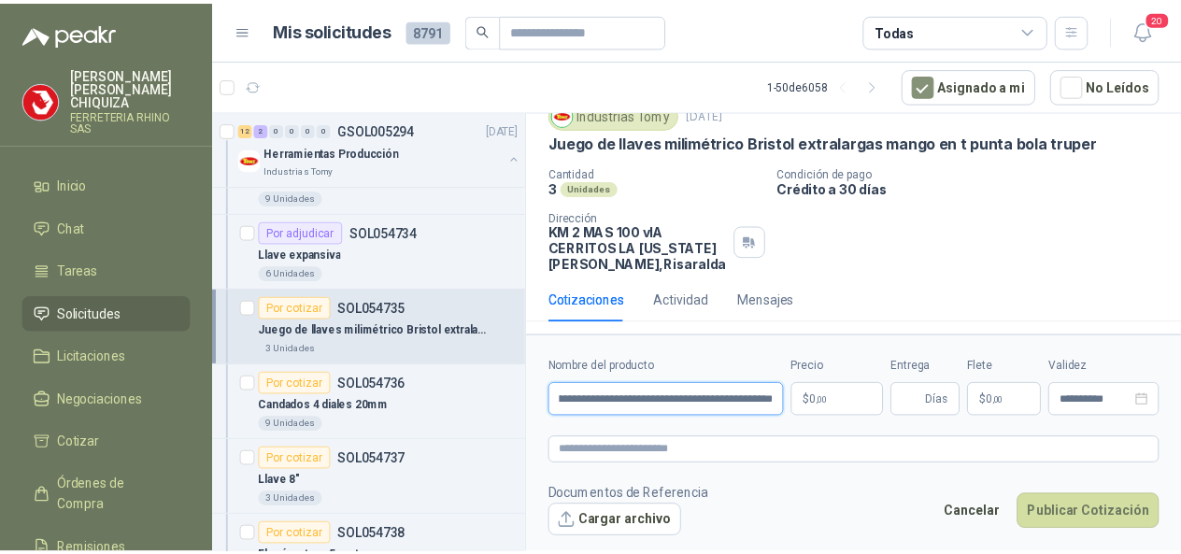
scroll to position [0, 122]
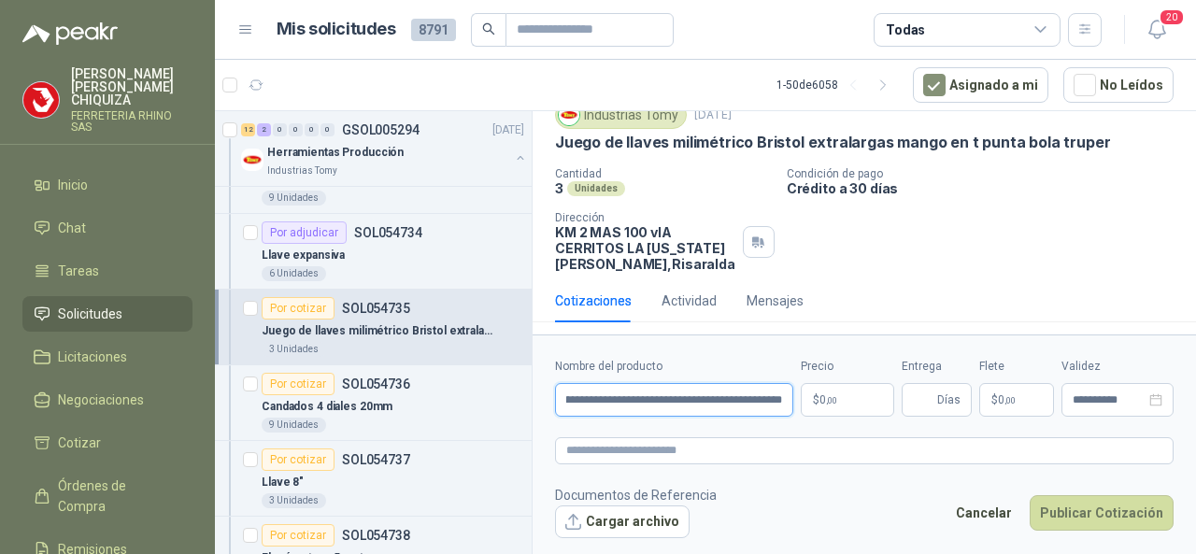
type input "**********"
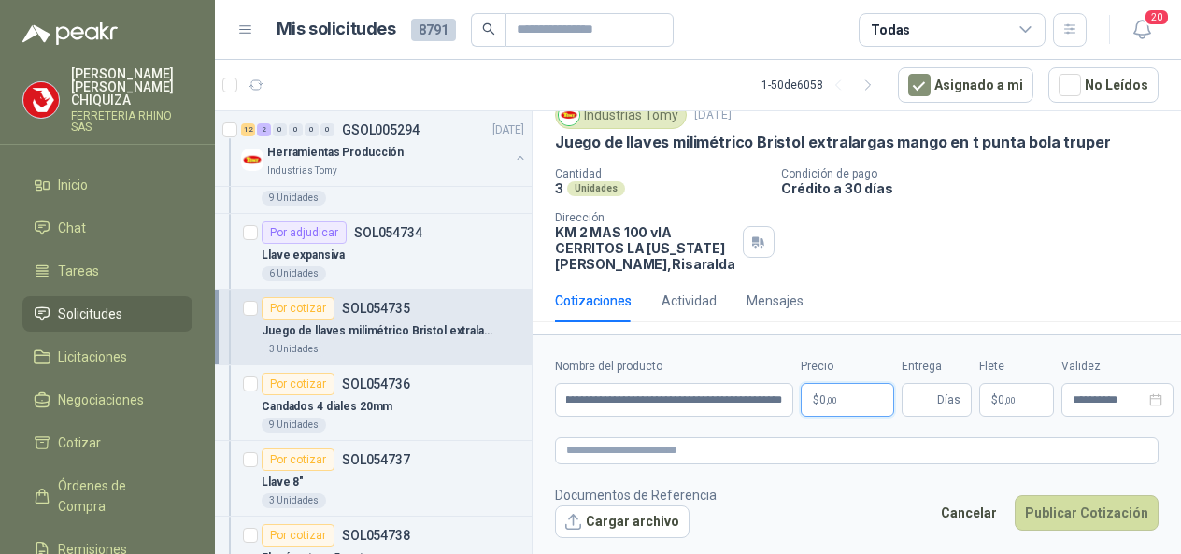
scroll to position [0, 0]
click at [885, 399] on body "[PERSON_NAME] FERRETERIA RHINO SAS Inicio Chat Tareas Solicitudes Licitaciones …" at bounding box center [590, 277] width 1181 height 554
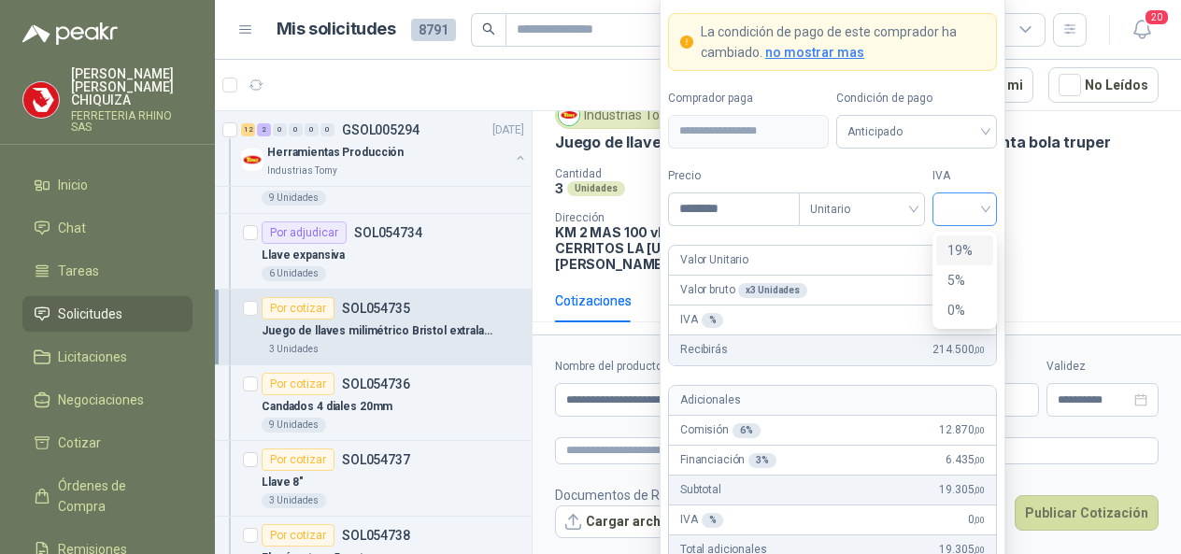
click at [996, 208] on div at bounding box center [964, 209] width 64 height 34
type input "********"
drag, startPoint x: 975, startPoint y: 246, endPoint x: 961, endPoint y: 254, distance: 16.3
click at [973, 246] on div "19%" at bounding box center [964, 250] width 35 height 21
click at [789, 218] on input "********" at bounding box center [734, 209] width 130 height 32
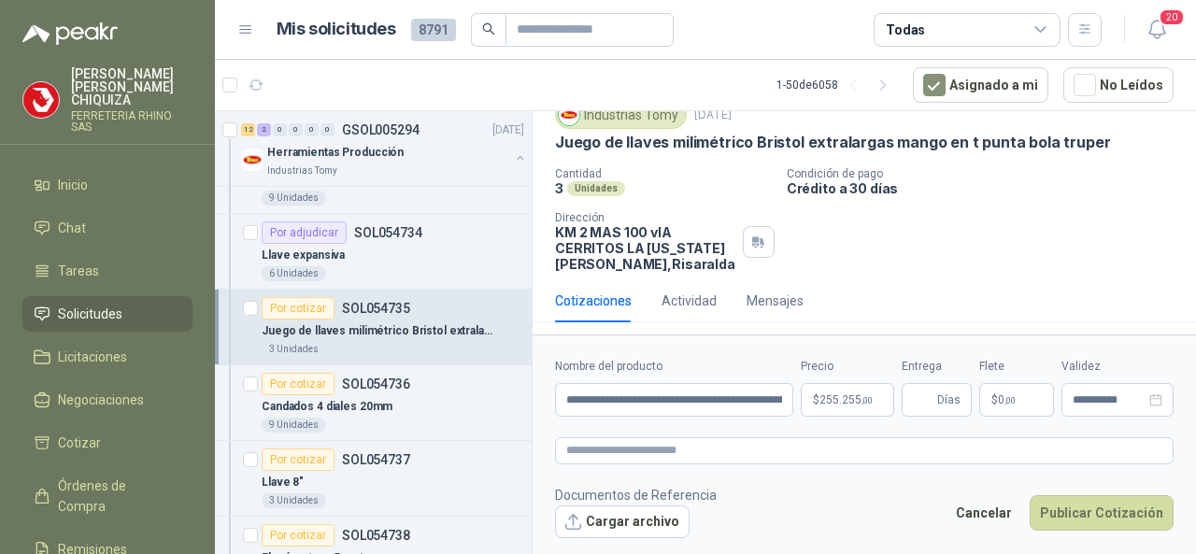
click at [845, 421] on form "**********" at bounding box center [863, 447] width 663 height 226
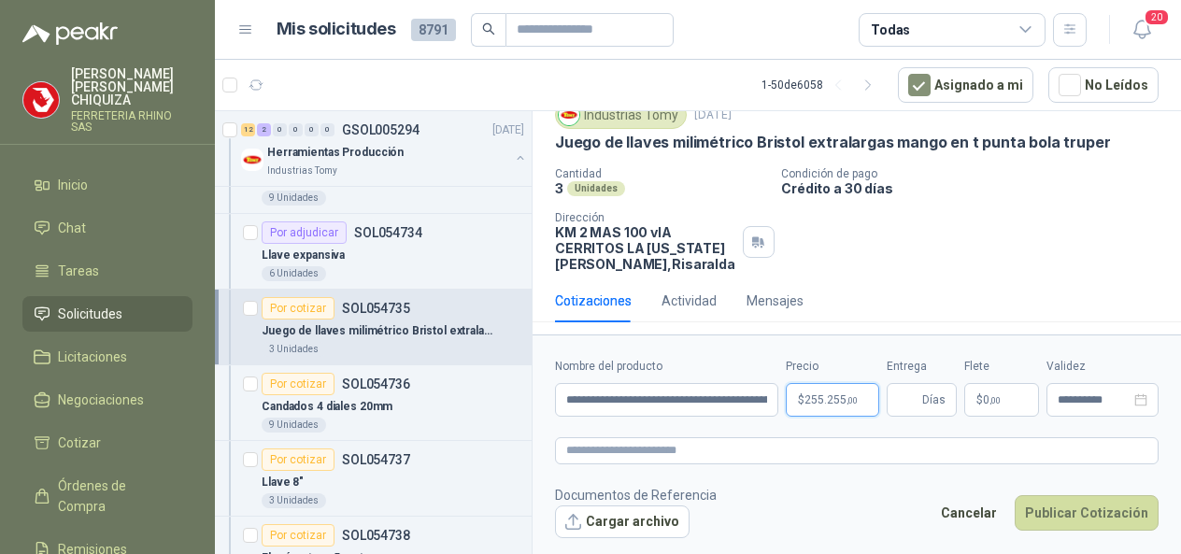
click at [845, 411] on body "[PERSON_NAME] FERRETERIA RHINO SAS Inicio Chat Tareas Solicitudes Licitaciones …" at bounding box center [590, 277] width 1181 height 554
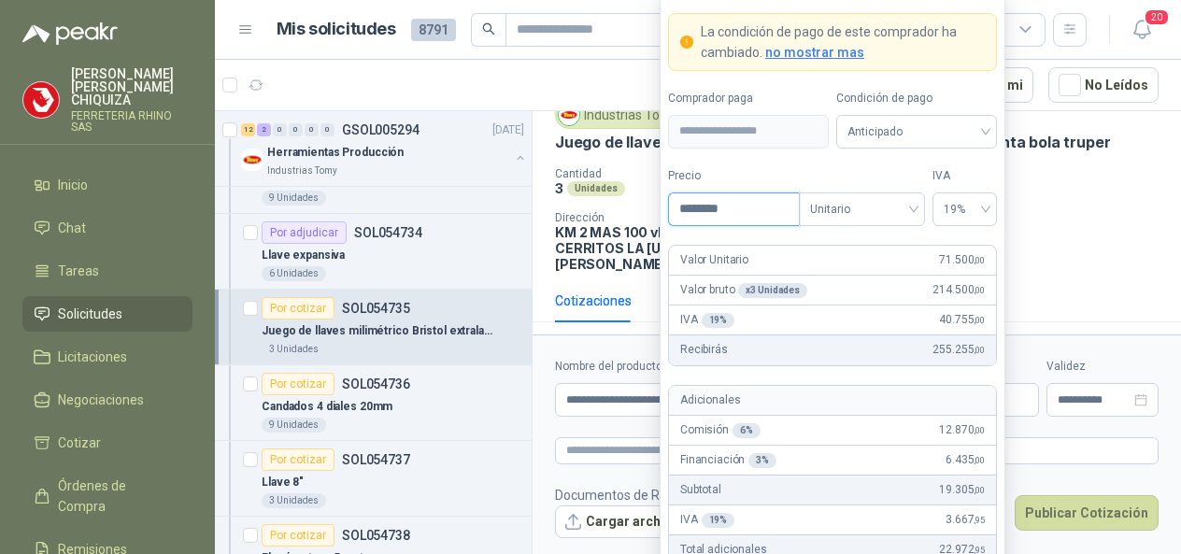
click at [750, 208] on input "********" at bounding box center [734, 209] width 130 height 32
type input "*"
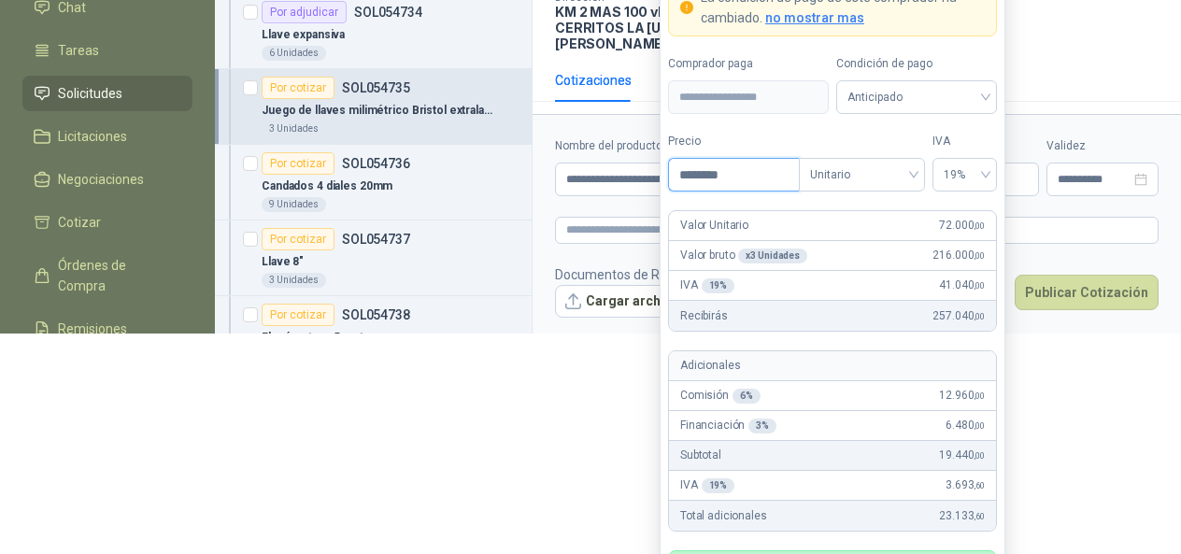
scroll to position [224, 0]
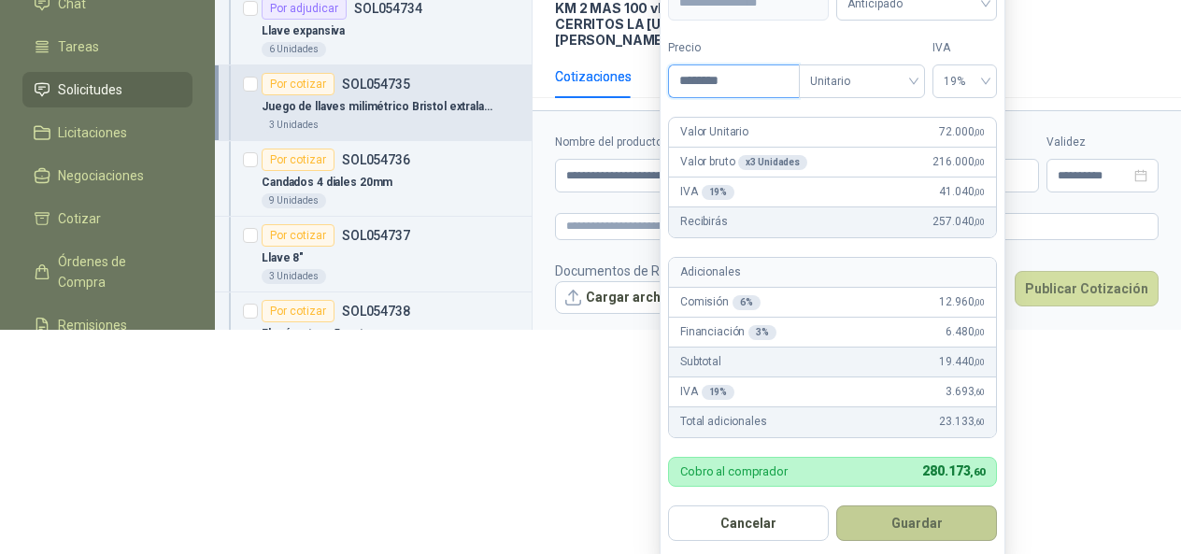
type input "********"
click at [932, 520] on button "Guardar" at bounding box center [916, 522] width 161 height 35
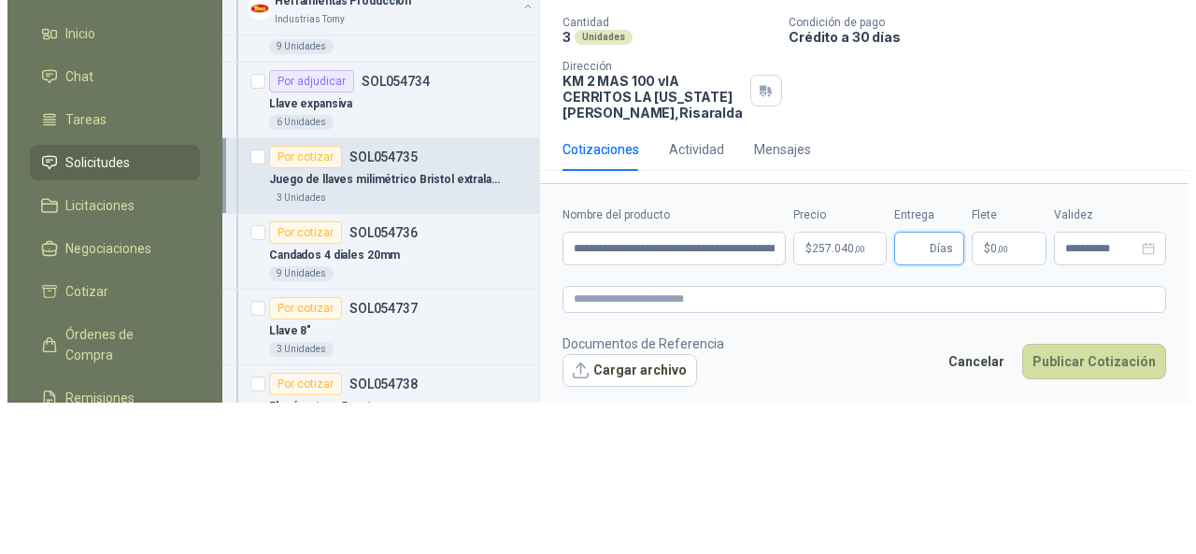
scroll to position [0, 0]
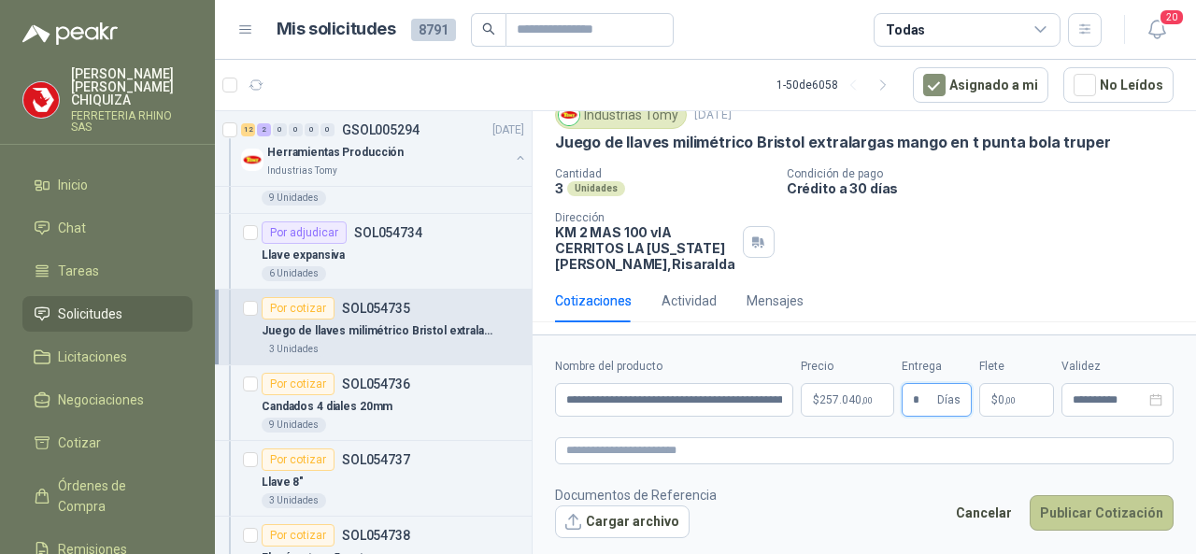
type input "*"
click at [1098, 519] on button "Publicar Cotización" at bounding box center [1101, 512] width 144 height 35
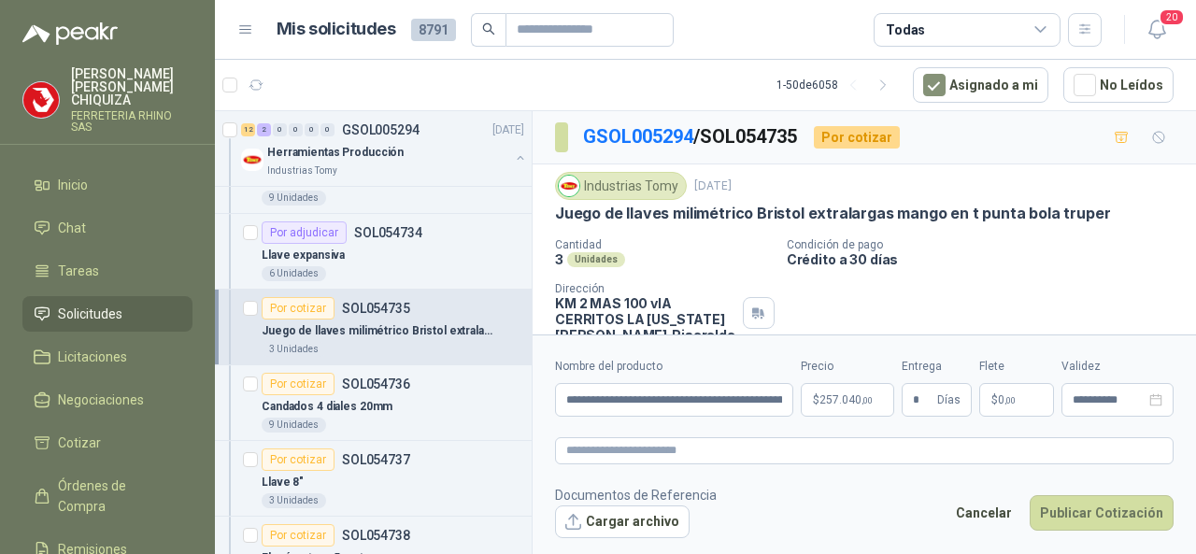
click at [374, 304] on p "SOL054735" at bounding box center [376, 308] width 68 height 13
click at [374, 302] on p "SOL054735" at bounding box center [376, 308] width 68 height 13
click at [92, 82] on p "[PERSON_NAME]" at bounding box center [131, 86] width 121 height 39
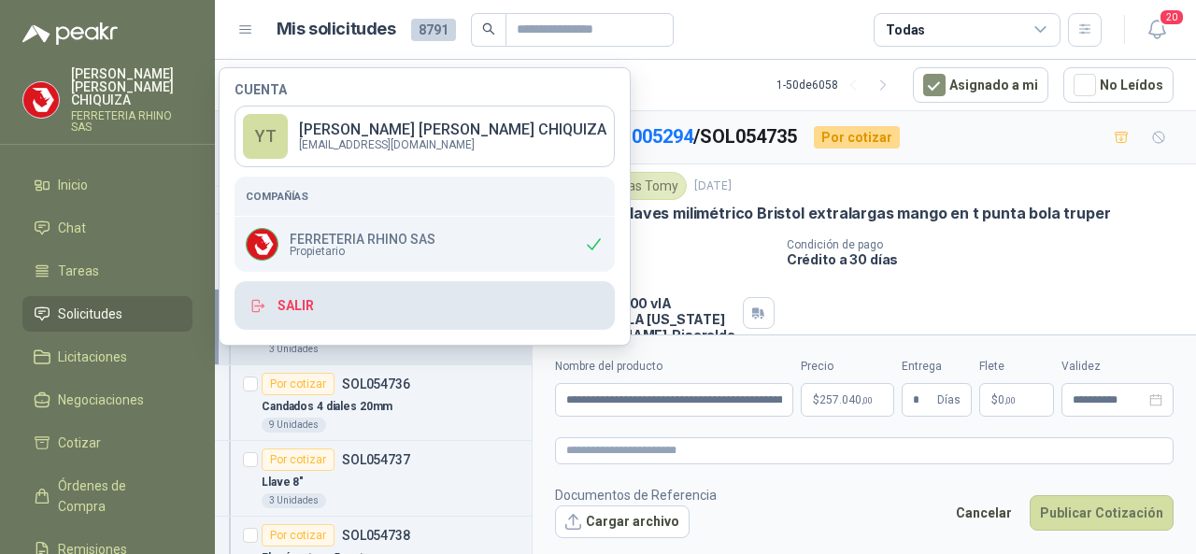
click at [296, 307] on button "Salir" at bounding box center [424, 305] width 380 height 49
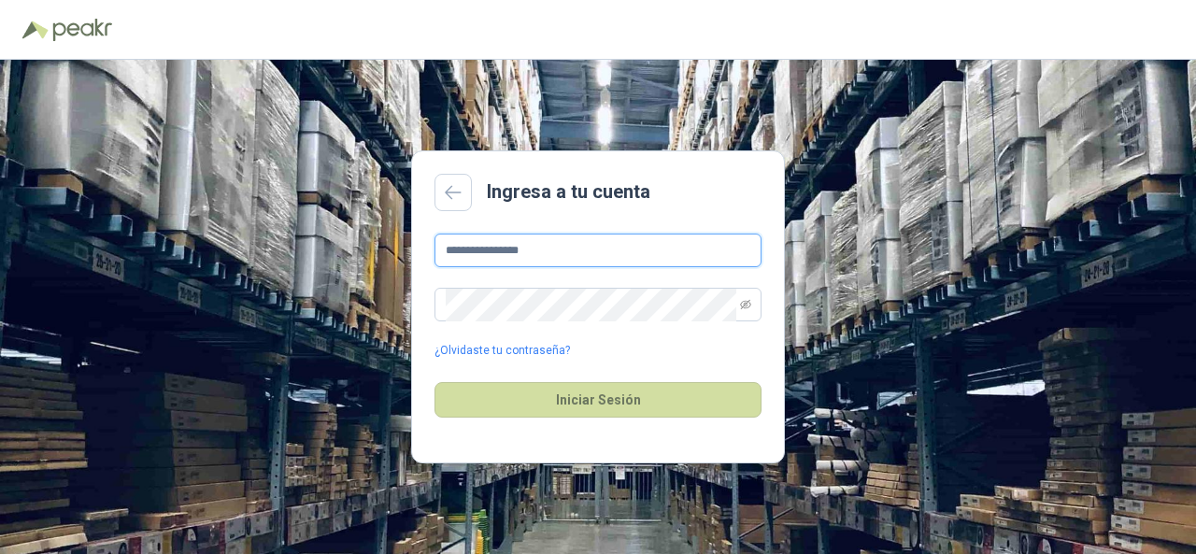
click at [567, 253] on input "**********" at bounding box center [597, 251] width 327 height 34
click at [555, 239] on input "**" at bounding box center [597, 251] width 327 height 34
type input "*"
click at [566, 257] on input "**********" at bounding box center [597, 251] width 327 height 34
type input "*"
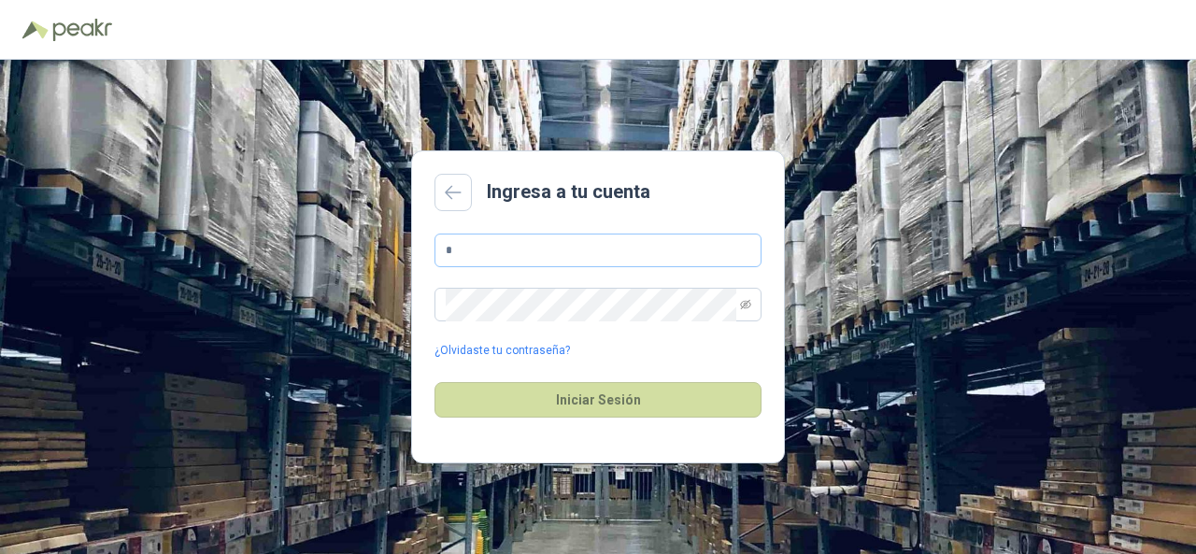
type input "**********"
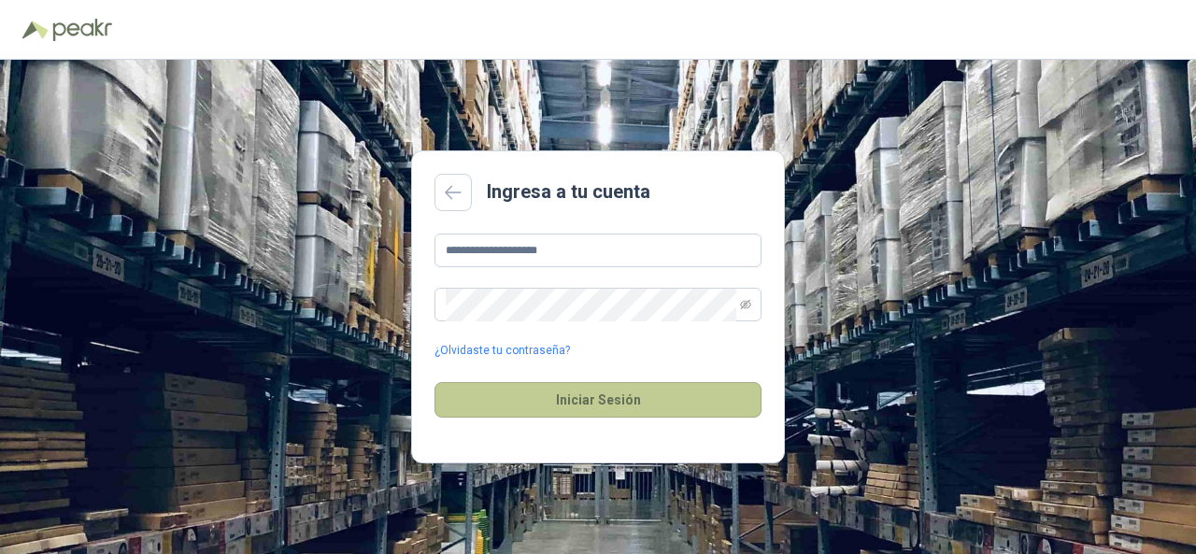
click at [512, 403] on button "Iniciar Sesión" at bounding box center [597, 399] width 327 height 35
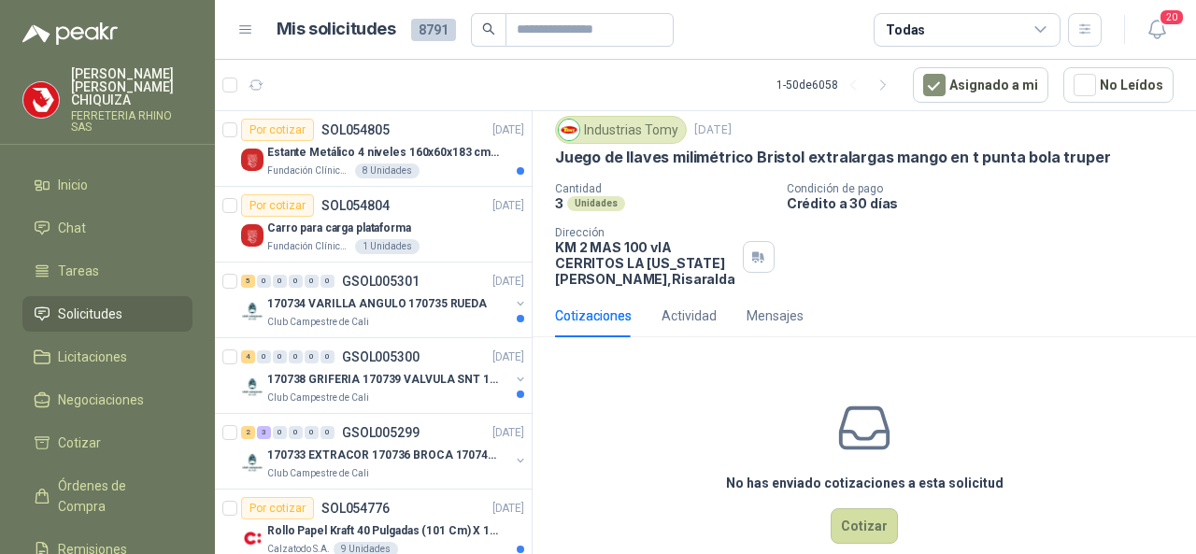
scroll to position [84, 0]
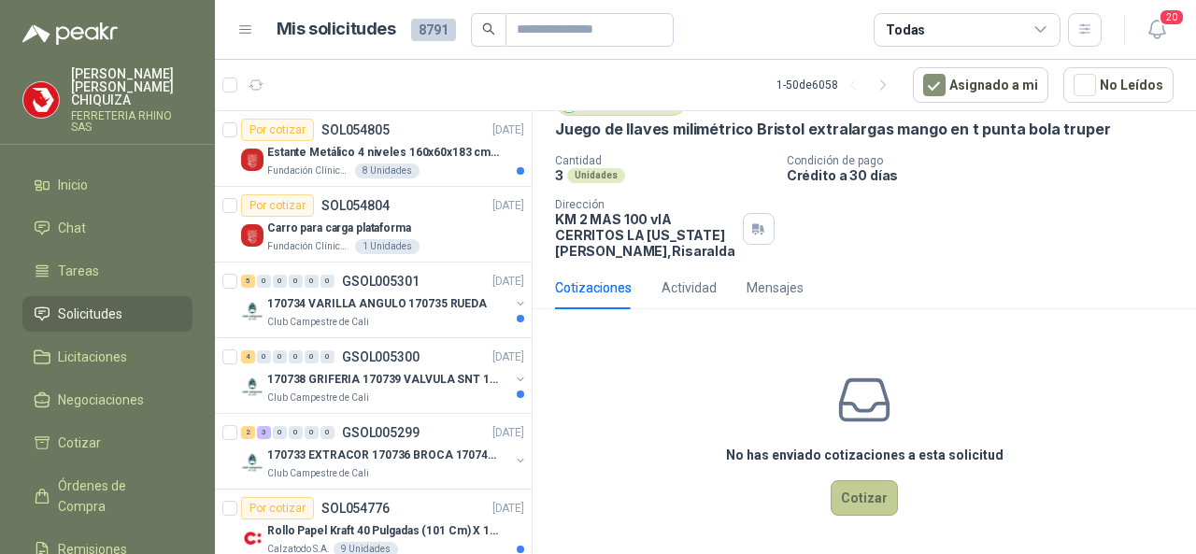
click at [833, 493] on button "Cotizar" at bounding box center [863, 497] width 67 height 35
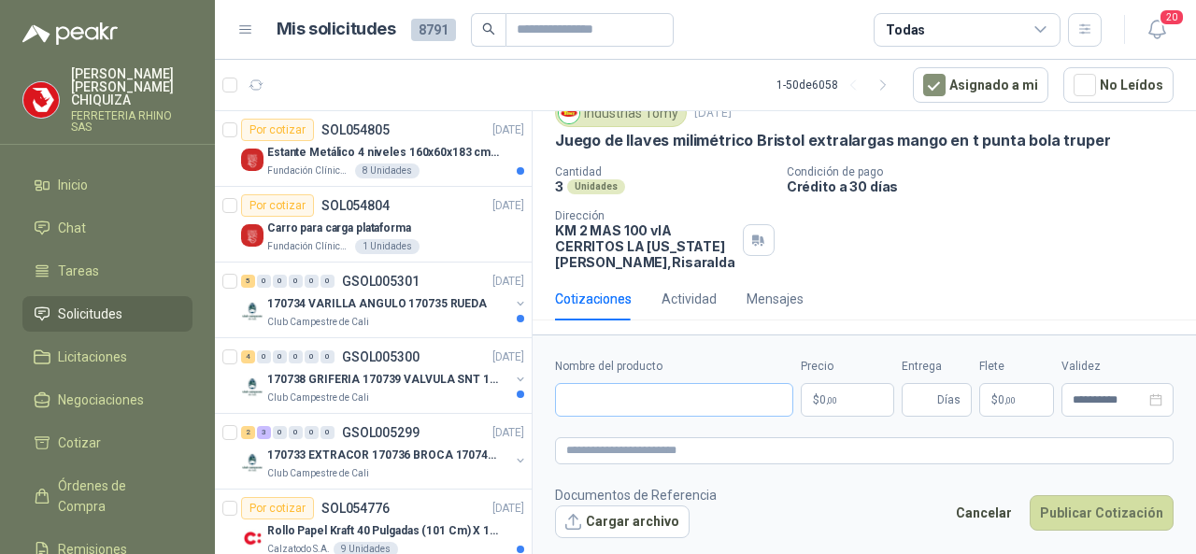
scroll to position [71, 0]
click at [625, 397] on input "Nombre del producto" at bounding box center [674, 400] width 238 height 34
paste input "**********"
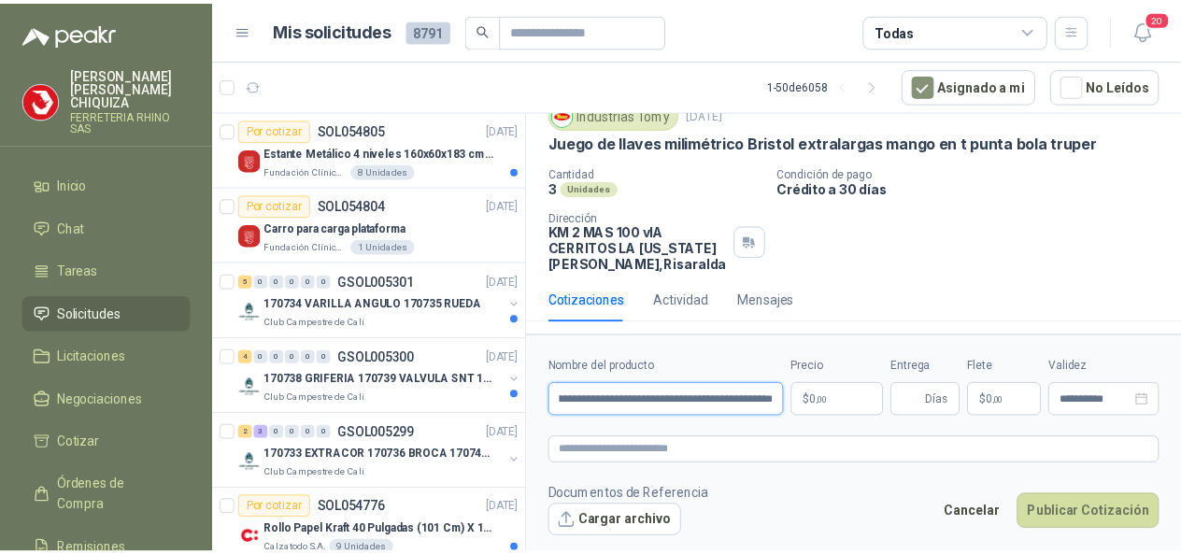
scroll to position [0, 78]
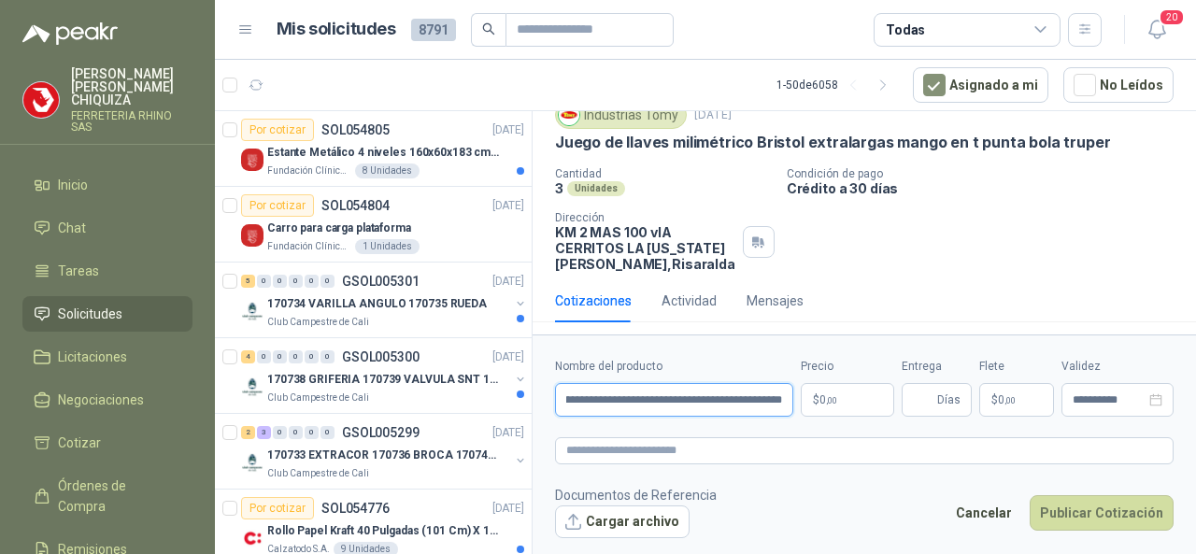
type input "**********"
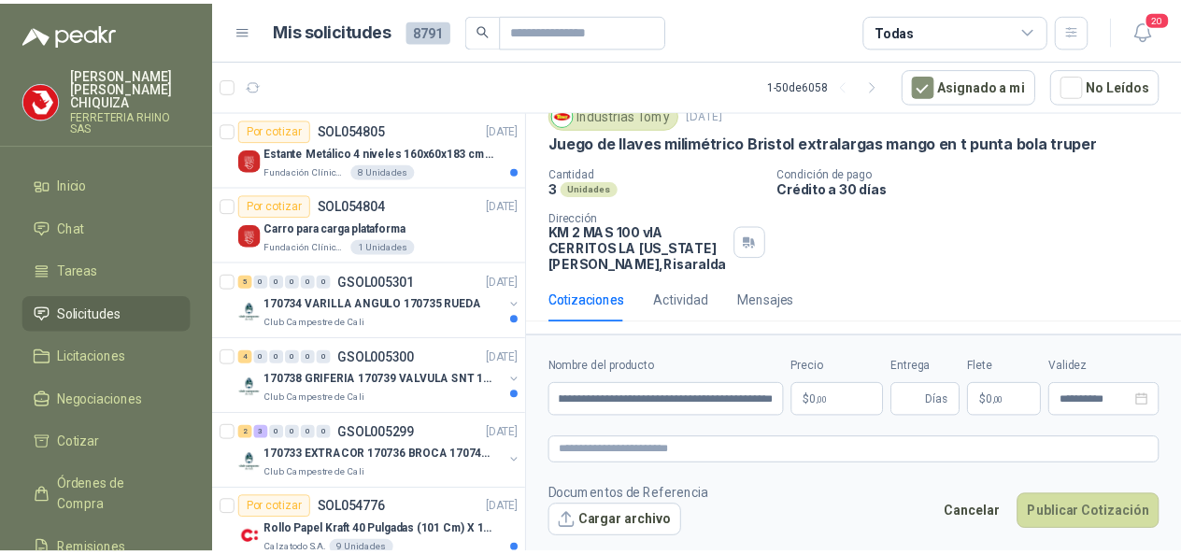
scroll to position [0, 0]
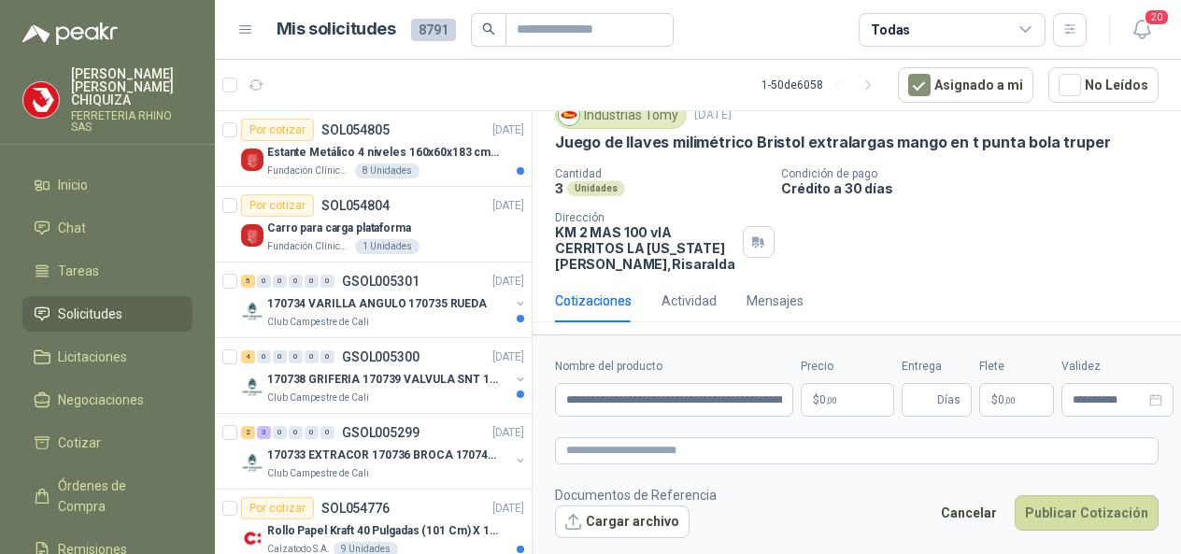
click at [854, 400] on body "[PERSON_NAME] FERRETERIA RHINO SAS Inicio Chat Tareas Solicitudes Licitaciones …" at bounding box center [590, 277] width 1181 height 554
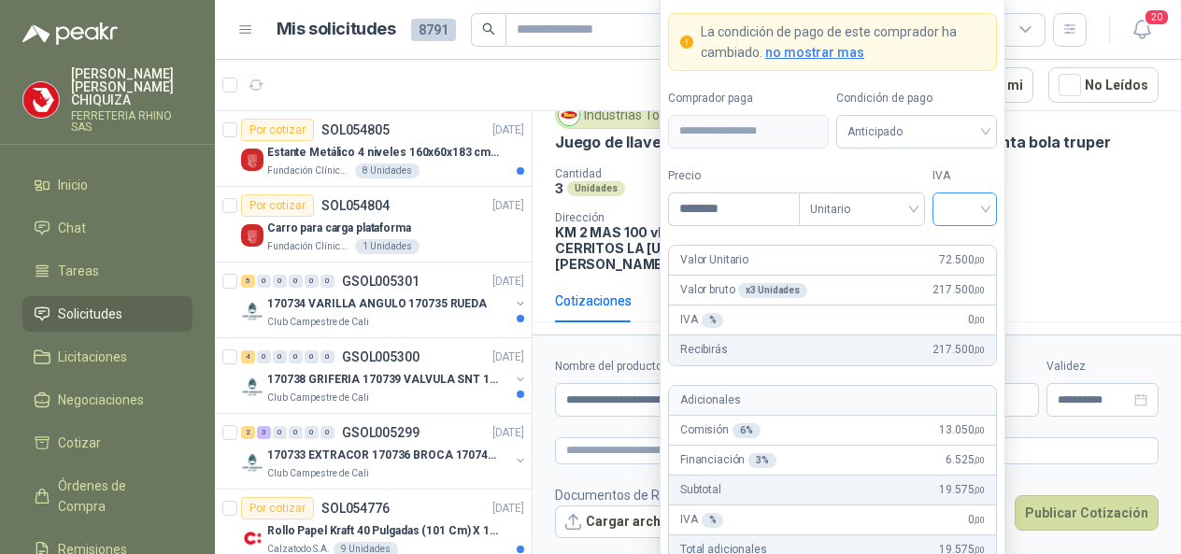
type input "********"
click at [984, 213] on input "search" at bounding box center [964, 207] width 42 height 28
click at [958, 248] on div "19%" at bounding box center [964, 250] width 35 height 21
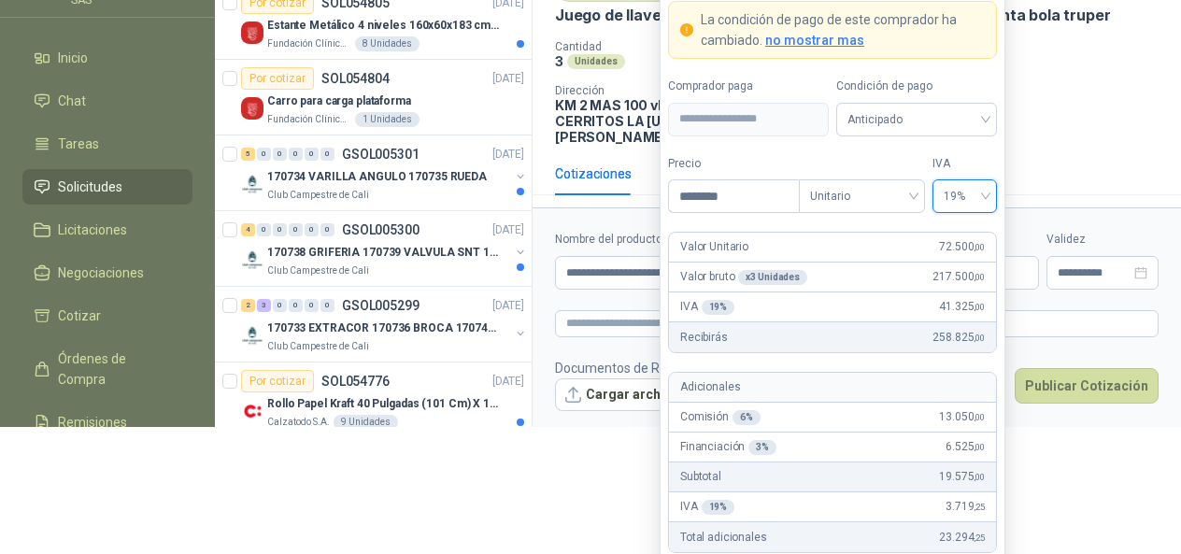
scroll to position [131, 0]
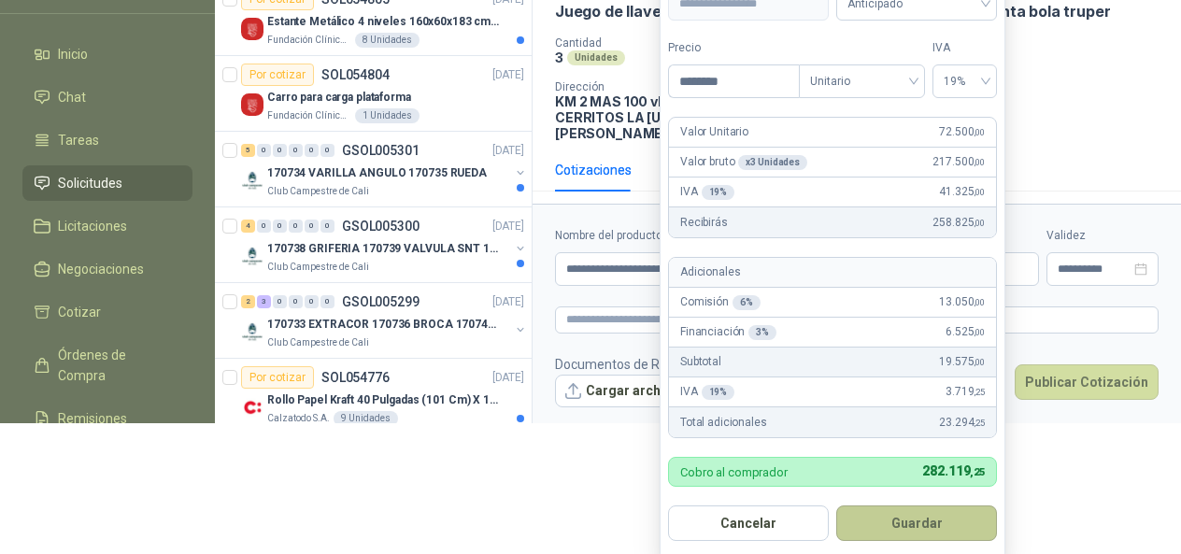
click at [940, 518] on button "Guardar" at bounding box center [916, 522] width 161 height 35
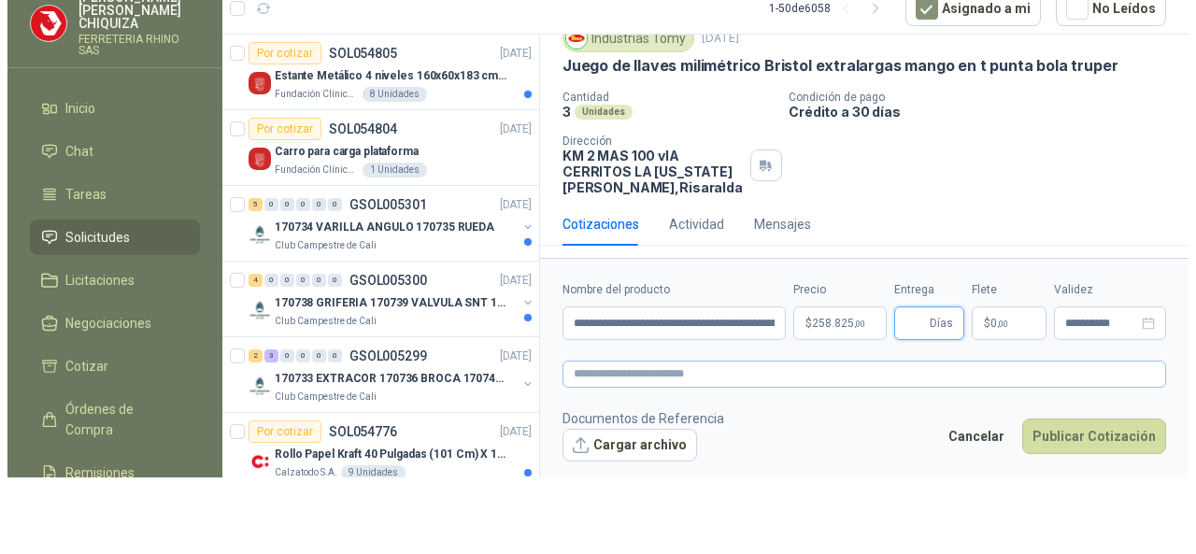
scroll to position [0, 0]
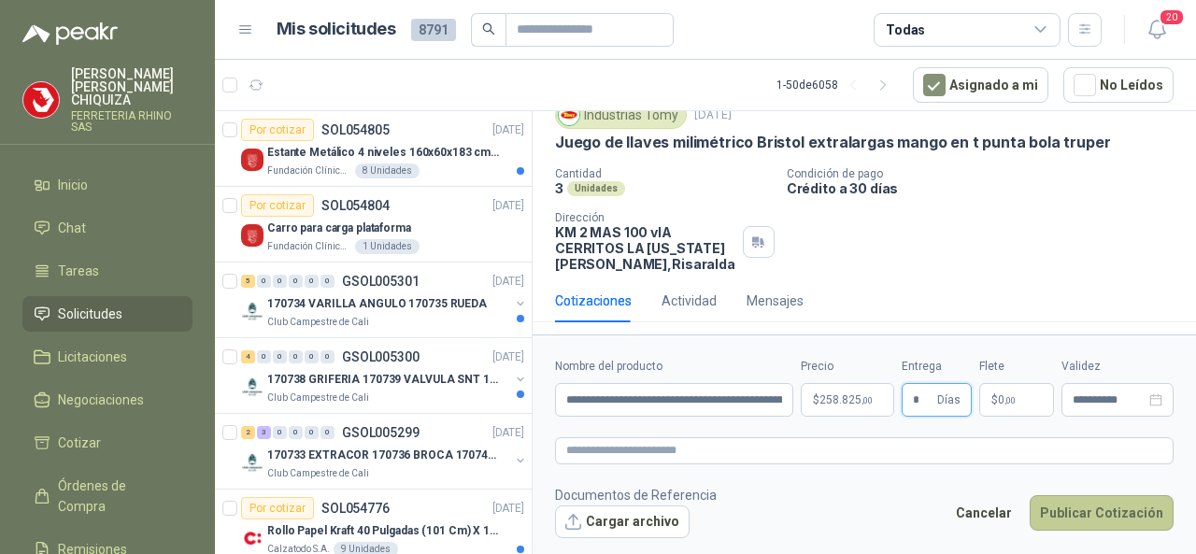
type input "*"
click at [1075, 507] on button "Publicar Cotización" at bounding box center [1101, 512] width 144 height 35
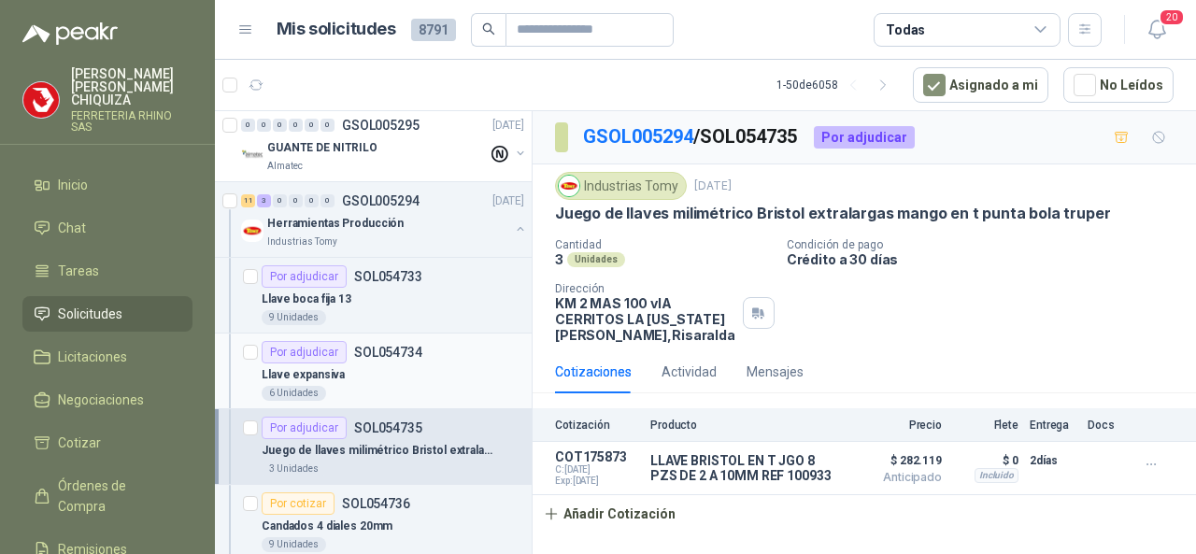
scroll to position [654, 0]
